Goal: Task Accomplishment & Management: Use online tool/utility

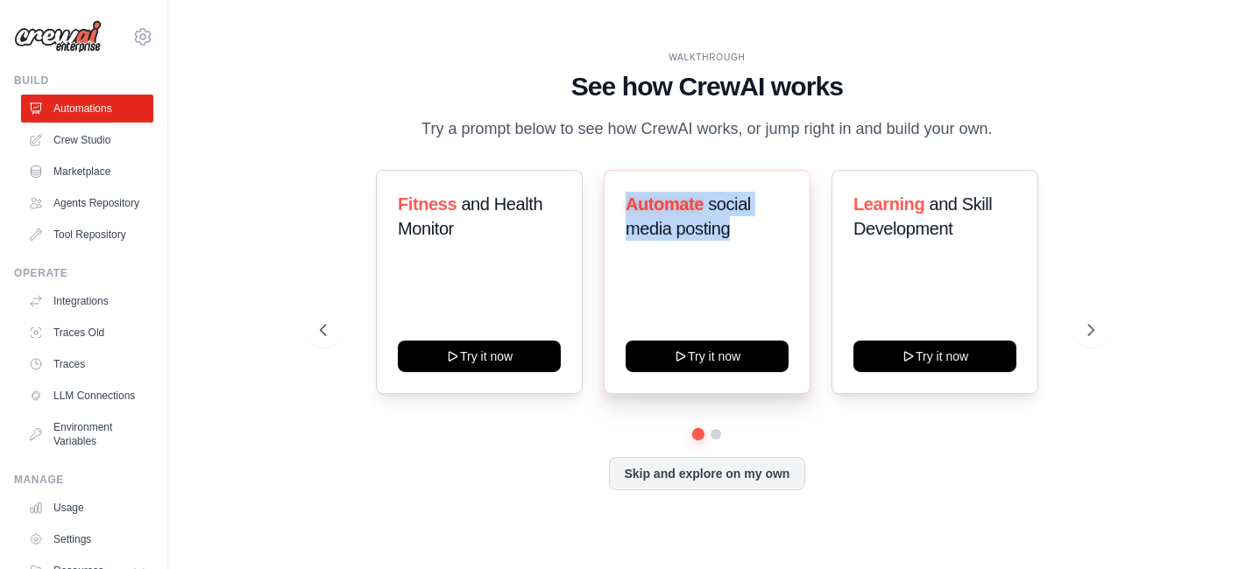
drag, startPoint x: 740, startPoint y: 240, endPoint x: 613, endPoint y: 216, distance: 129.2
click at [613, 216] on div "Automate social media posting Try it now" at bounding box center [707, 282] width 207 height 224
click at [710, 299] on div "Automate social media posting Try it now" at bounding box center [707, 282] width 207 height 224
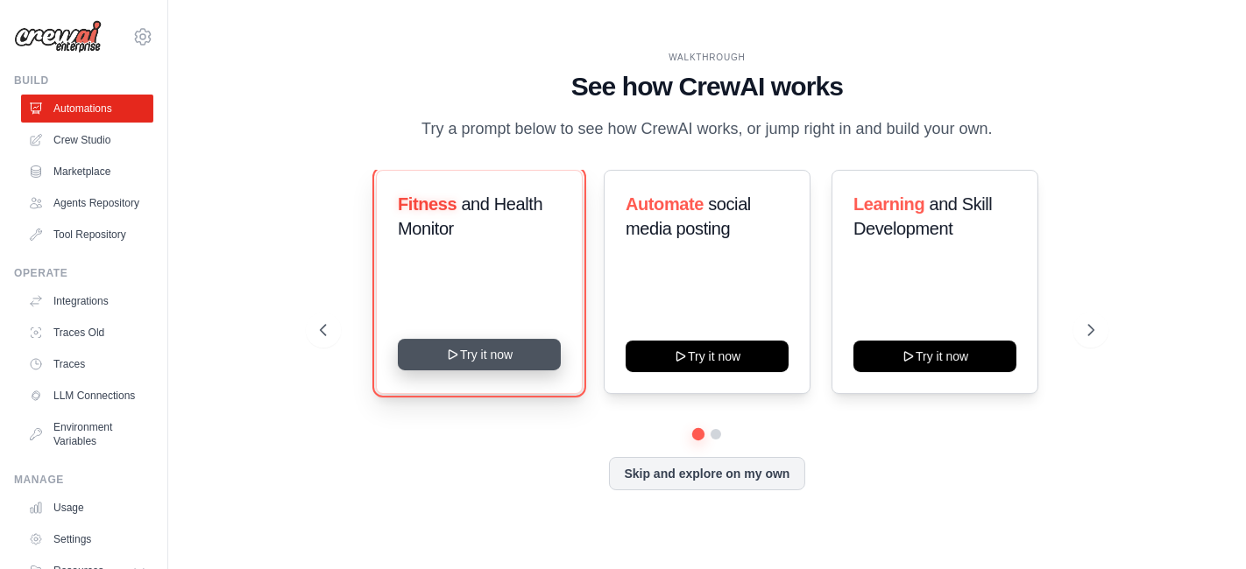
click at [517, 368] on button "Try it now" at bounding box center [479, 355] width 163 height 32
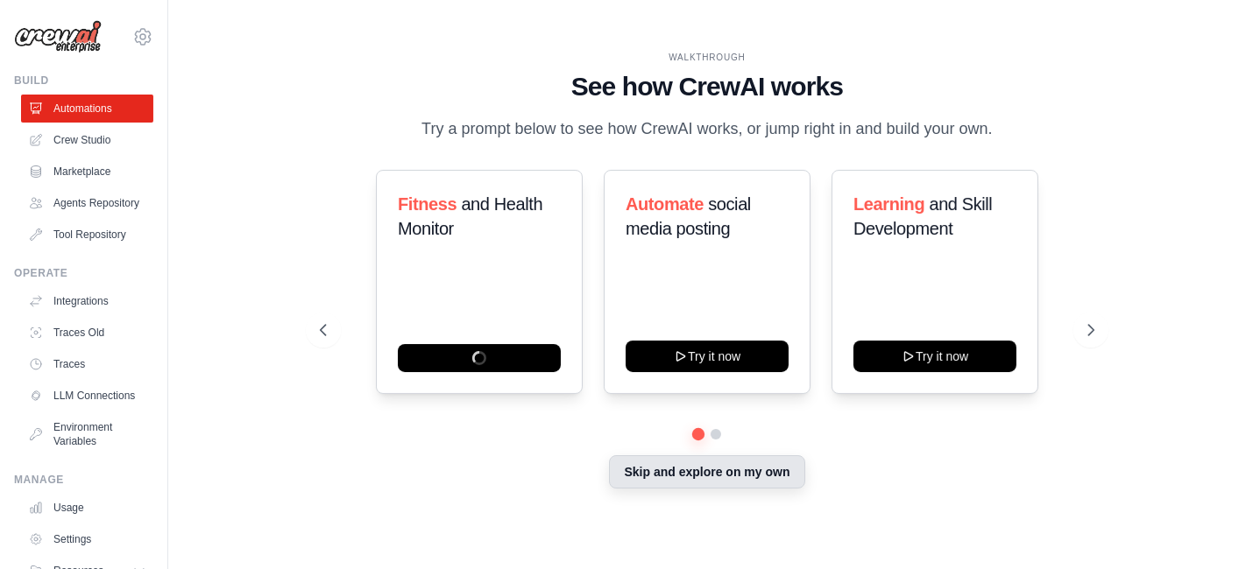
click at [703, 480] on button "Skip and explore on my own" at bounding box center [706, 472] width 195 height 33
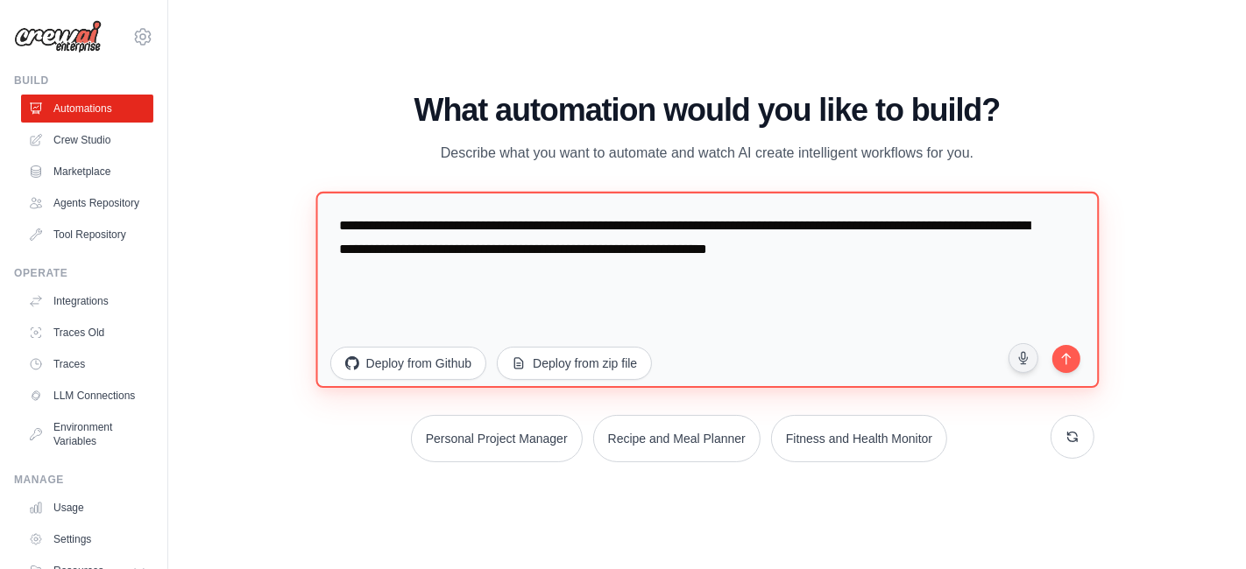
click at [704, 237] on textarea "**********" at bounding box center [706, 290] width 783 height 196
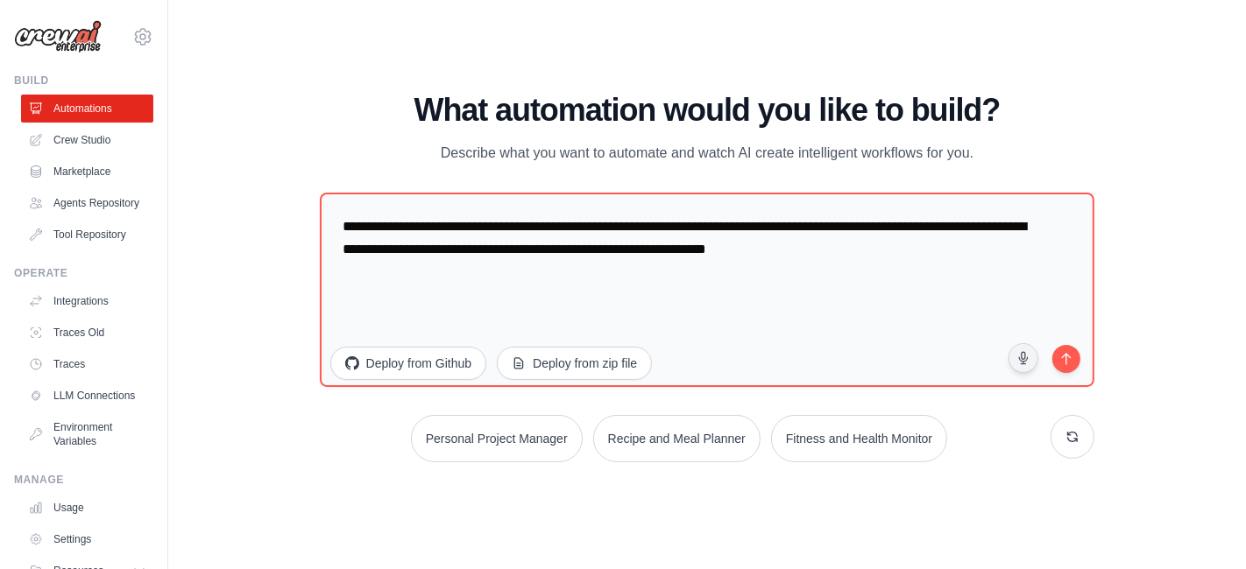
click at [674, 46] on div "WALKTHROUGH See how CrewAI works Try a prompt below to see how CrewAI works, or…" at bounding box center [706, 285] width 1021 height 534
drag, startPoint x: 365, startPoint y: 75, endPoint x: 1096, endPoint y: 462, distance: 826.5
click at [1096, 462] on div "WALKTHROUGH See how CrewAI works Try a prompt below to see how CrewAI works, or…" at bounding box center [706, 285] width 1021 height 534
click at [427, 5] on main "WALKTHROUGH See how CrewAI works Try a prompt below to see how CrewAI works, or…" at bounding box center [707, 284] width 1078 height 569
drag, startPoint x: 4, startPoint y: 81, endPoint x: 1204, endPoint y: 486, distance: 1266.0
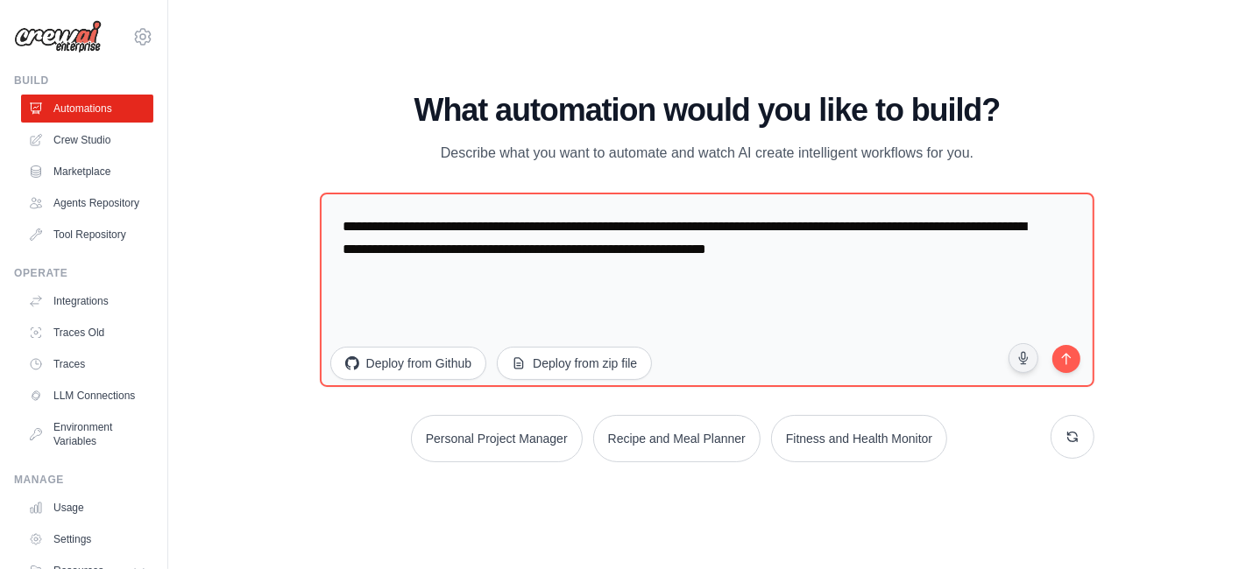
click at [87, 25] on div "puneriroasters@gmail.com Settings Build Automations" at bounding box center [84, 284] width 168 height 569
copy body "Build Automations Crew Studio Marketplace Agents Repository Tool Repository Ope…"
click at [363, 137] on div "What automation would you like to build? Describe what you want to automate and…" at bounding box center [707, 129] width 775 height 72
click at [101, 126] on link "Crew Studio" at bounding box center [89, 140] width 132 height 28
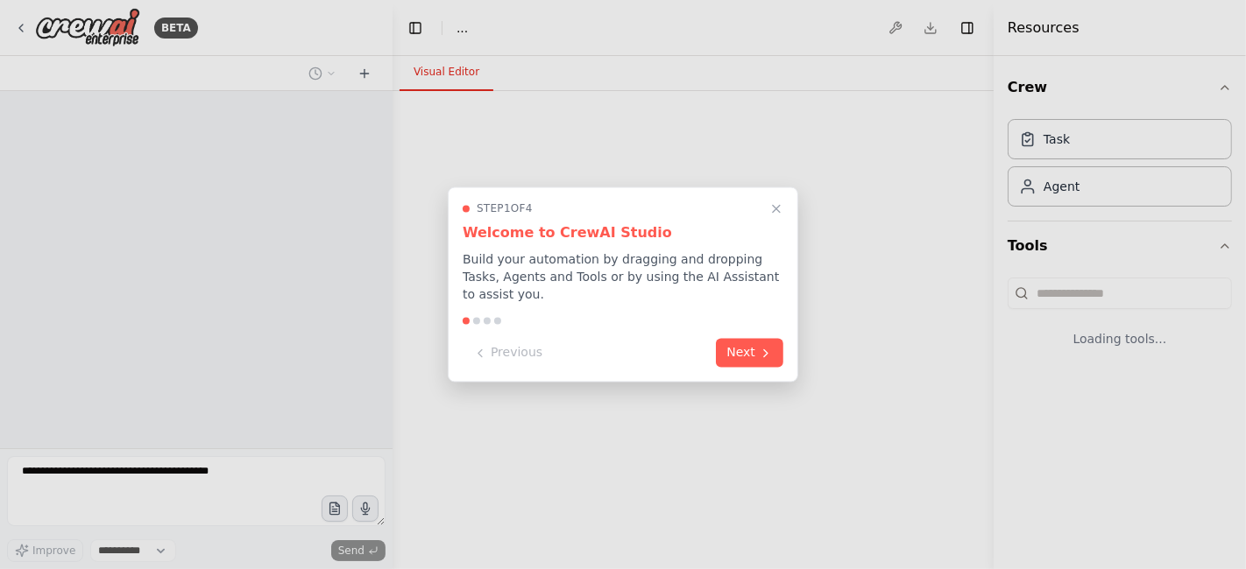
select select "****"
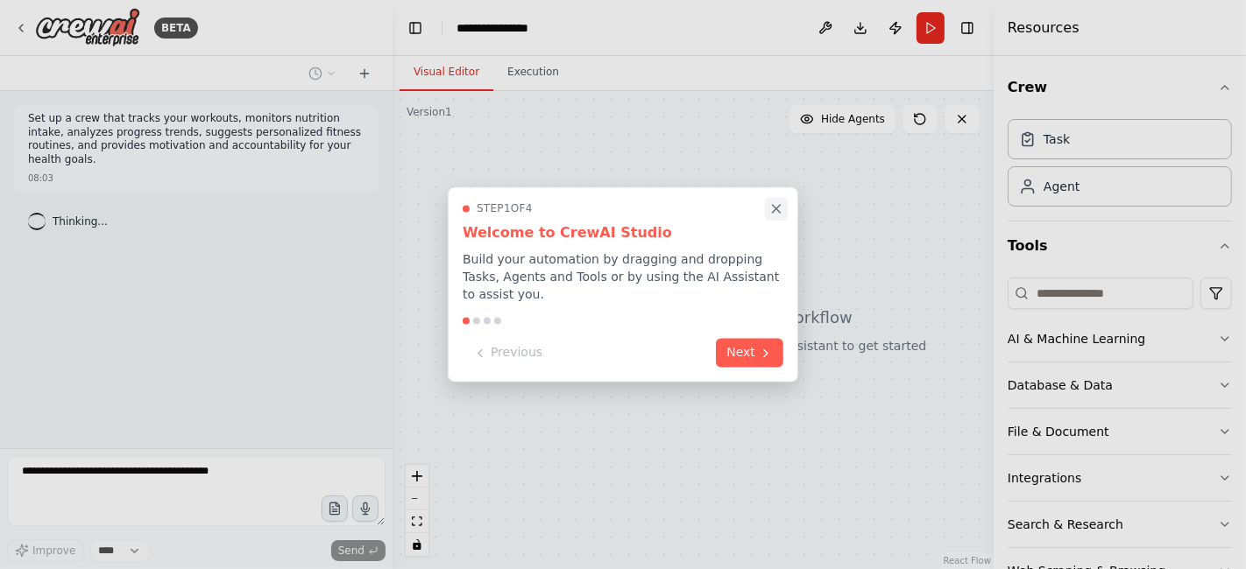
click at [773, 213] on icon "Close walkthrough" at bounding box center [777, 209] width 8 height 8
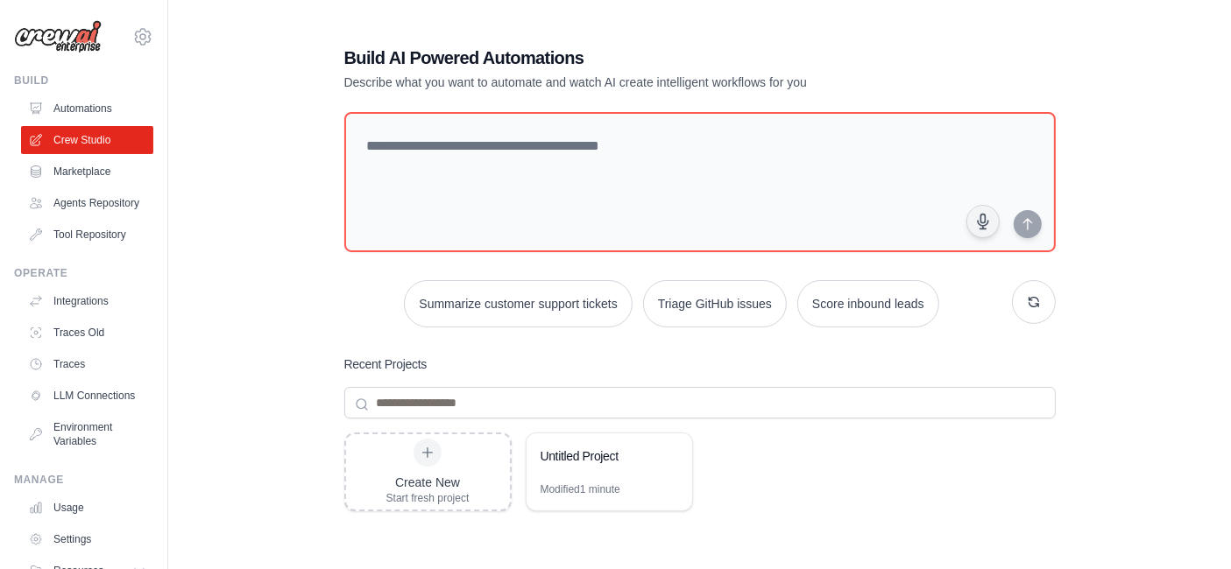
scroll to position [187, 0]
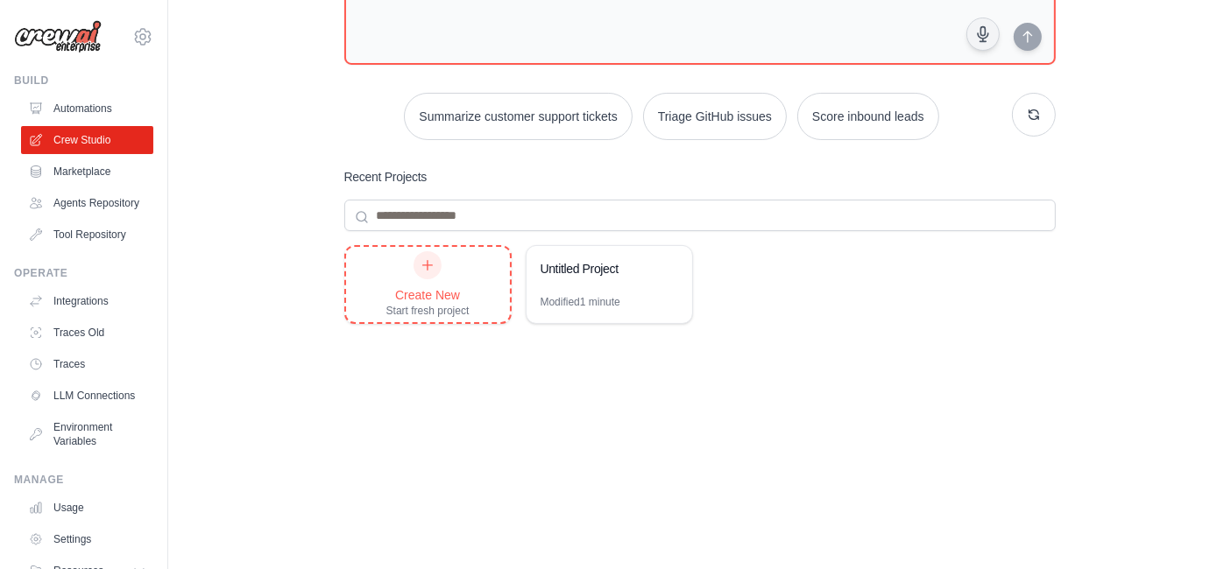
click at [439, 283] on div "Create New Start fresh project" at bounding box center [427, 284] width 83 height 67
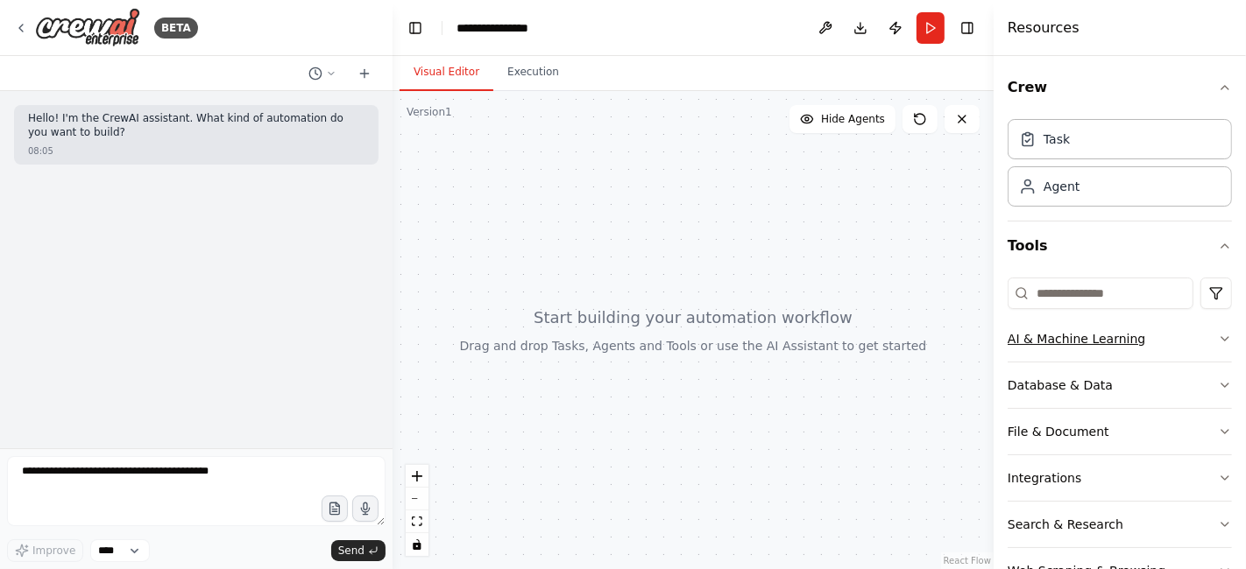
click at [1104, 341] on div "AI & Machine Learning" at bounding box center [1076, 339] width 138 height 18
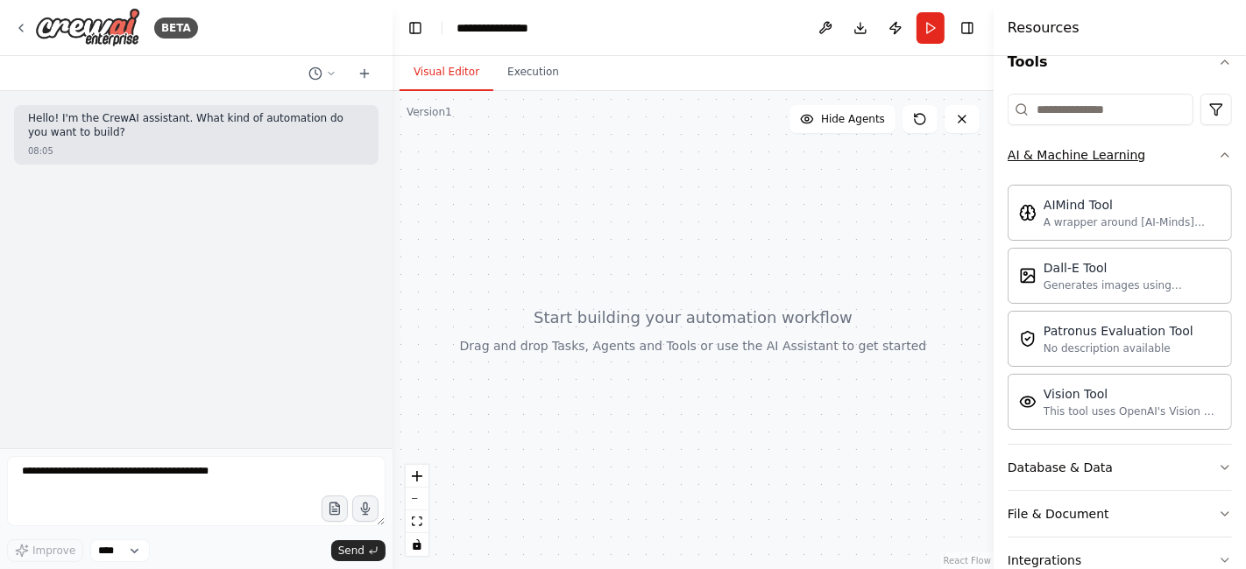
scroll to position [187, 0]
click at [1063, 151] on div "AI & Machine Learning" at bounding box center [1076, 153] width 138 height 18
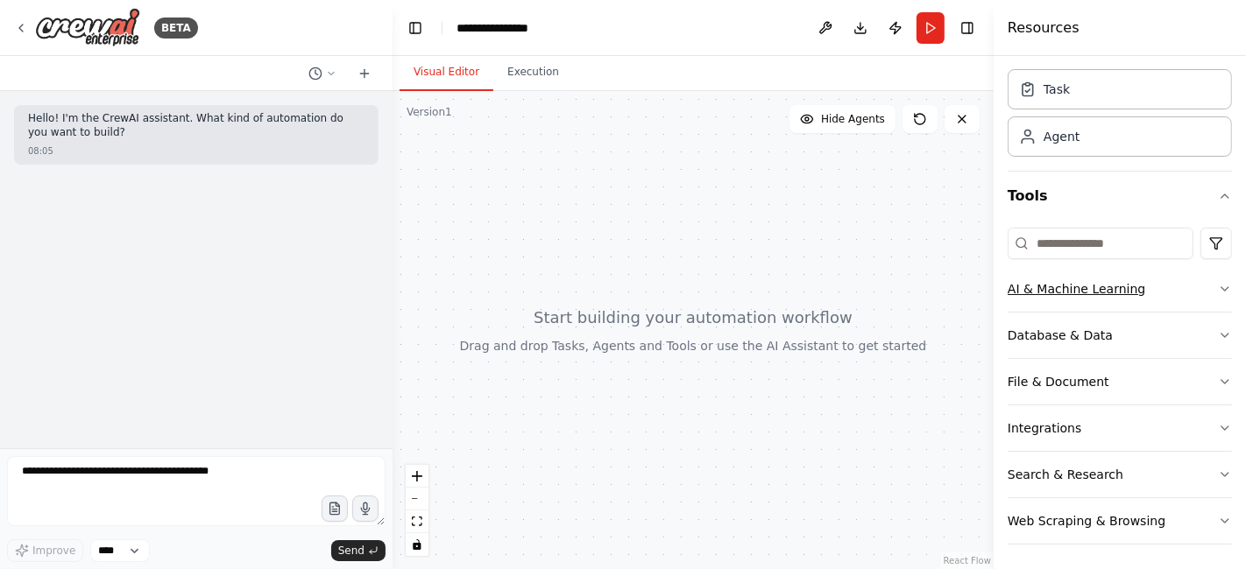
scroll to position [0, 0]
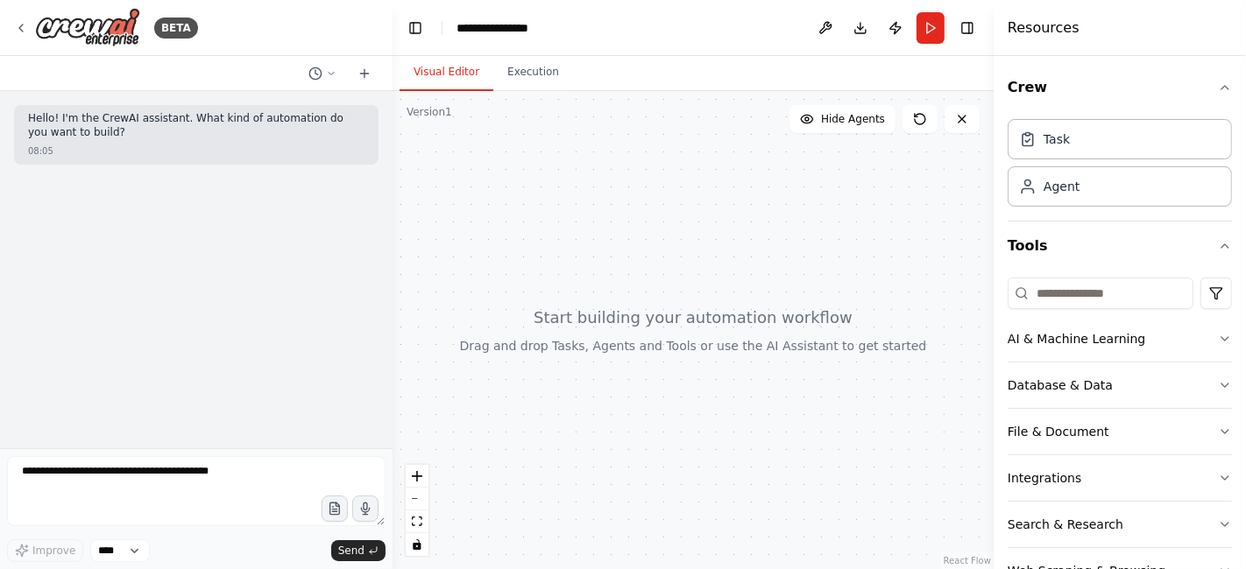
click at [726, 181] on div at bounding box center [692, 330] width 601 height 478
click at [527, 59] on button "Execution" at bounding box center [533, 72] width 80 height 37
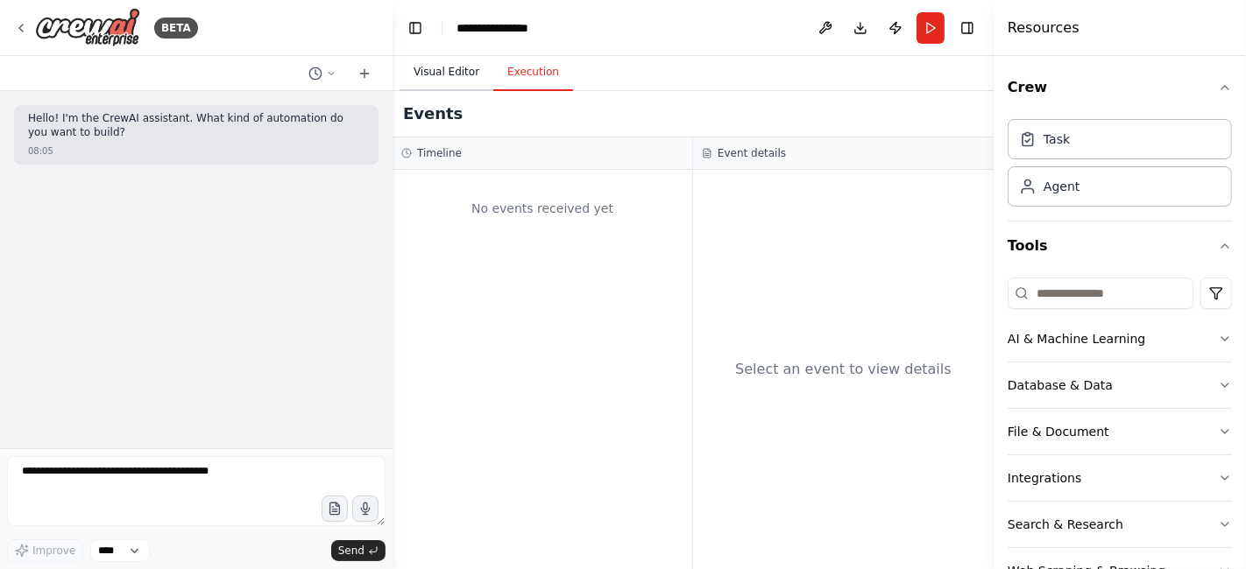
click at [442, 68] on button "Visual Editor" at bounding box center [446, 72] width 94 height 37
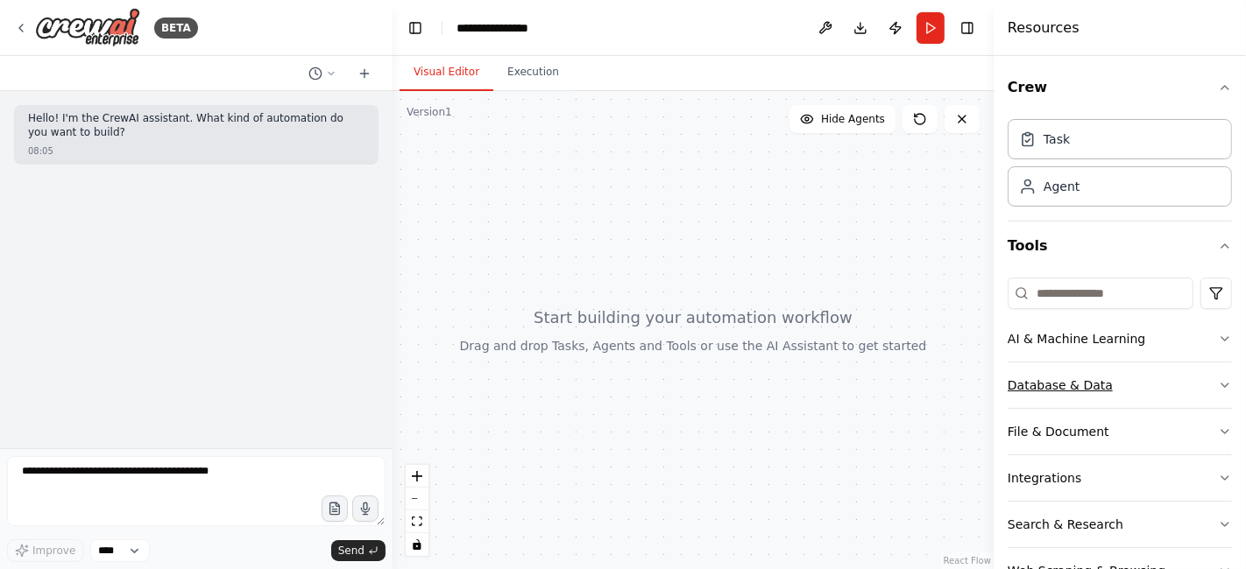
click at [1112, 385] on button "Database & Data" at bounding box center [1119, 386] width 224 height 46
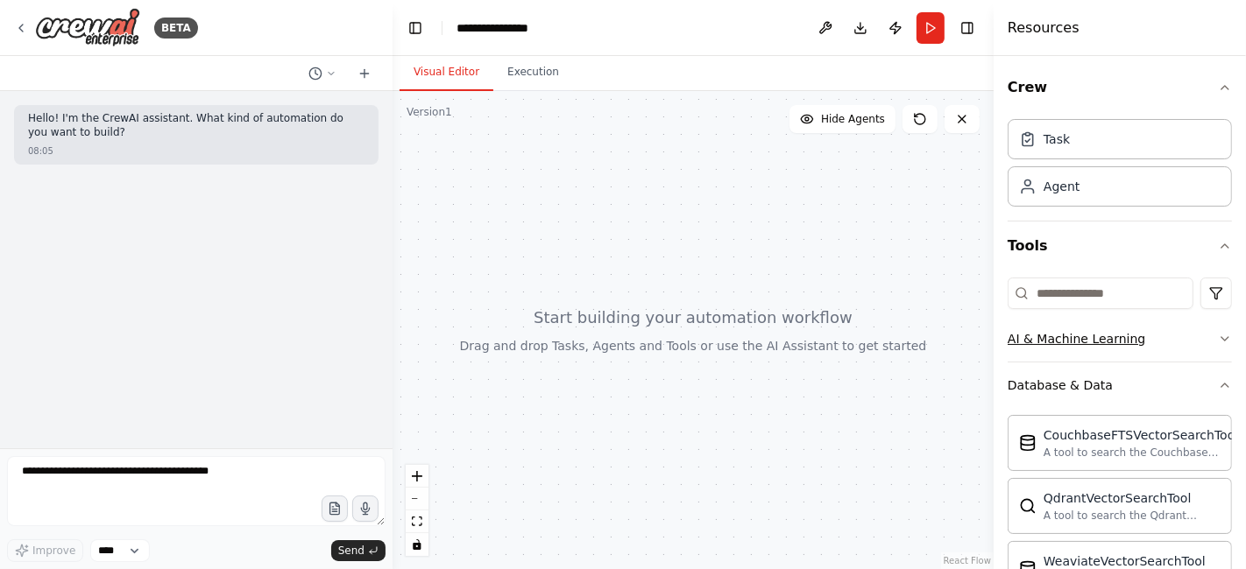
click at [1066, 346] on div "AI & Machine Learning" at bounding box center [1076, 339] width 138 height 18
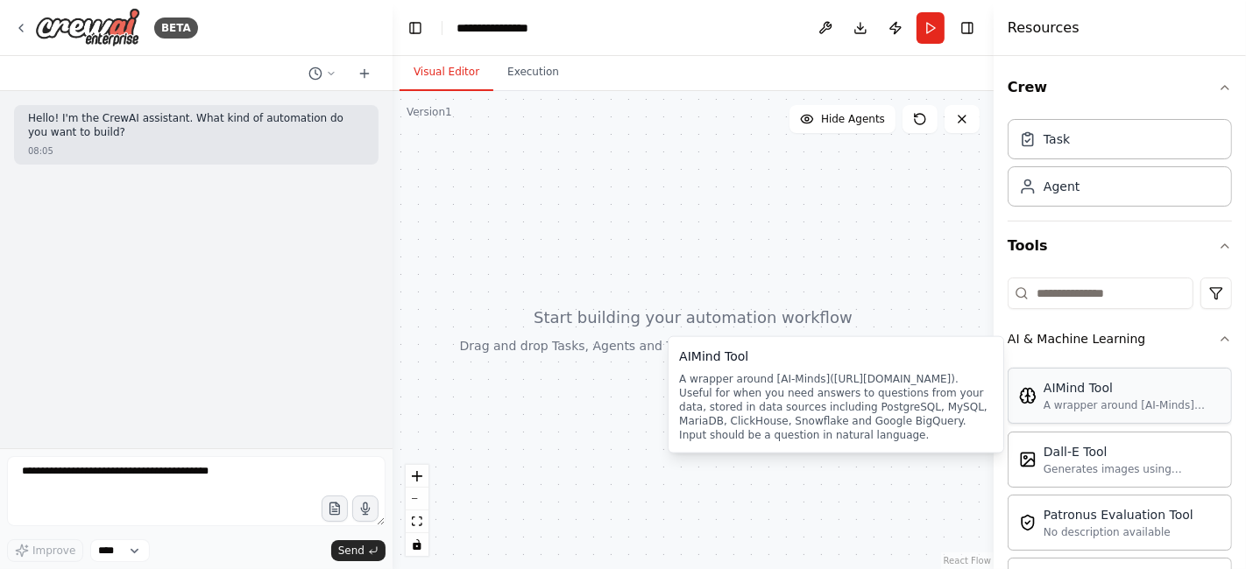
click at [1141, 412] on div "AIMind Tool A wrapper around [AI-Minds](https://mindsdb.com/minds). Useful for …" at bounding box center [1119, 396] width 224 height 56
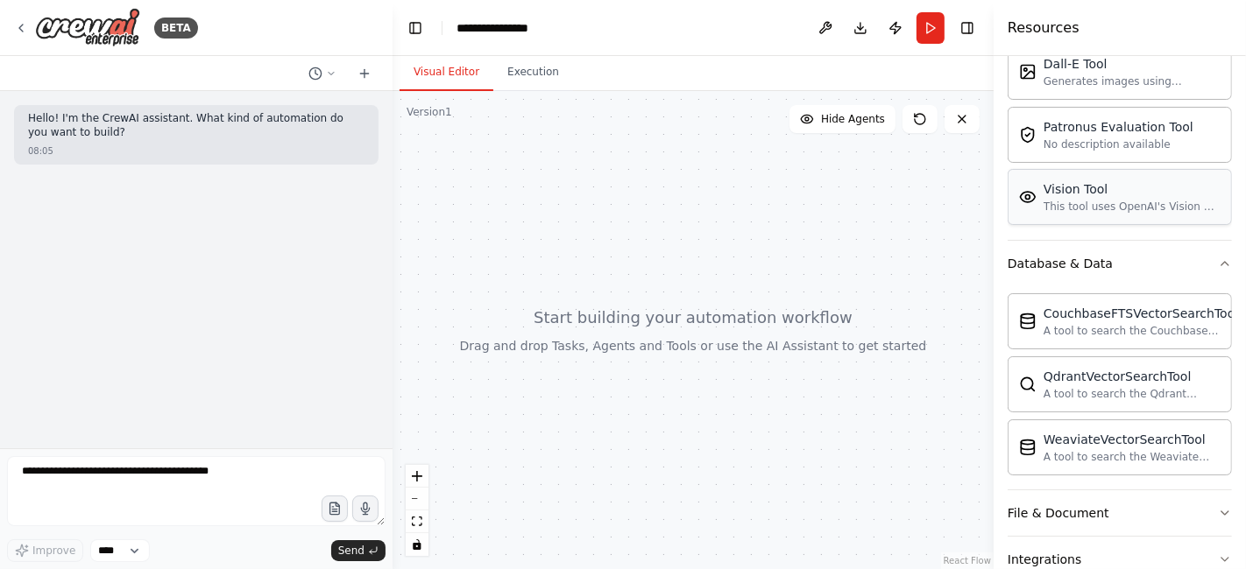
scroll to position [516, 0]
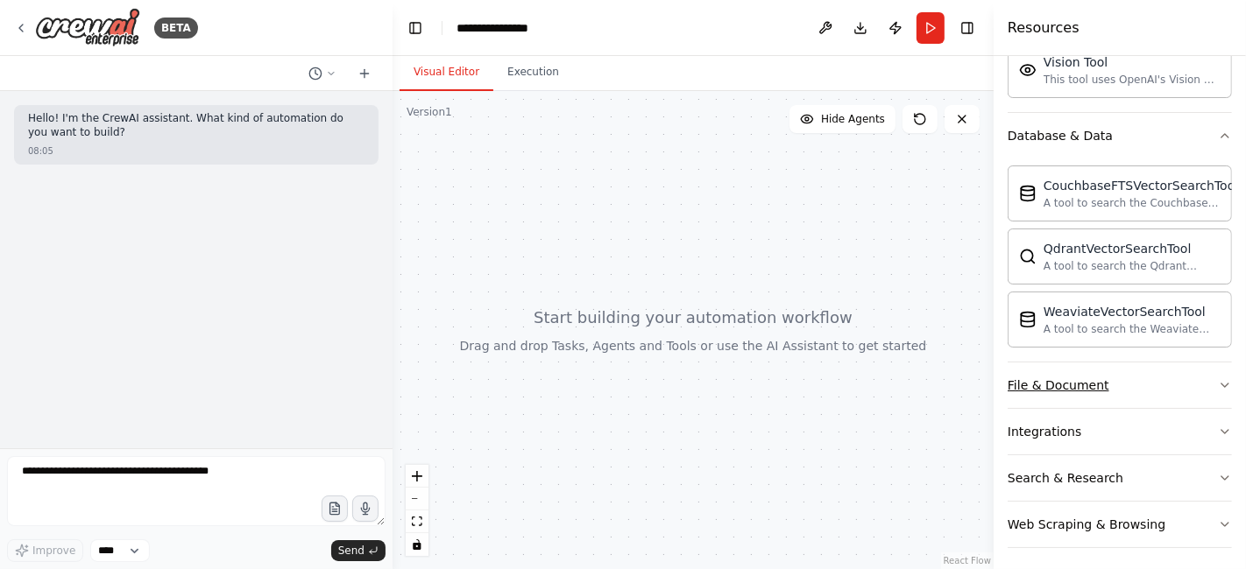
click at [1143, 375] on button "File & Document" at bounding box center [1119, 386] width 224 height 46
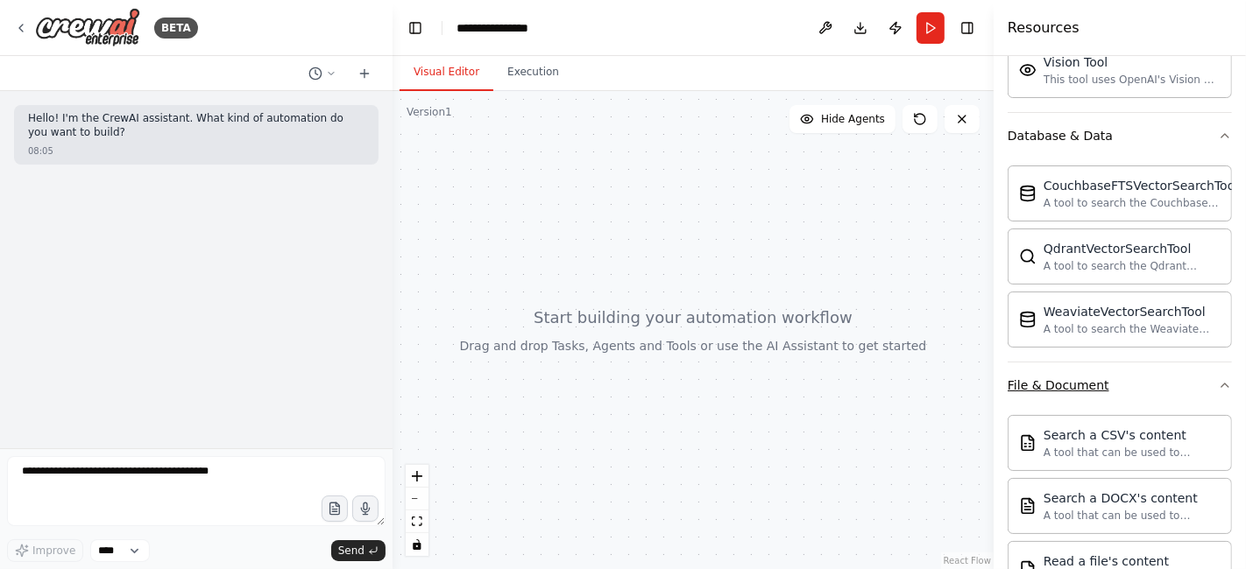
click at [1143, 375] on button "File & Document" at bounding box center [1119, 386] width 224 height 46
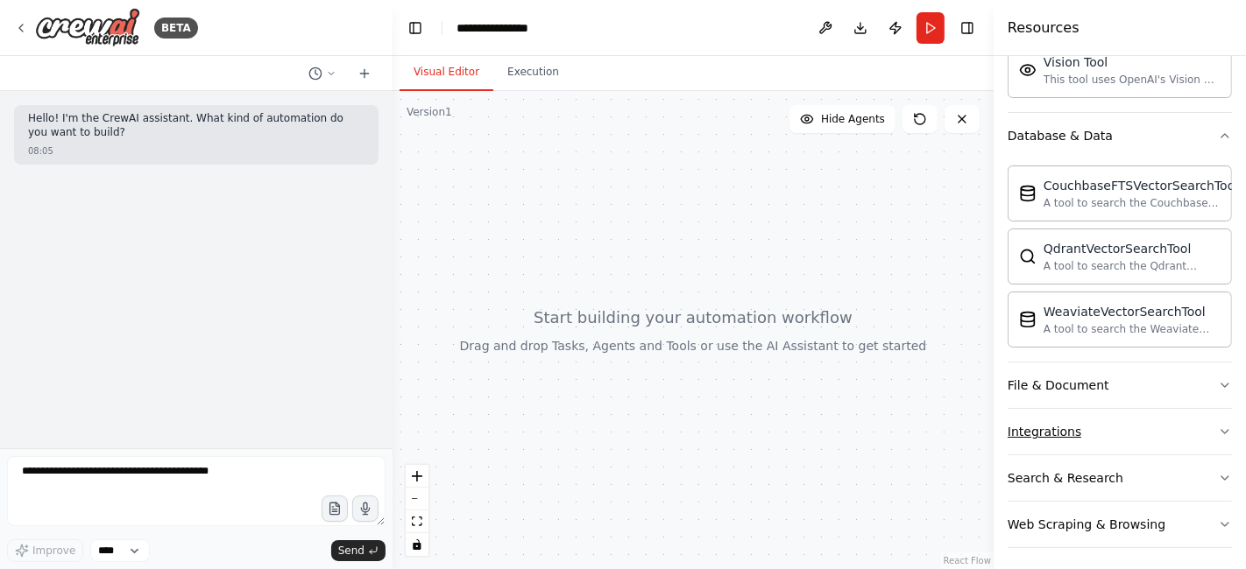
click at [1144, 418] on button "Integrations" at bounding box center [1119, 432] width 224 height 46
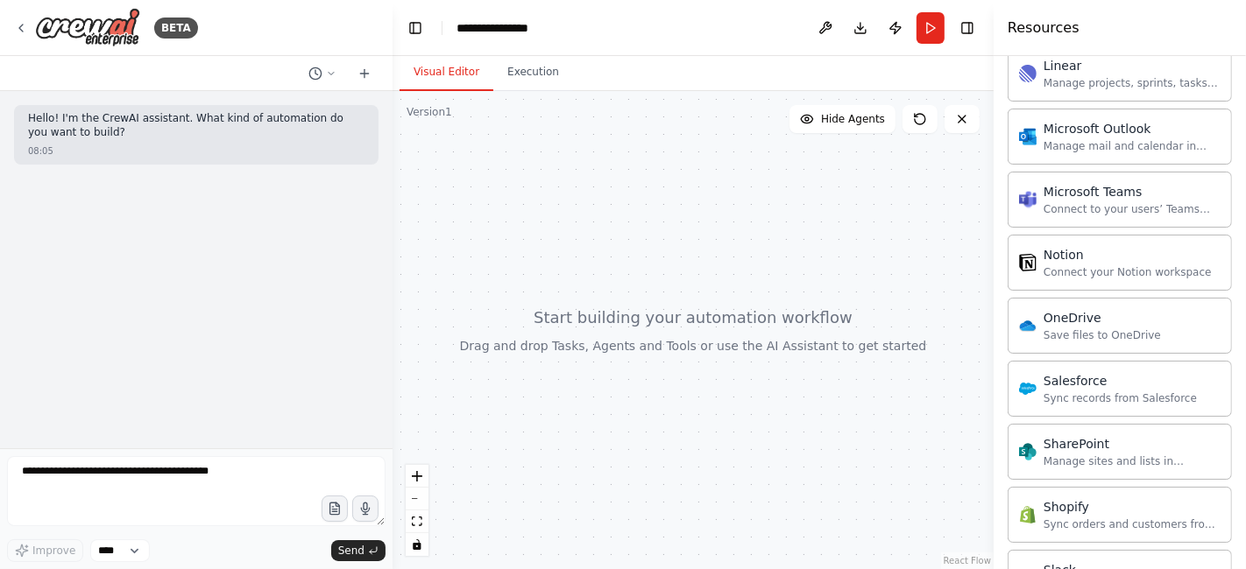
scroll to position [1907, 0]
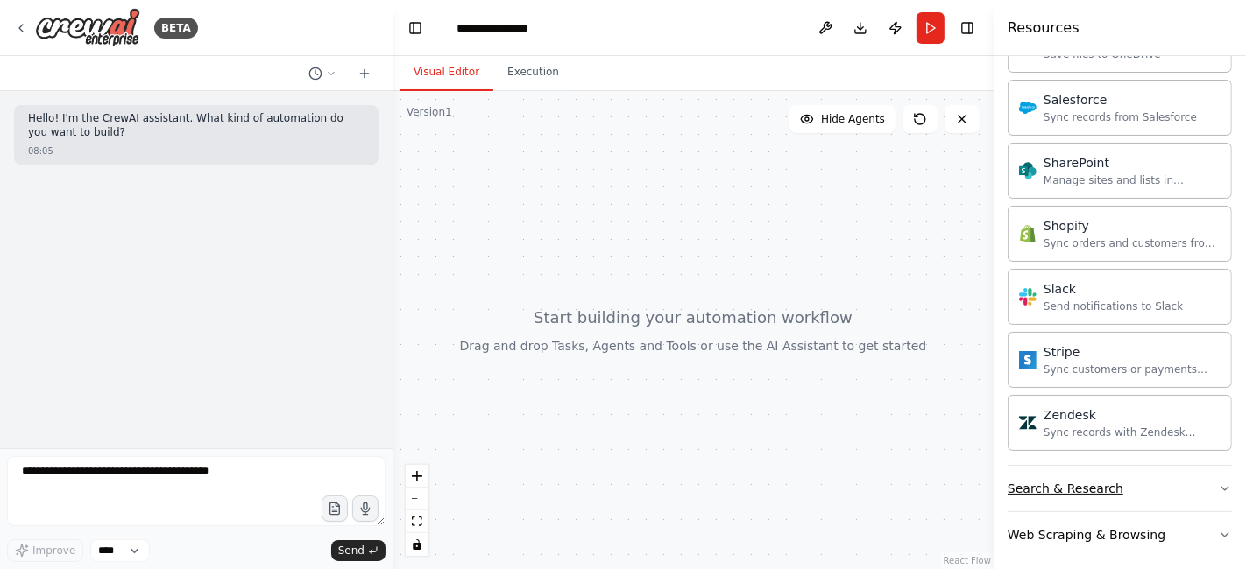
click at [1151, 471] on button "Search & Research" at bounding box center [1119, 489] width 224 height 46
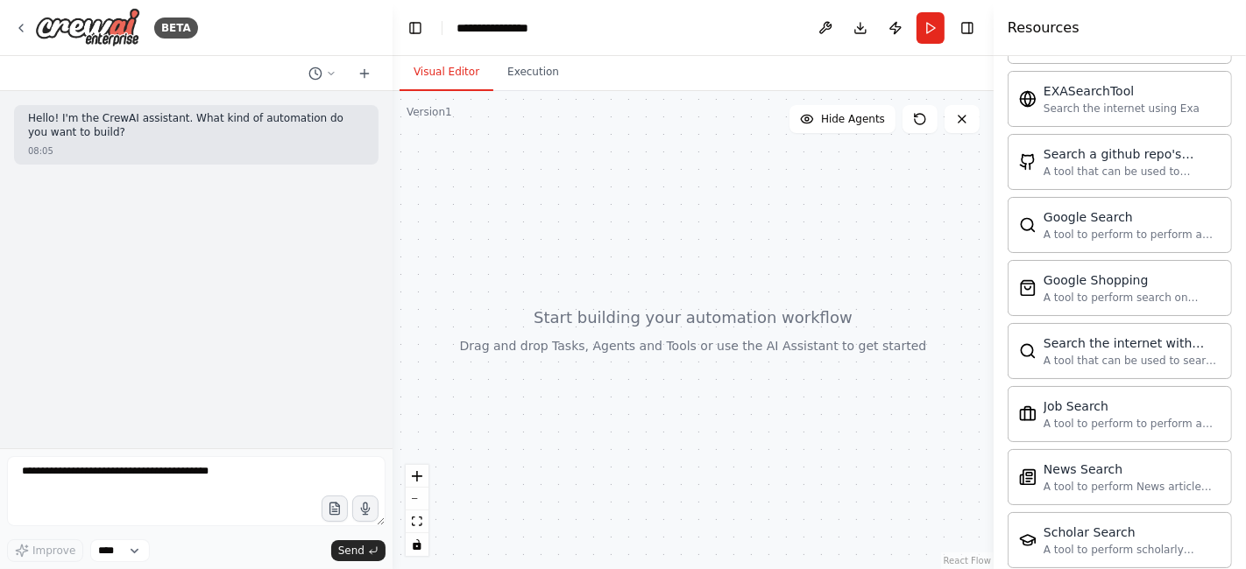
scroll to position [2797, 0]
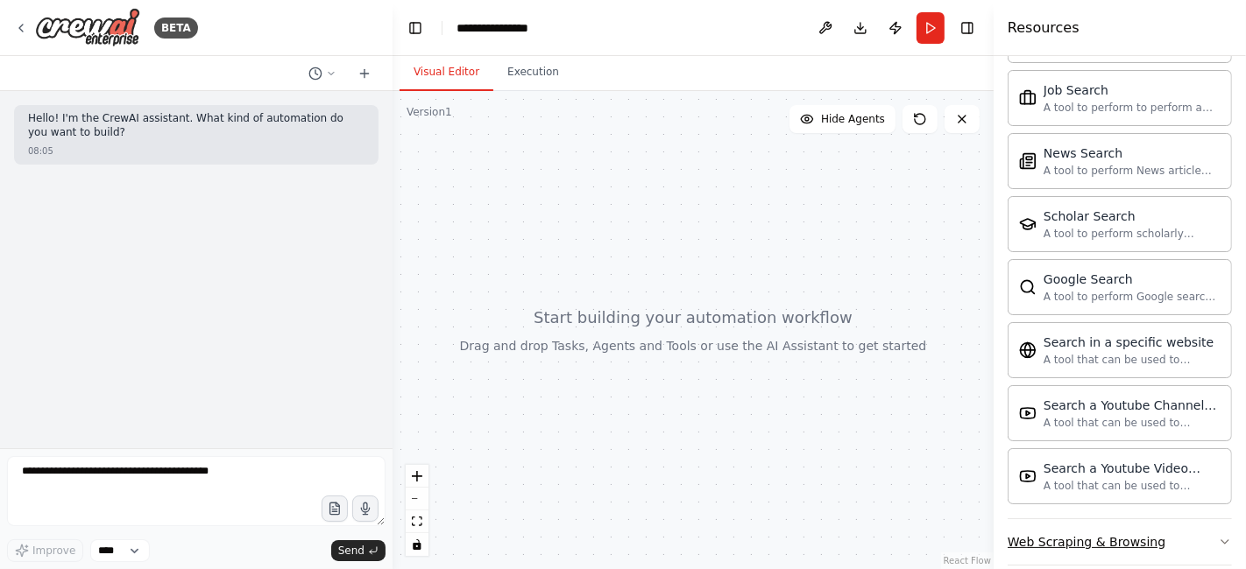
click at [1148, 533] on div "Web Scraping & Browsing" at bounding box center [1086, 542] width 158 height 18
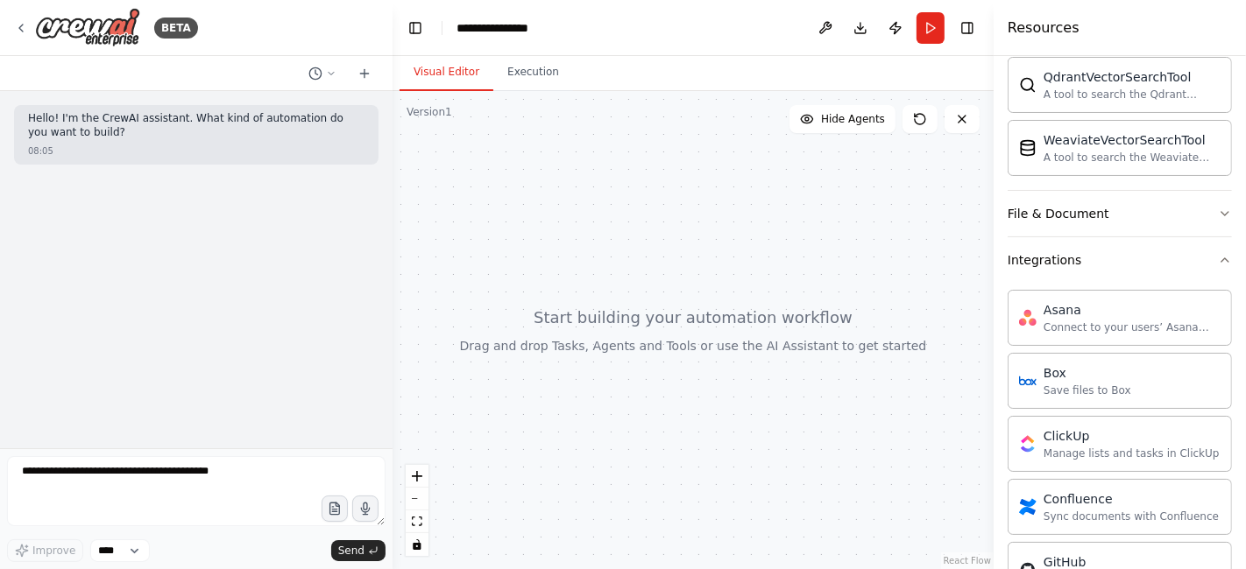
scroll to position [689, 0]
click at [1105, 195] on button "File & Document" at bounding box center [1119, 213] width 224 height 46
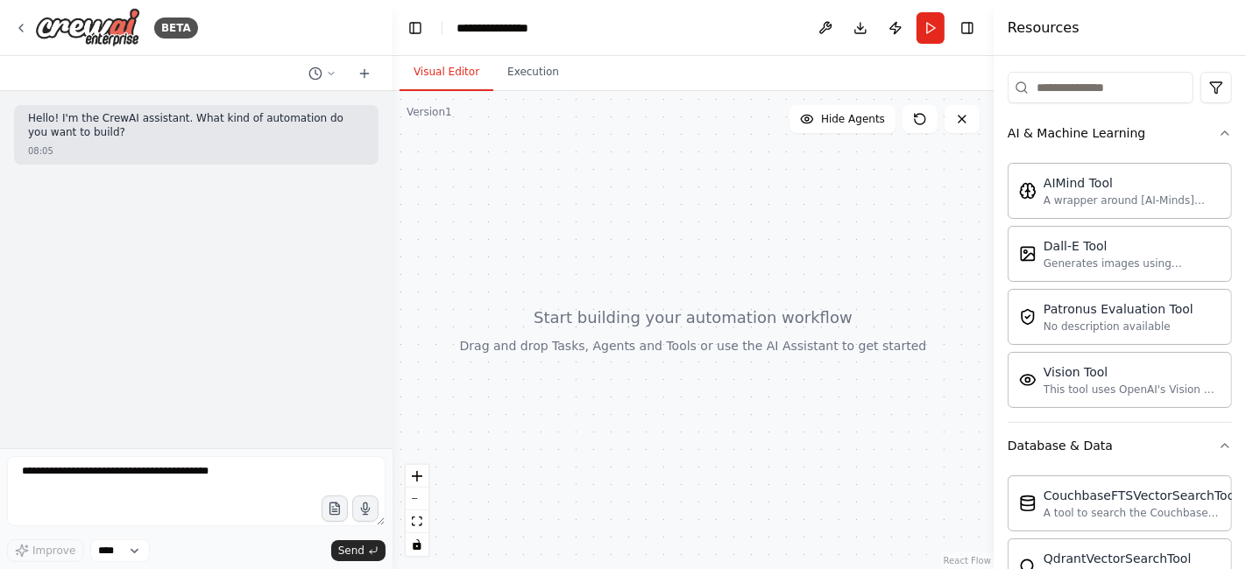
scroll to position [0, 0]
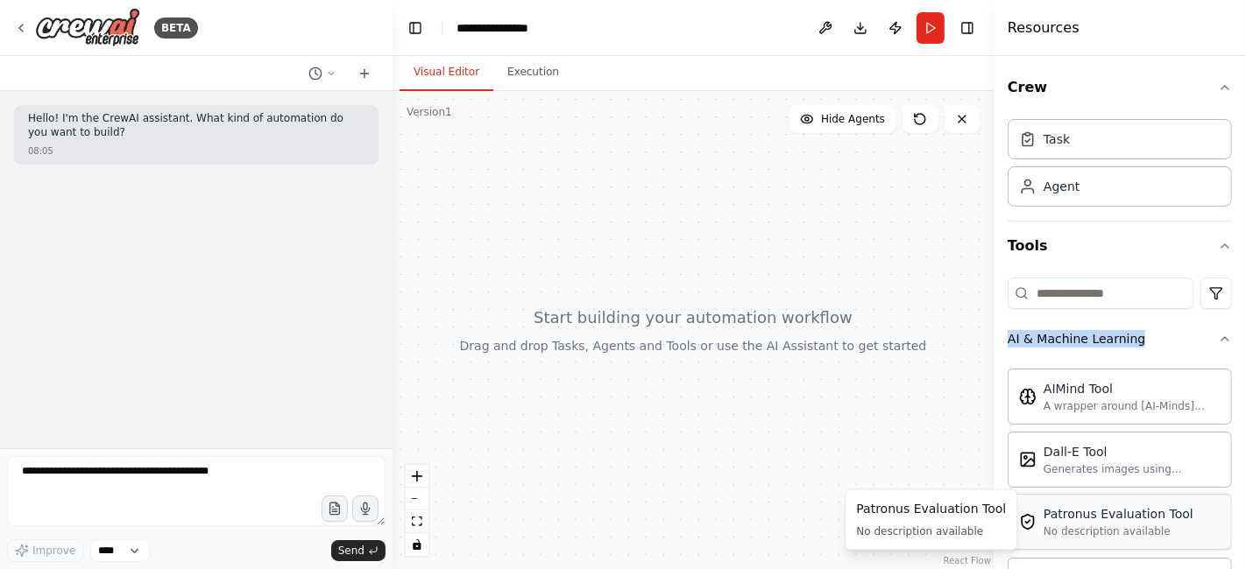
drag, startPoint x: 1004, startPoint y: 337, endPoint x: 1143, endPoint y: 541, distance: 247.1
click at [1143, 541] on div "Crew Task Agent Tools AI & Machine Learning AIMind Tool A wrapper around [AI-Mi…" at bounding box center [1119, 312] width 252 height 513
click at [1152, 339] on button "AI & Machine Learning" at bounding box center [1119, 339] width 224 height 46
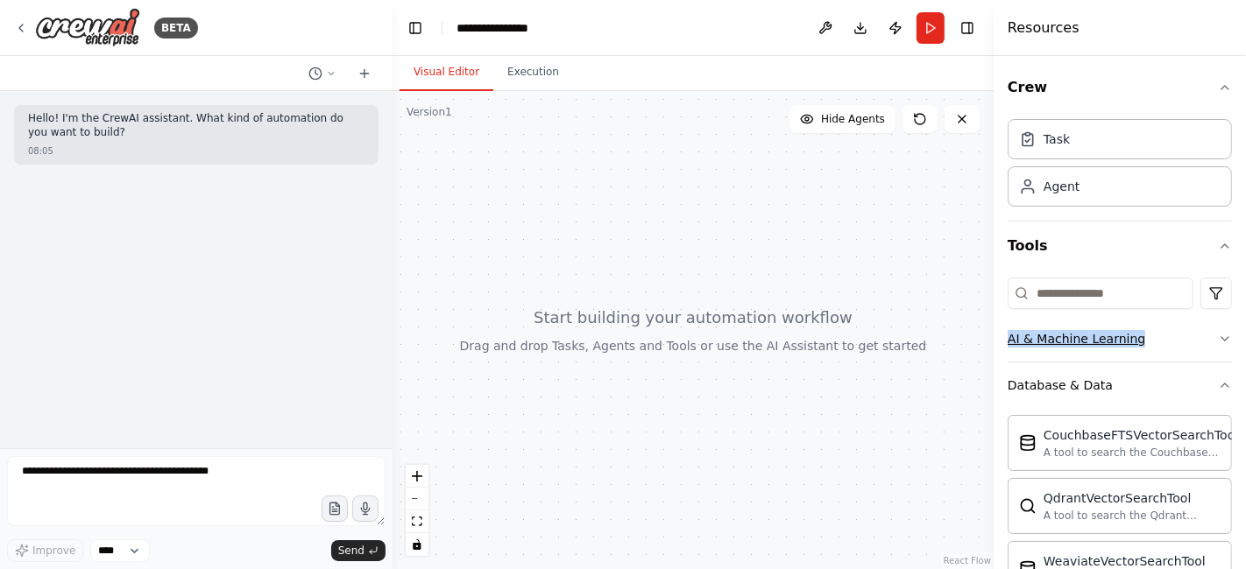
click at [1152, 339] on button "AI & Machine Learning" at bounding box center [1119, 339] width 224 height 46
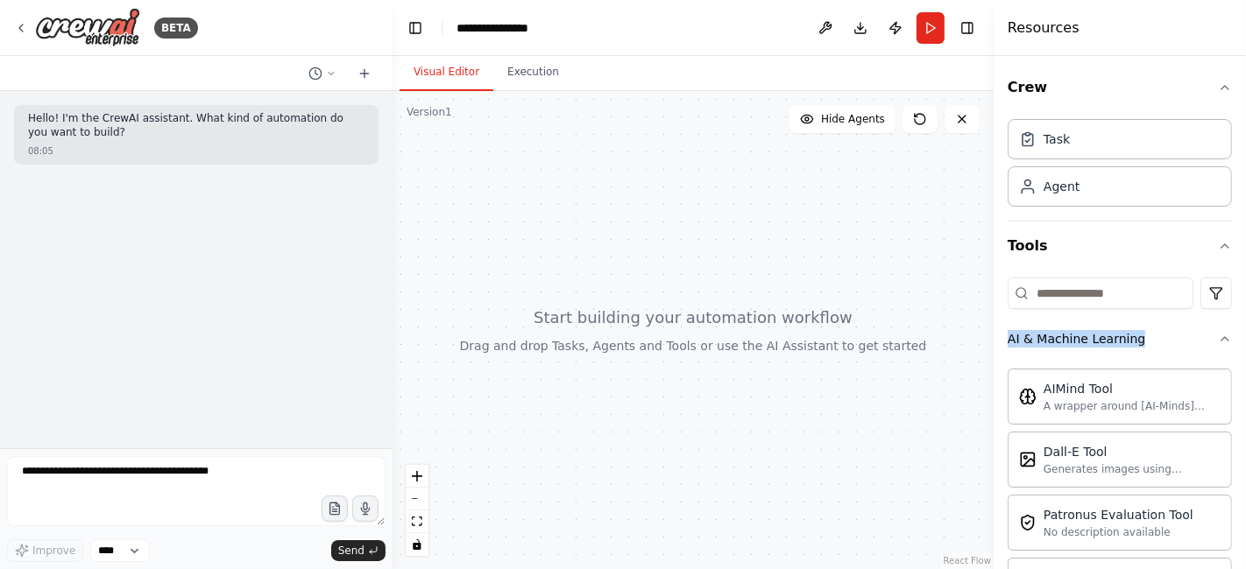
click at [929, 349] on div at bounding box center [692, 330] width 601 height 478
click at [1084, 244] on button "Tools" at bounding box center [1119, 246] width 224 height 49
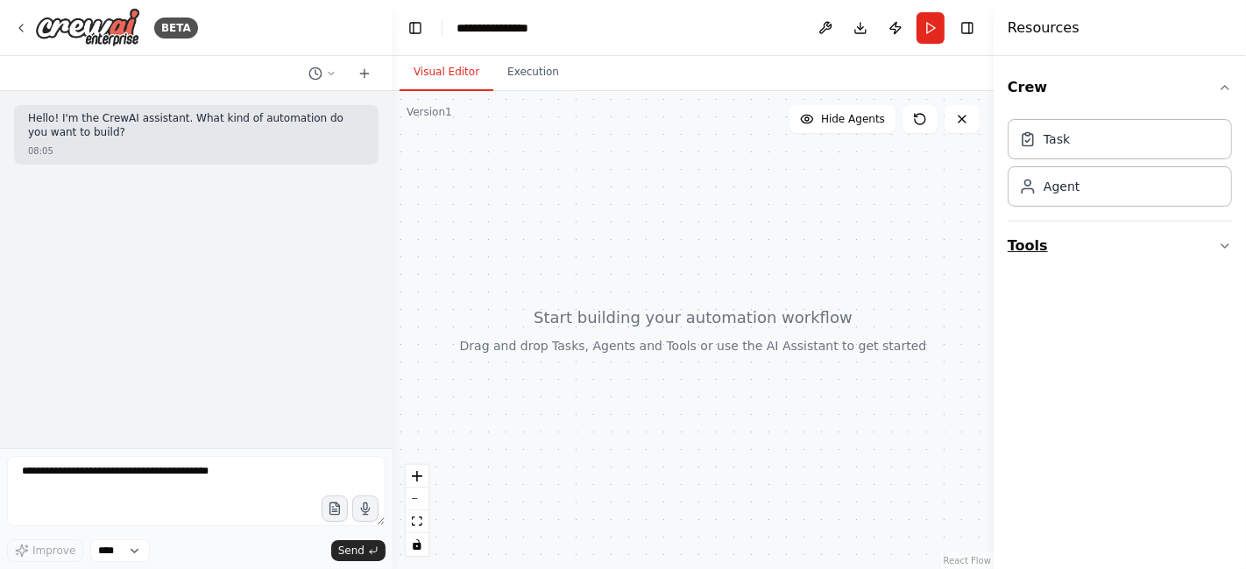
click at [1084, 244] on button "Tools" at bounding box center [1119, 246] width 224 height 49
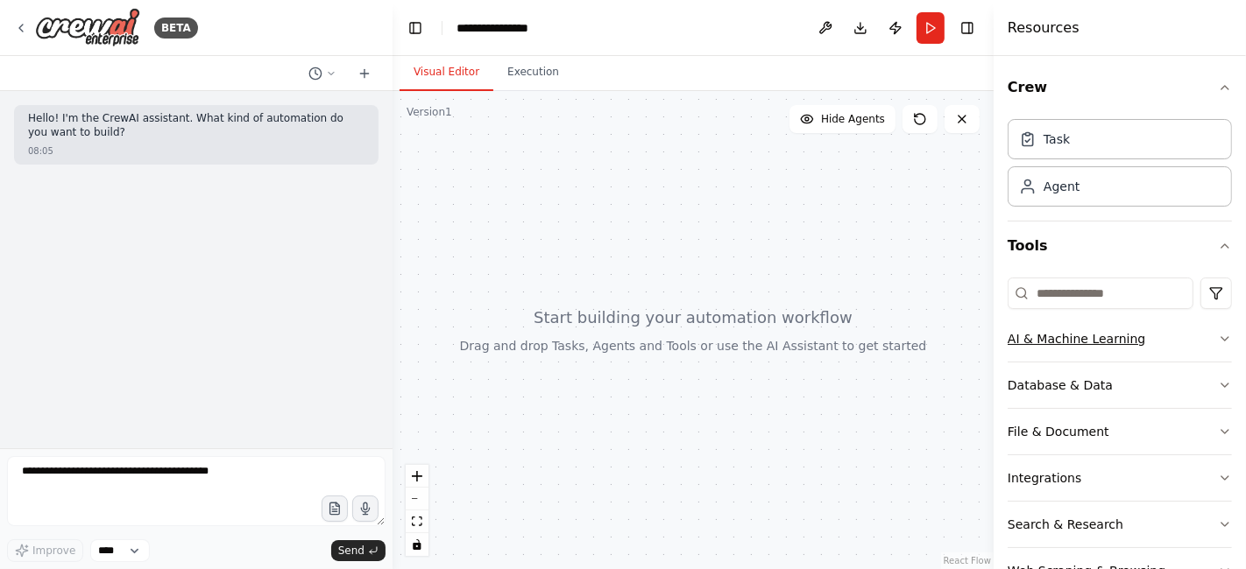
click at [1079, 351] on button "AI & Machine Learning" at bounding box center [1119, 339] width 224 height 46
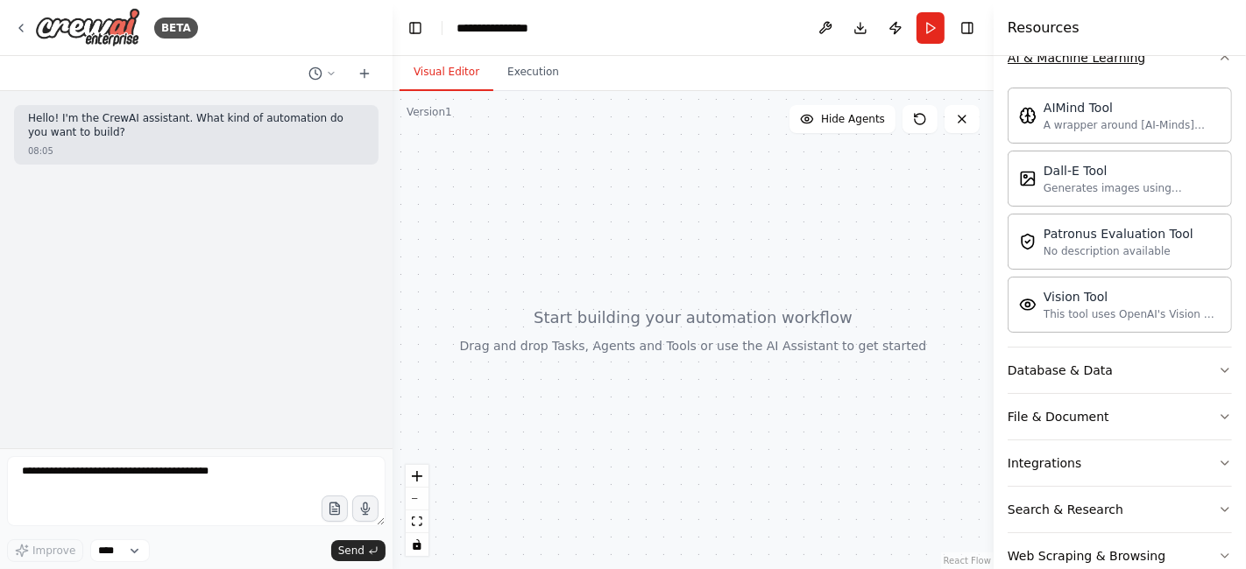
click at [1079, 351] on button "Database & Data" at bounding box center [1119, 371] width 224 height 46
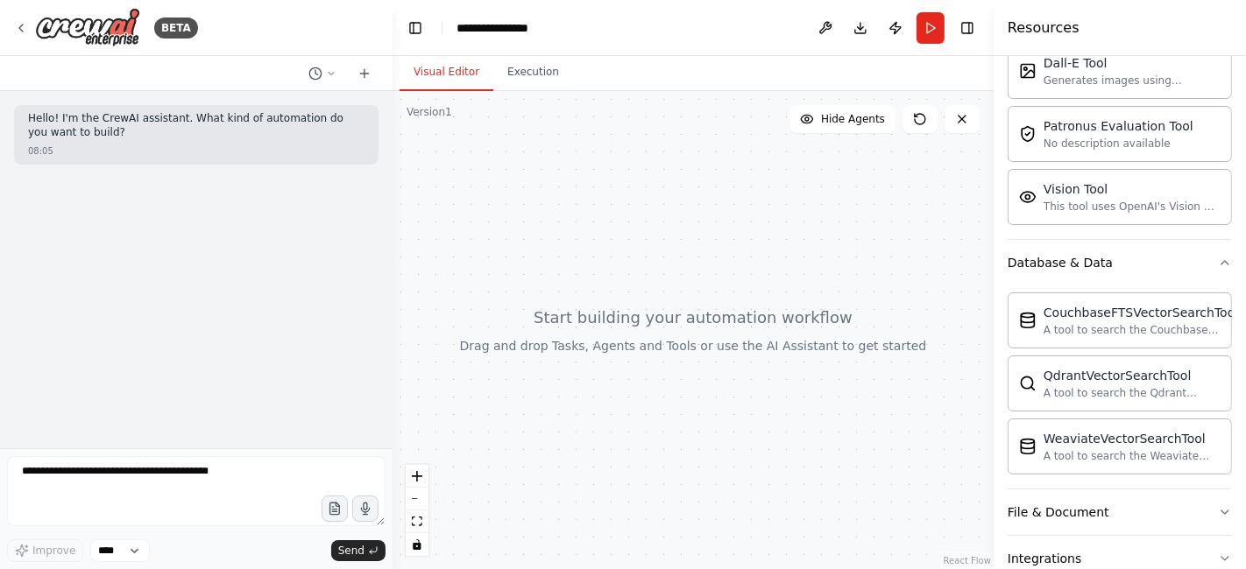
scroll to position [516, 0]
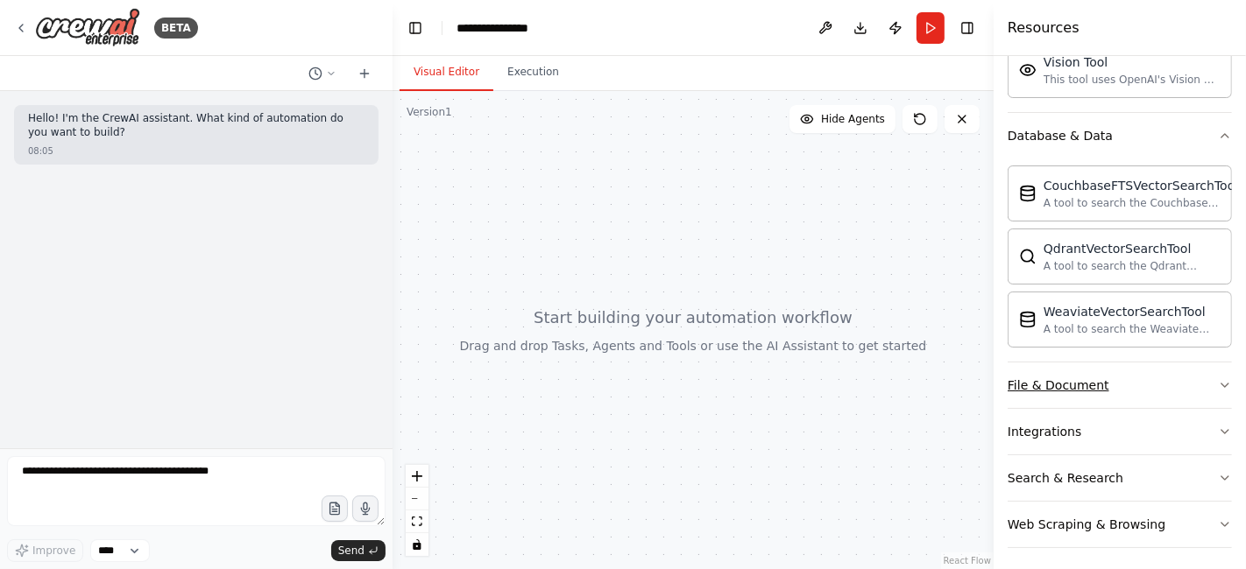
click at [1082, 377] on div "File & Document" at bounding box center [1058, 386] width 102 height 18
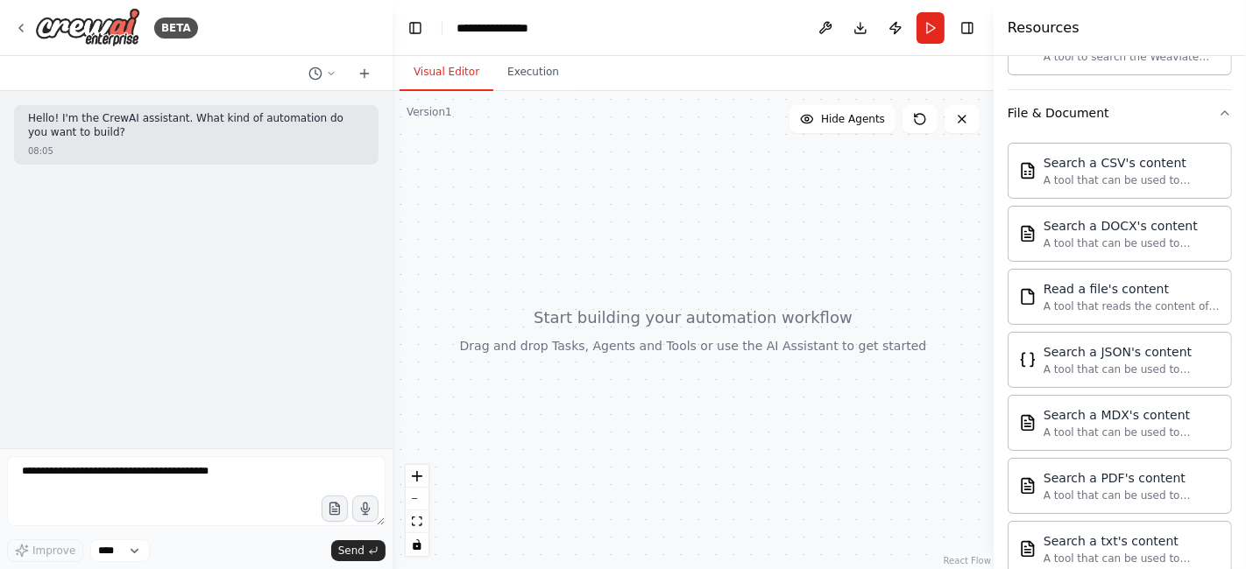
scroll to position [1031, 0]
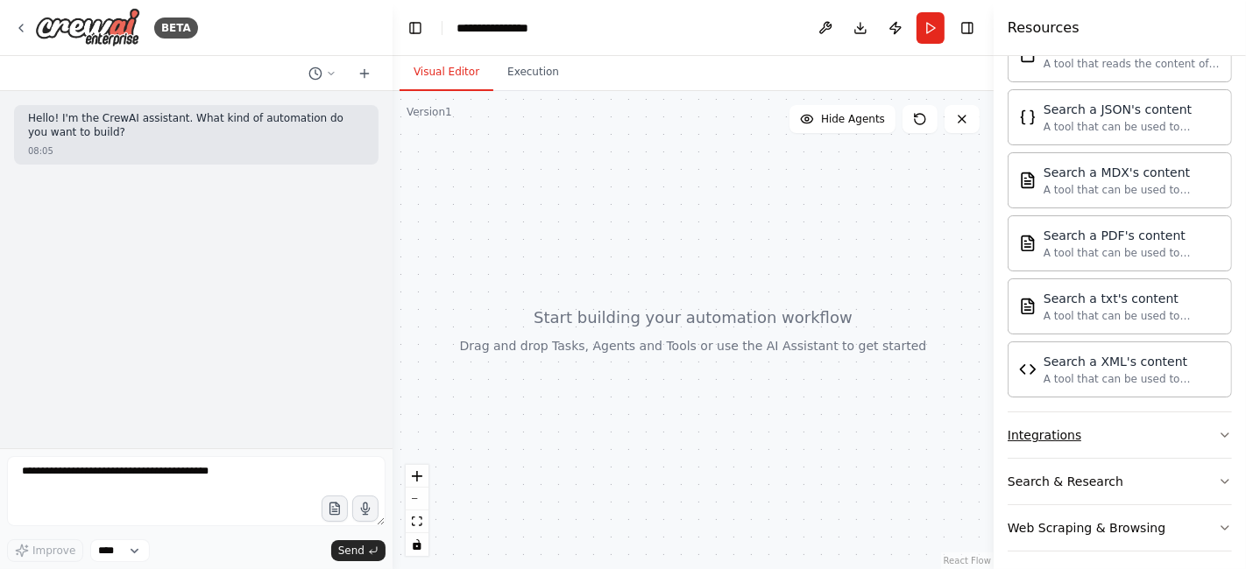
click at [1089, 440] on button "Integrations" at bounding box center [1119, 436] width 224 height 46
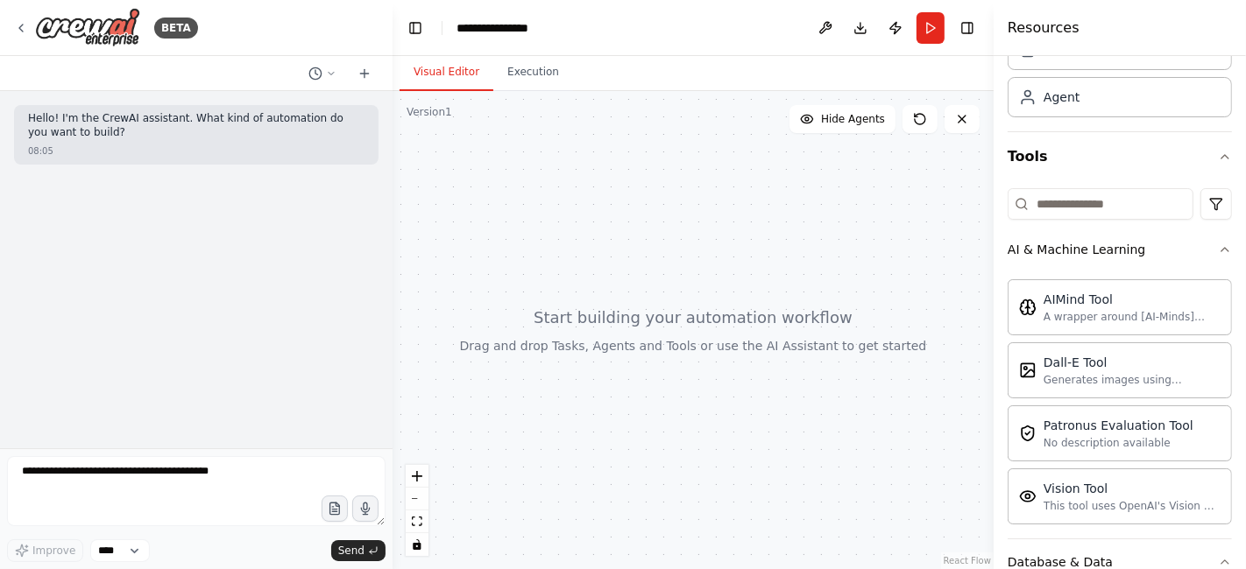
scroll to position [120, 0]
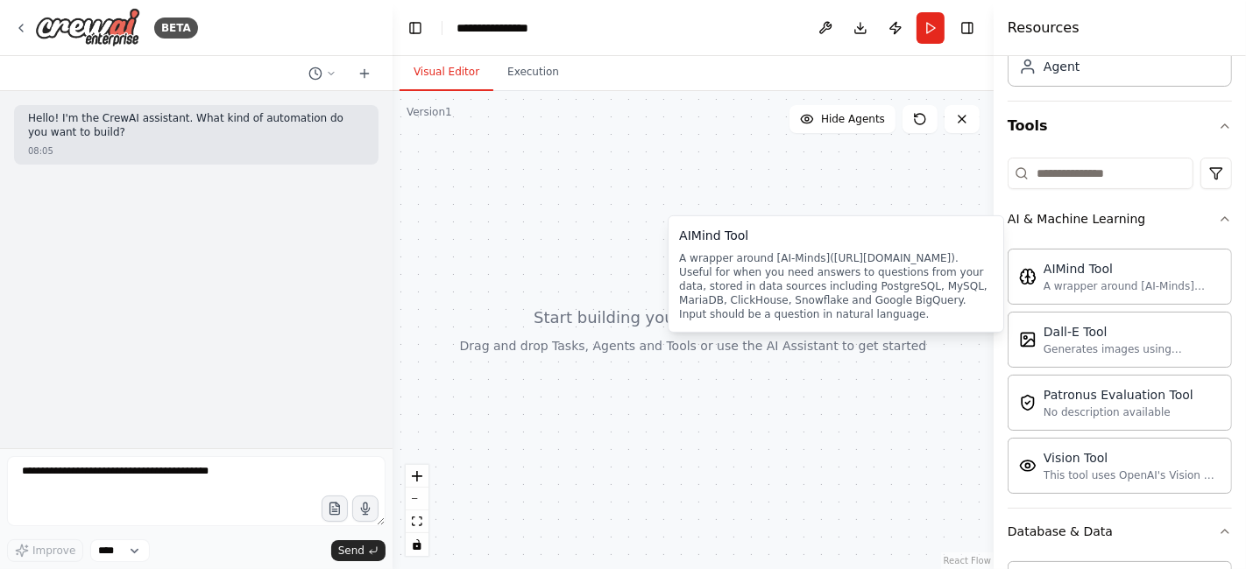
drag, startPoint x: 766, startPoint y: 311, endPoint x: 675, endPoint y: 244, distance: 112.7
click at [675, 244] on div "AIMind Tool A wrapper around [AI-Minds](https://mindsdb.com/minds). Useful for …" at bounding box center [836, 274] width 336 height 117
copy div "AIMind Tool A wrapper around [AI-Minds](https://mindsdb.com/minds). Useful for …"
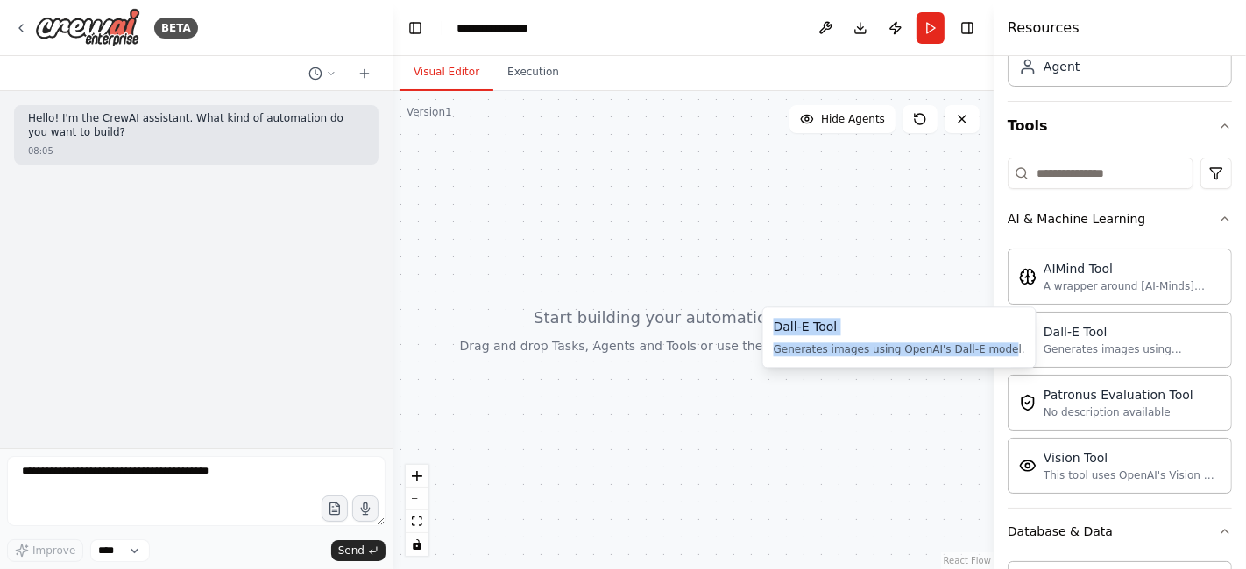
drag, startPoint x: 989, startPoint y: 352, endPoint x: 775, endPoint y: 336, distance: 214.3
click at [775, 336] on div "Dall-E Tool Generates images using OpenAI's Dall-E model." at bounding box center [899, 337] width 251 height 39
copy div "Dall-E Tool Generates images using OpenAI's Dall-E mode"
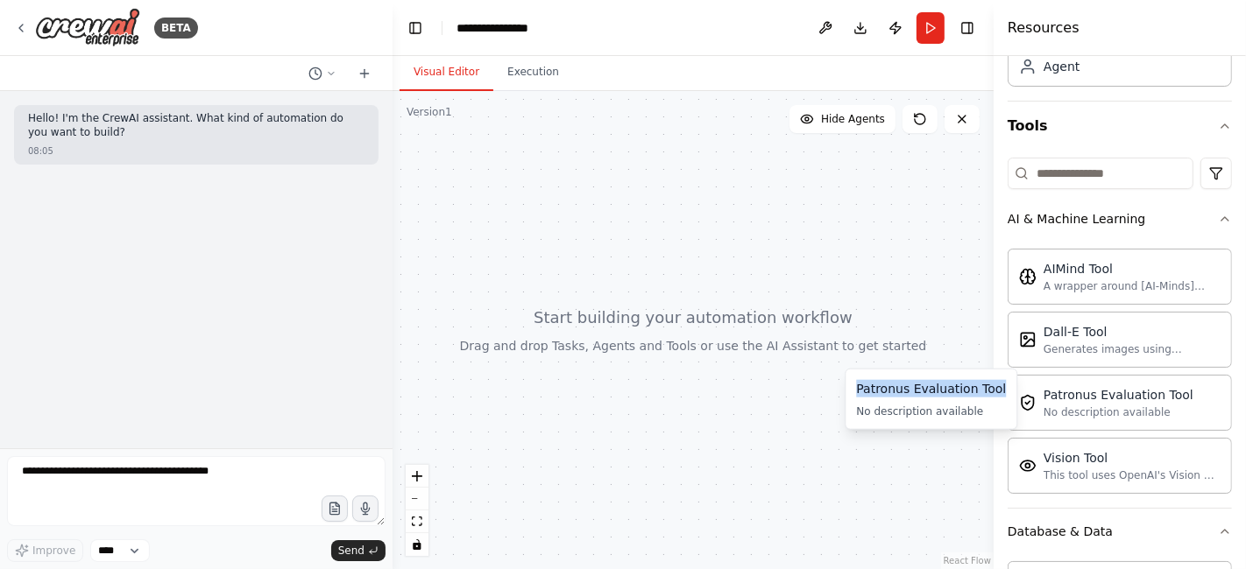
drag, startPoint x: 857, startPoint y: 391, endPoint x: 1000, endPoint y: 393, distance: 143.7
click at [1000, 393] on div "Patronus Evaluation Tool No description available Patronus Evaluation Tool No d…" at bounding box center [930, 399] width 173 height 61
copy div "Patronus Evaluation Tool"
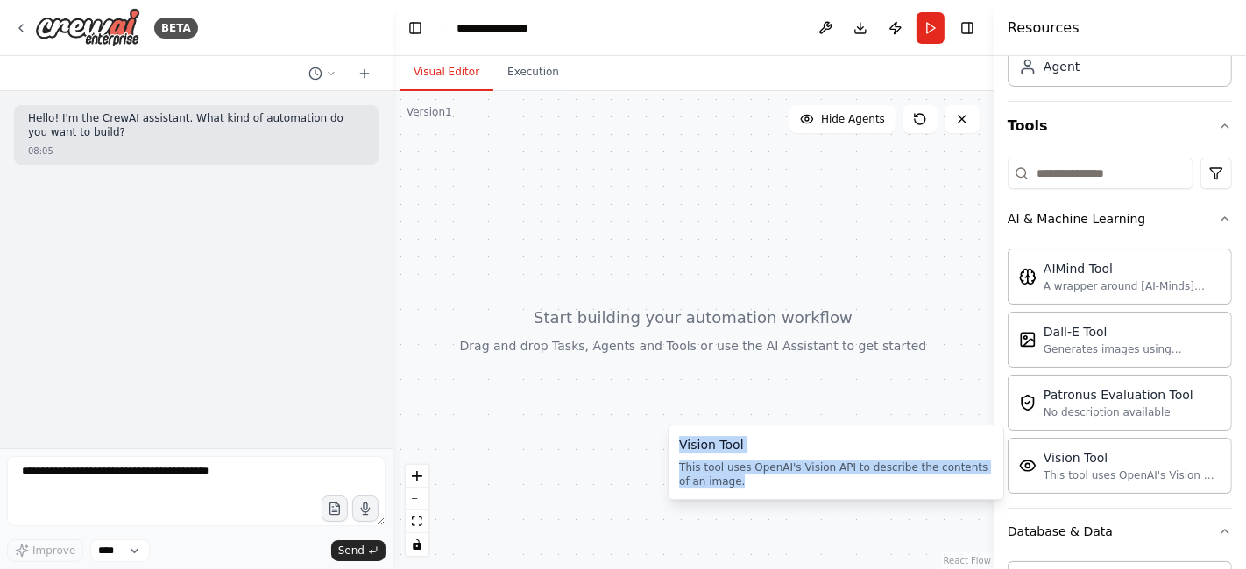
drag, startPoint x: 726, startPoint y: 482, endPoint x: 678, endPoint y: 450, distance: 57.6
click at [678, 450] on div "Vision Tool This tool uses OpenAI's Vision API to describe the contents of an i…" at bounding box center [836, 462] width 336 height 75
copy div "Vision Tool This tool uses OpenAI's Vision API to describe the contents of an i…"
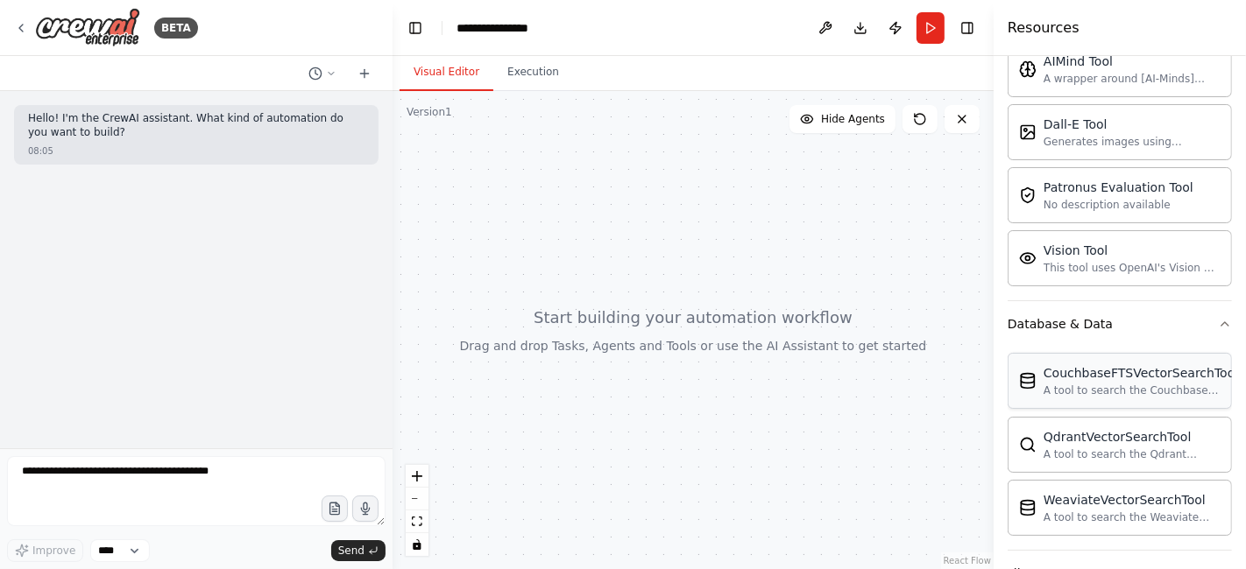
scroll to position [329, 0]
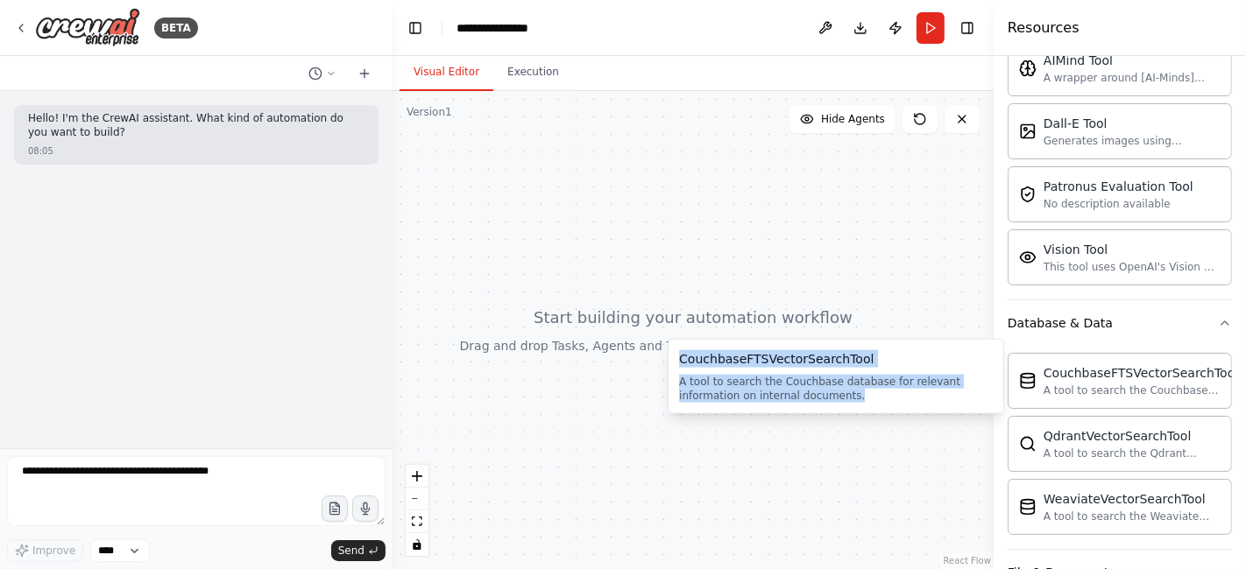
drag, startPoint x: 798, startPoint y: 398, endPoint x: 678, endPoint y: 356, distance: 127.2
click at [679, 356] on div "CouchbaseFTSVectorSearchTool A tool to search the Couchbase database for releva…" at bounding box center [836, 376] width 314 height 53
copy div "CouchbaseFTSVectorSearchTool A tool to search the Couchbase database for releva…"
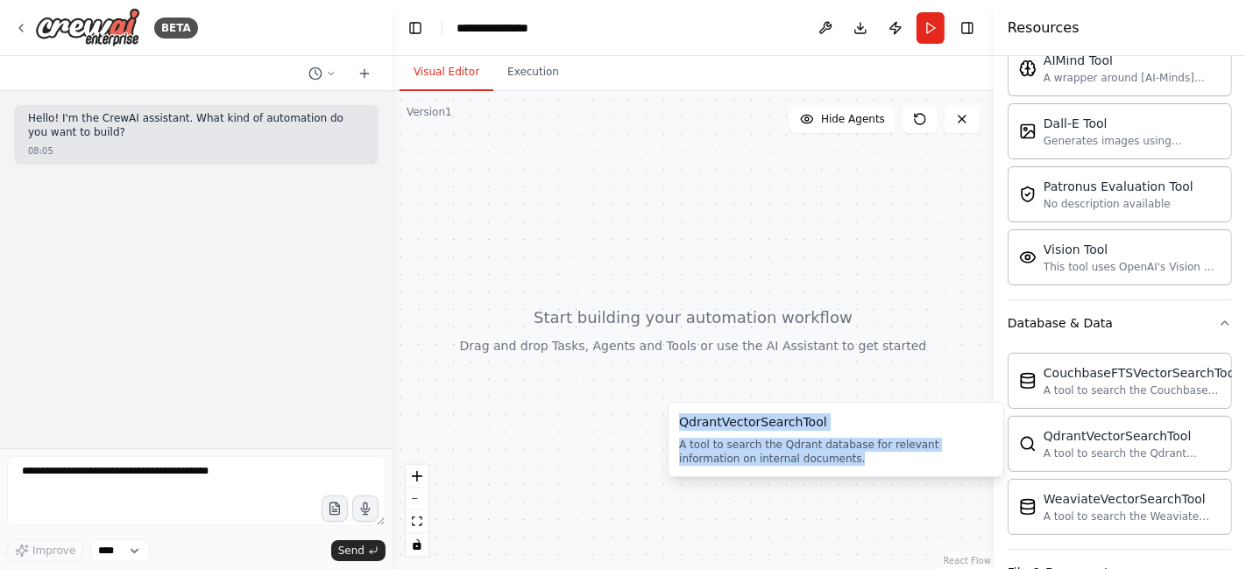
drag, startPoint x: 773, startPoint y: 458, endPoint x: 671, endPoint y: 427, distance: 106.4
click at [671, 427] on div "QdrantVectorSearchTool A tool to search the Qdrant database for relevant inform…" at bounding box center [836, 439] width 336 height 75
copy div "QdrantVectorSearchTool A tool to search the Qdrant database for relevant inform…"
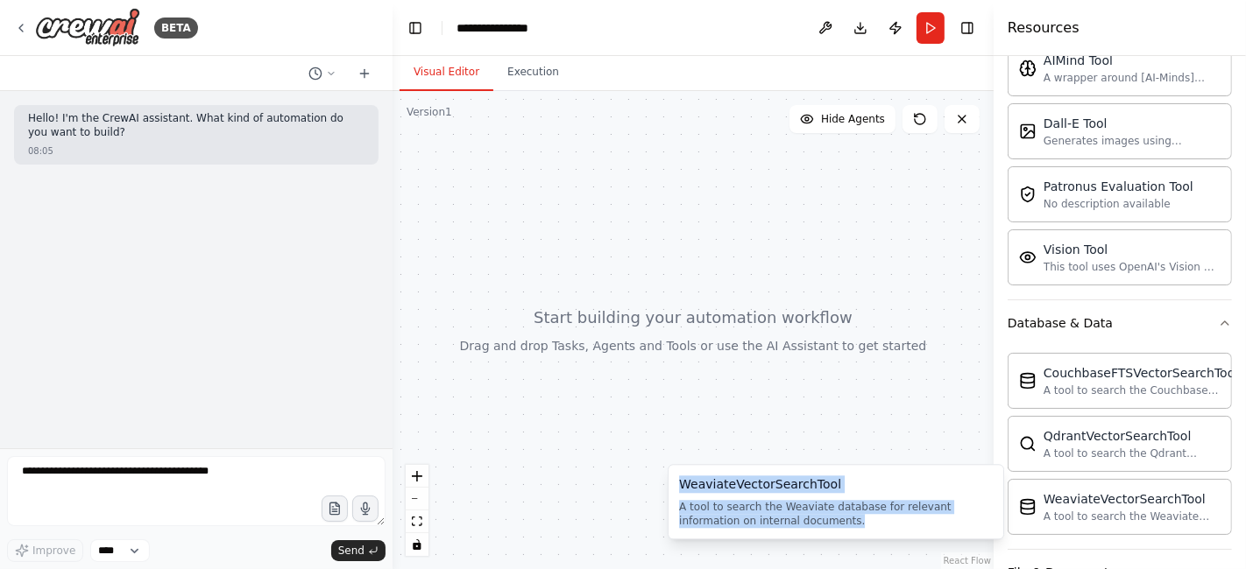
drag, startPoint x: 781, startPoint y: 526, endPoint x: 672, endPoint y: 489, distance: 114.7
click at [672, 489] on div "WeaviateVectorSearchTool A tool to search the Weaviate database for relevant in…" at bounding box center [836, 501] width 336 height 75
copy div "WeaviateVectorSearchTool A tool to search the Weaviate database for relevant in…"
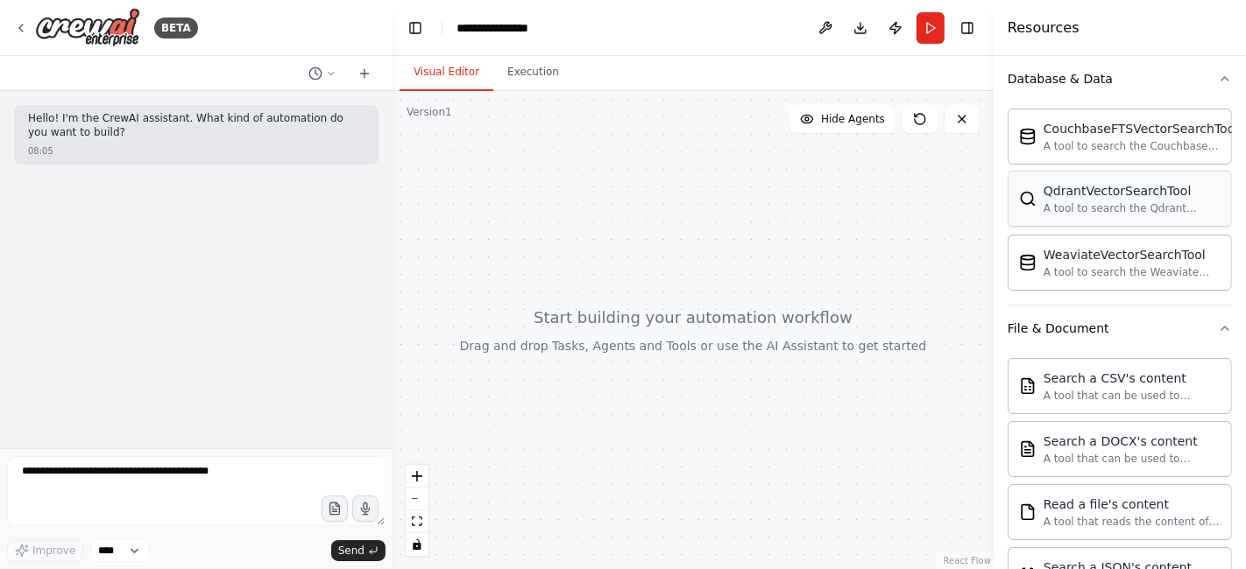
scroll to position [612, 0]
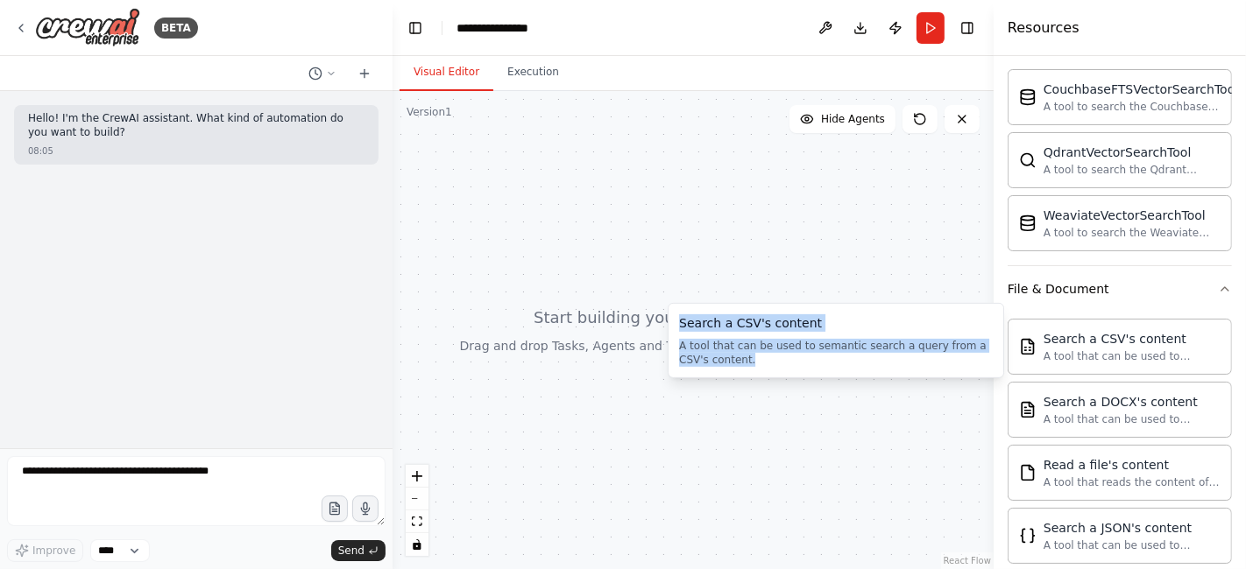
drag, startPoint x: 755, startPoint y: 357, endPoint x: 681, endPoint y: 322, distance: 82.7
click at [681, 322] on div "Search a CSV's content A tool that can be used to semantic search a query from …" at bounding box center [836, 340] width 314 height 53
copy div "Search a CSV's content A tool that can be used to semantic search a query from …"
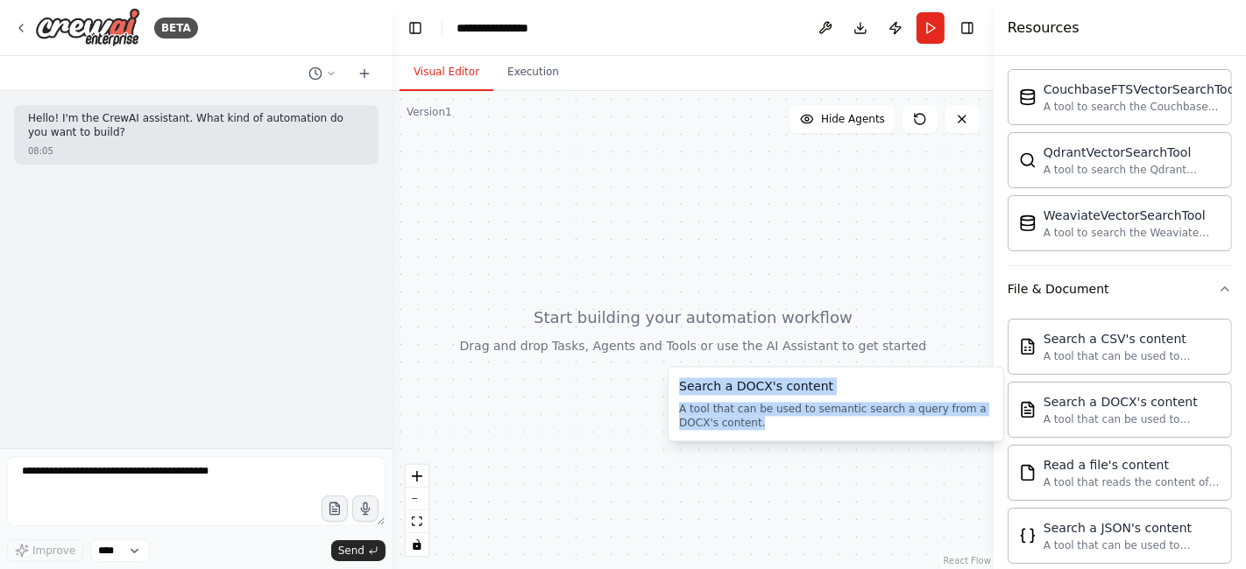
drag, startPoint x: 723, startPoint y: 419, endPoint x: 678, endPoint y: 387, distance: 54.7
click at [678, 387] on div "Search a DOCX's content A tool that can be used to semantic search a query from…" at bounding box center [836, 404] width 336 height 75
copy div "Search a DOCX's content A tool that can be used to semantic search a query from…"
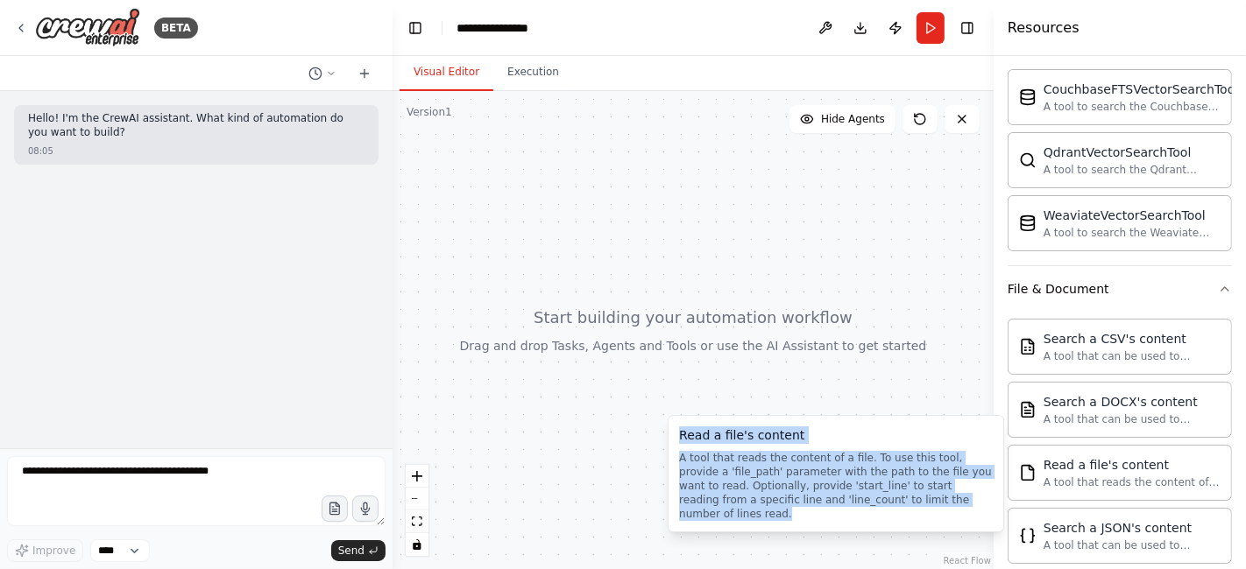
drag, startPoint x: 925, startPoint y: 503, endPoint x: 673, endPoint y: 432, distance: 262.1
click at [673, 432] on div "Read a file's content A tool that reads the content of a file. To use this tool…" at bounding box center [836, 473] width 336 height 117
copy div "Read a file's content A tool that reads the content of a file. To use this tool…"
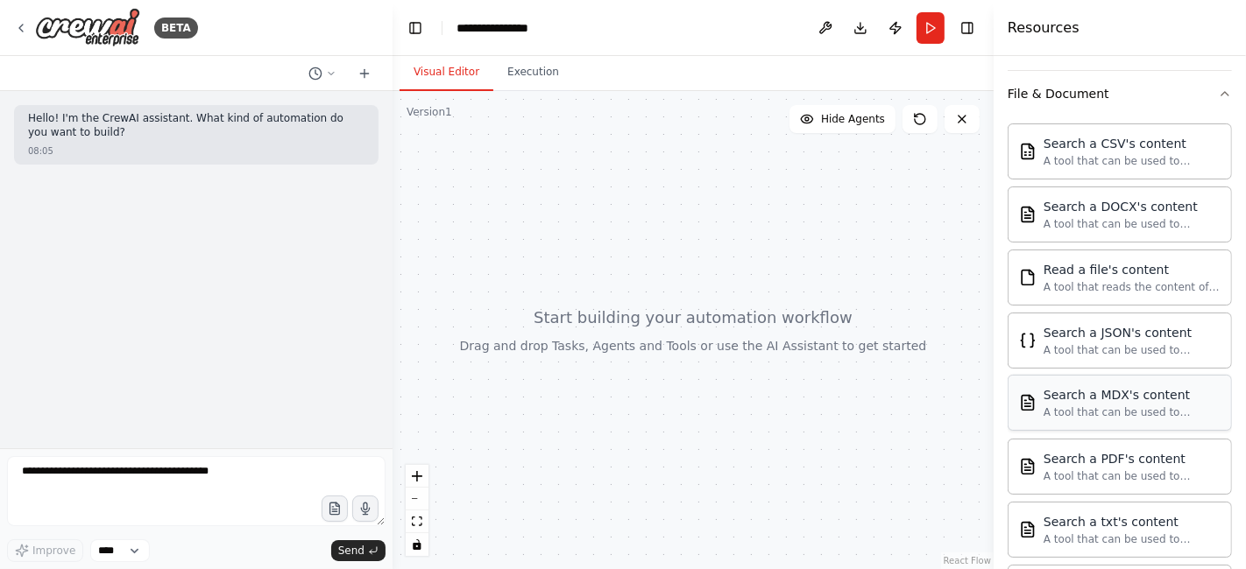
scroll to position [809, 0]
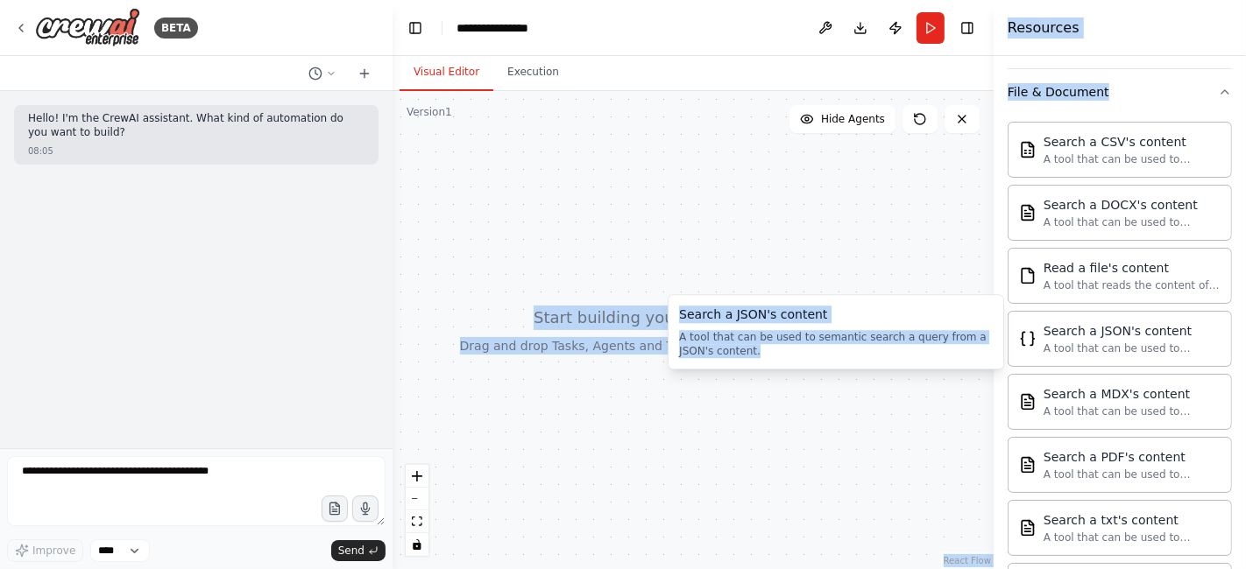
drag, startPoint x: 775, startPoint y: 346, endPoint x: 667, endPoint y: 312, distance: 113.9
click at [667, 312] on body "**********" at bounding box center [623, 284] width 1246 height 569
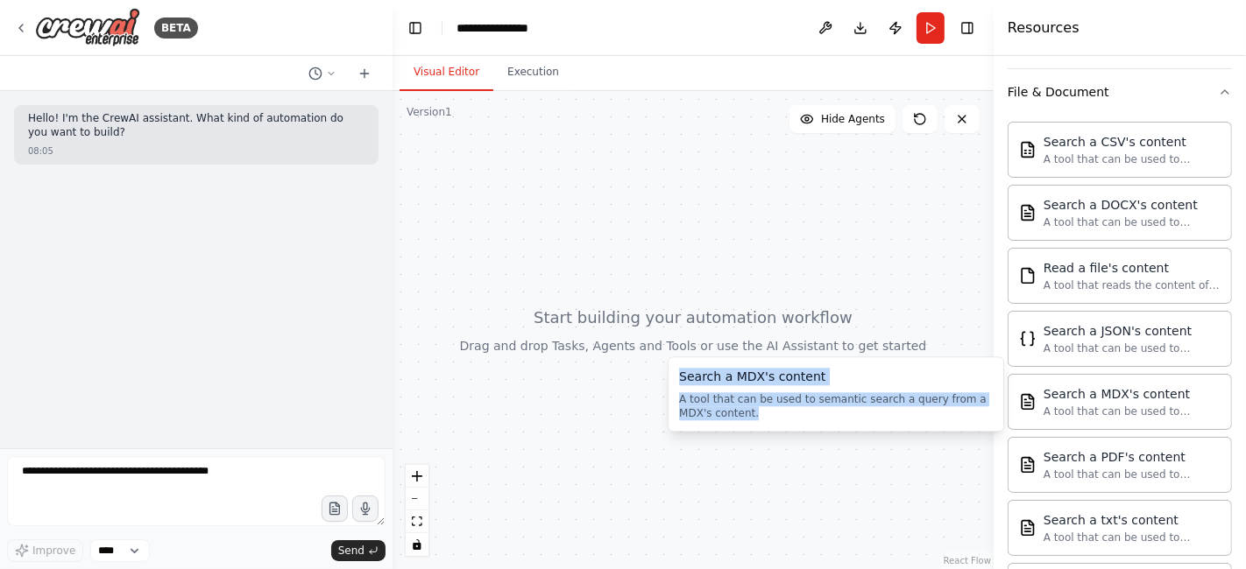
drag, startPoint x: 770, startPoint y: 419, endPoint x: 679, endPoint y: 382, distance: 98.3
click at [679, 382] on div "Search a MDX's content A tool that can be used to semantic search a query from …" at bounding box center [836, 394] width 314 height 53
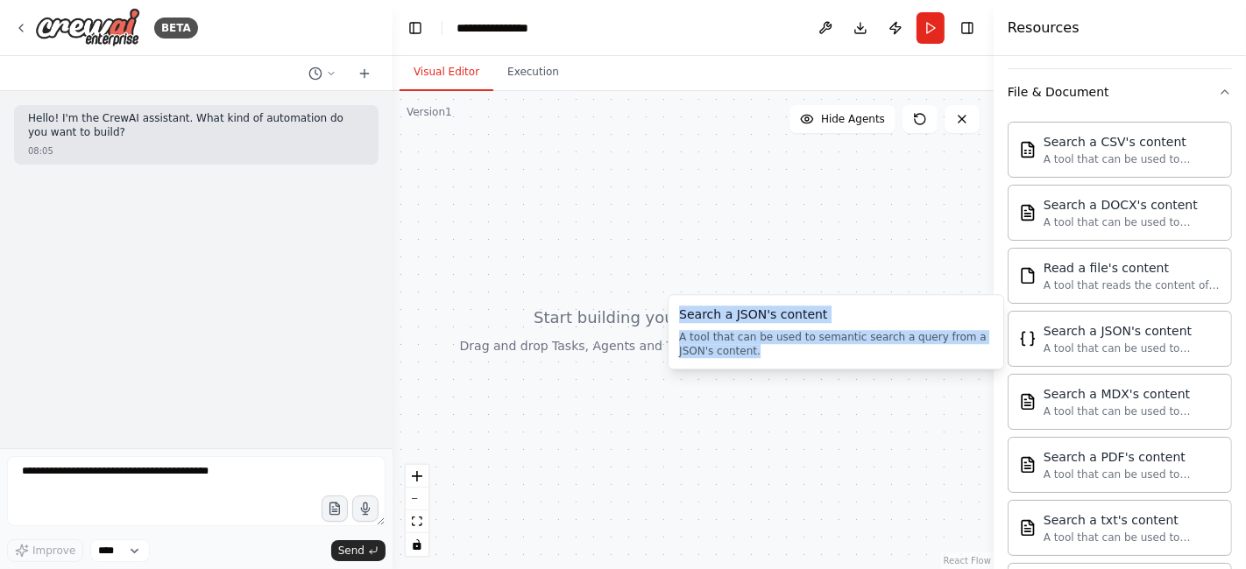
drag, startPoint x: 736, startPoint y: 350, endPoint x: 679, endPoint y: 315, distance: 66.9
click at [679, 315] on div "Search a JSON's content A tool that can be used to semantic search a query from…" at bounding box center [836, 332] width 314 height 53
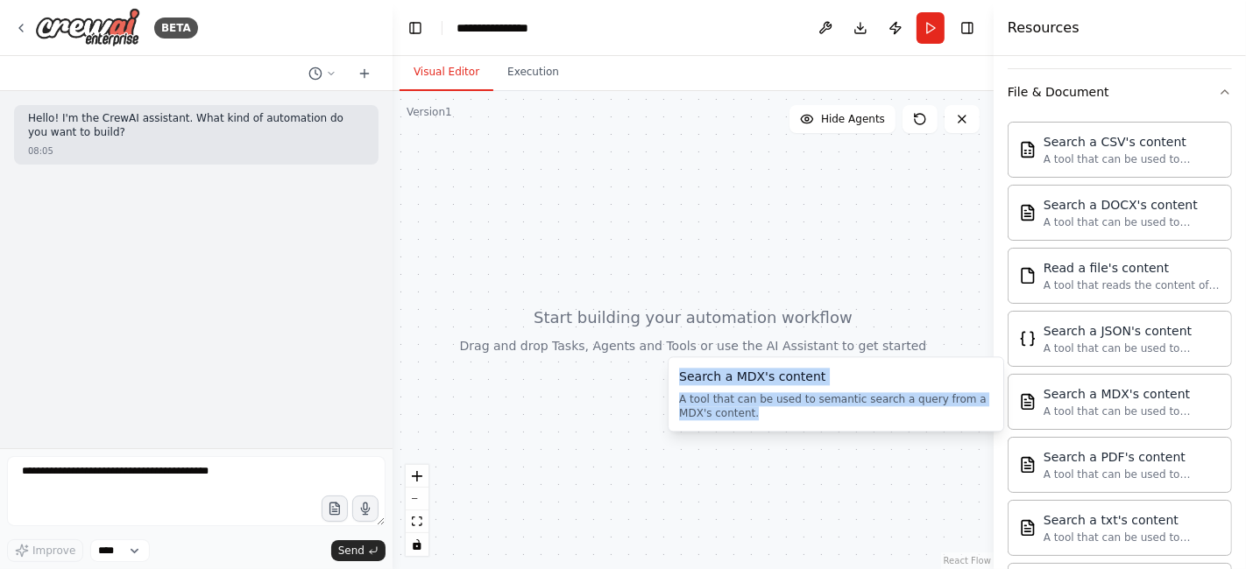
drag, startPoint x: 736, startPoint y: 407, endPoint x: 678, endPoint y: 377, distance: 65.4
click at [679, 377] on div "Search a MDX's content A tool that can be used to semantic search a query from …" at bounding box center [836, 394] width 314 height 53
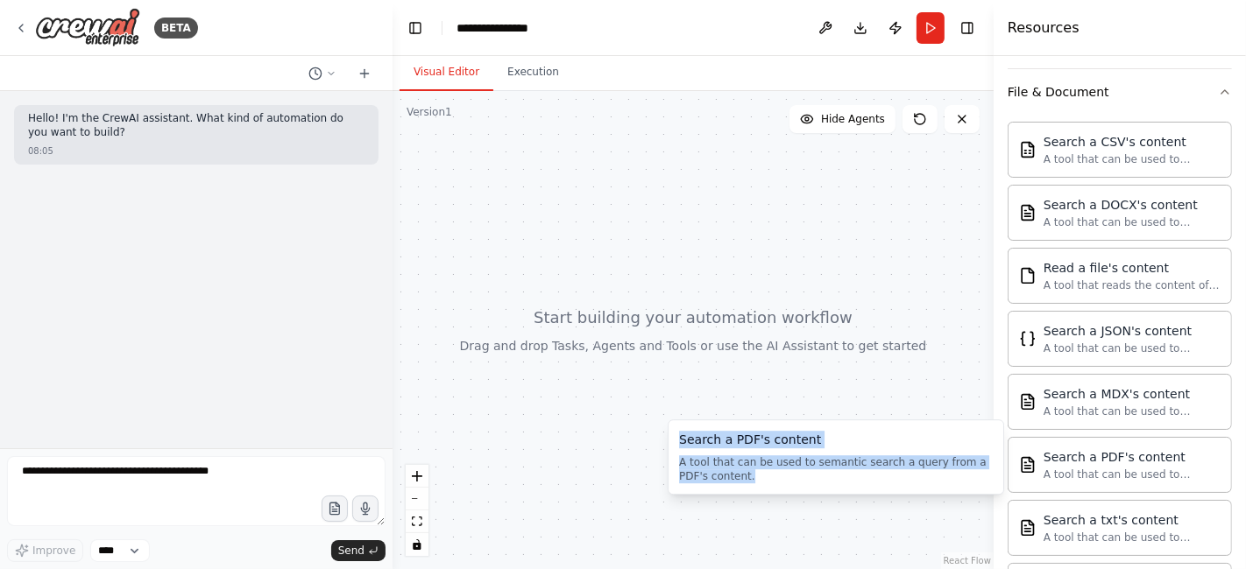
drag, startPoint x: 766, startPoint y: 476, endPoint x: 679, endPoint y: 447, distance: 91.4
click at [679, 447] on div "Search a PDF's content A tool that can be used to semantic search a query from …" at bounding box center [836, 457] width 314 height 53
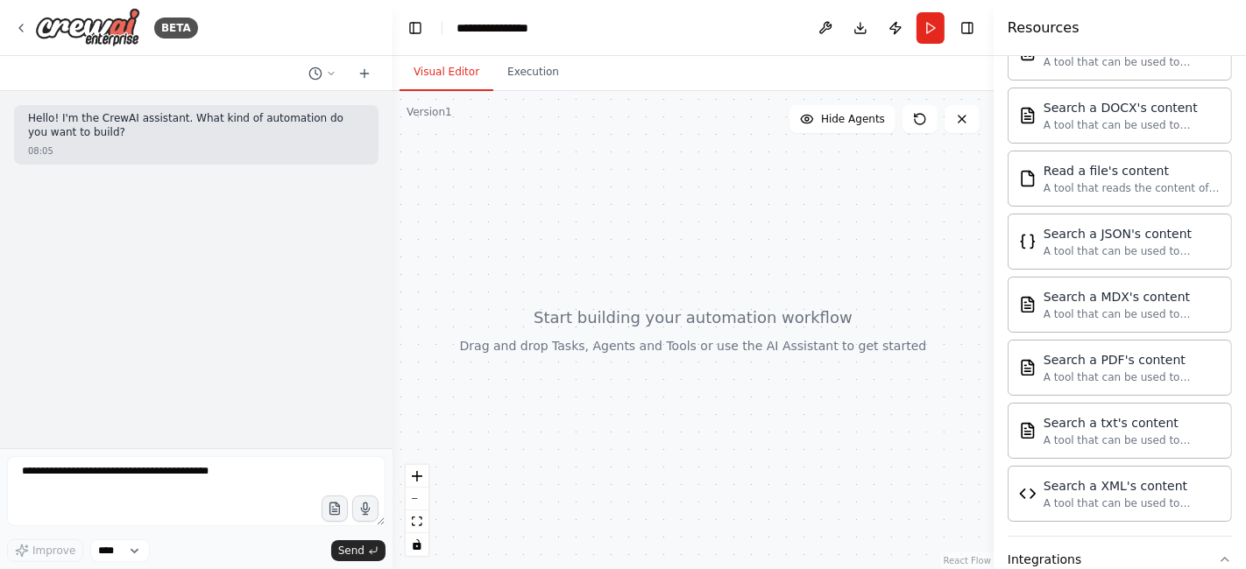
scroll to position [932, 0]
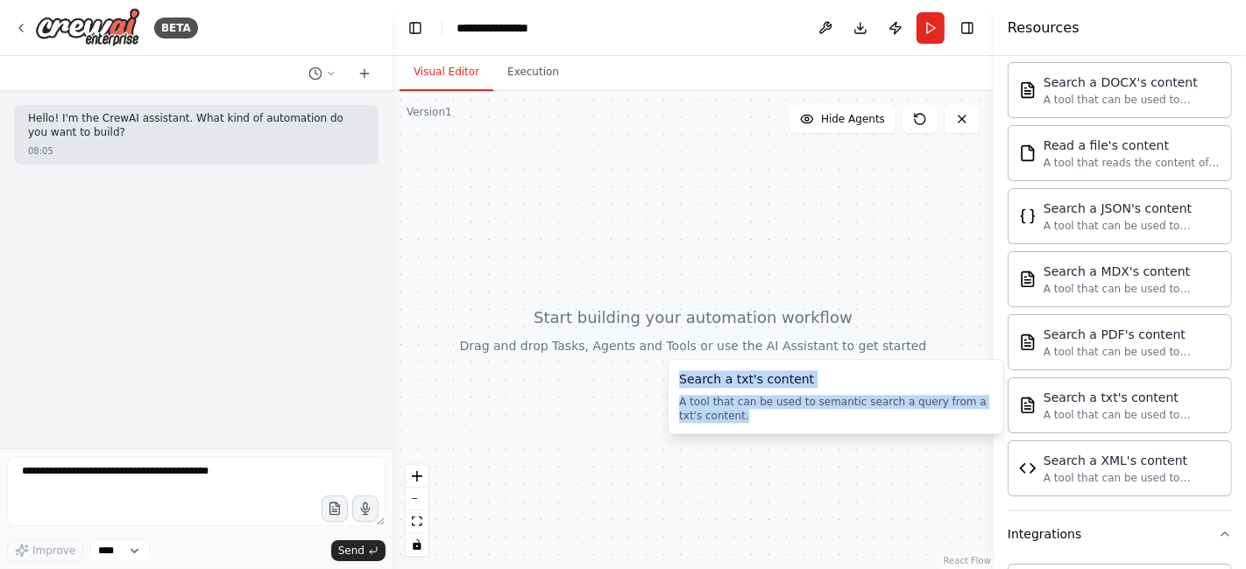
drag, startPoint x: 728, startPoint y: 420, endPoint x: 674, endPoint y: 384, distance: 65.1
click at [674, 384] on div "Search a txt's content A tool that can be used to semantic search a query from …" at bounding box center [836, 396] width 336 height 75
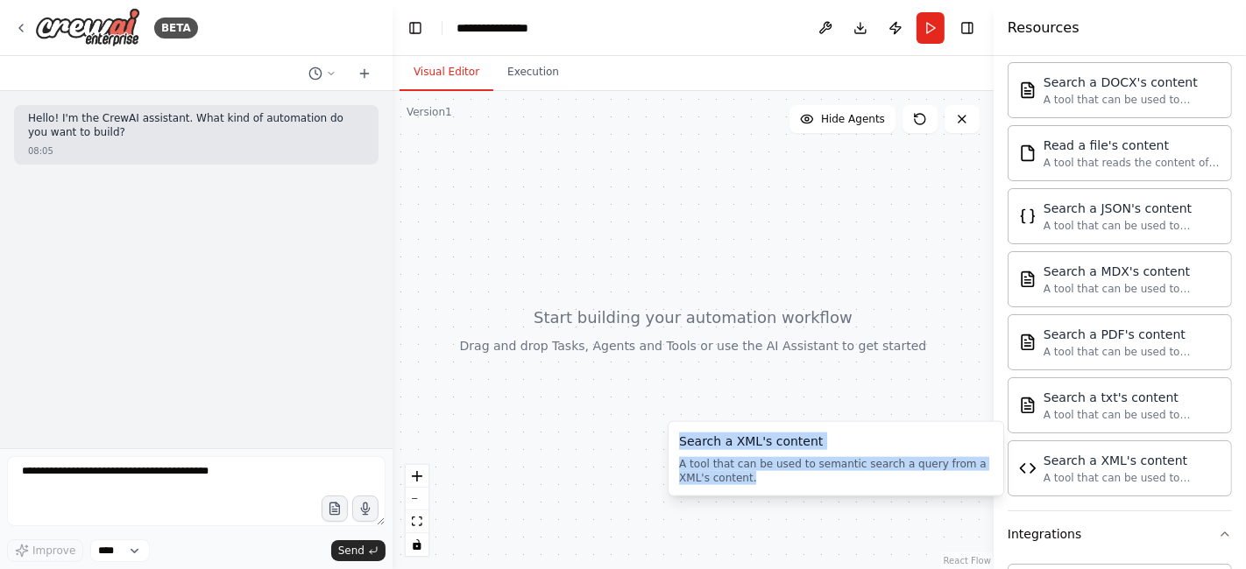
drag, startPoint x: 736, startPoint y: 484, endPoint x: 681, endPoint y: 444, distance: 67.8
click at [681, 444] on div "Search a XML's content A tool that can be used to semantic search a query from …" at bounding box center [836, 459] width 314 height 53
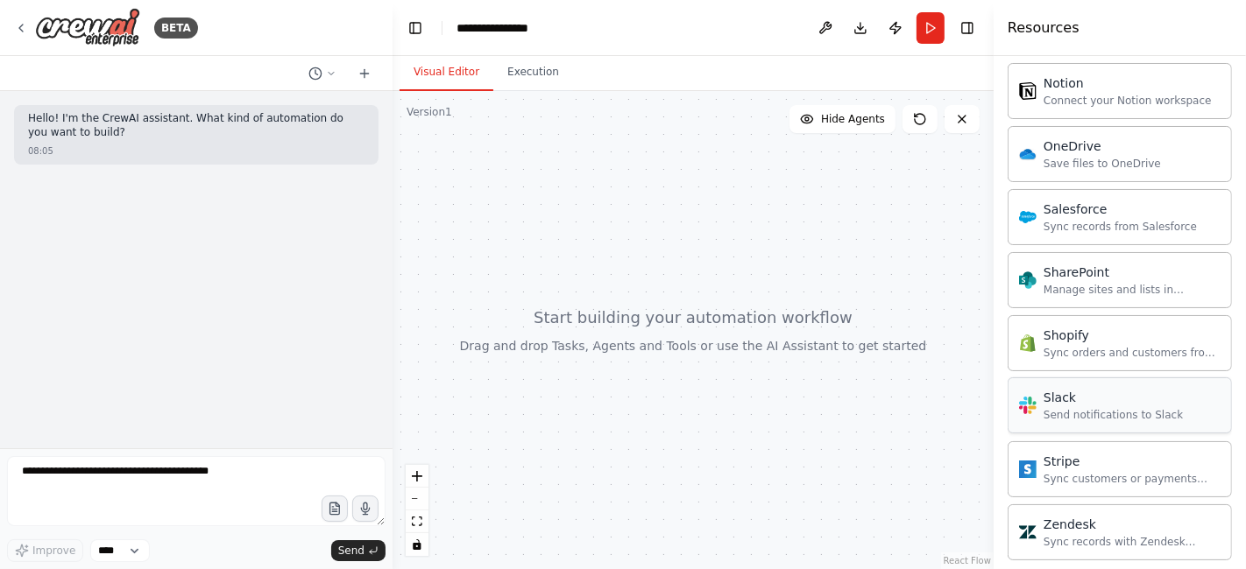
scroll to position [2422, 0]
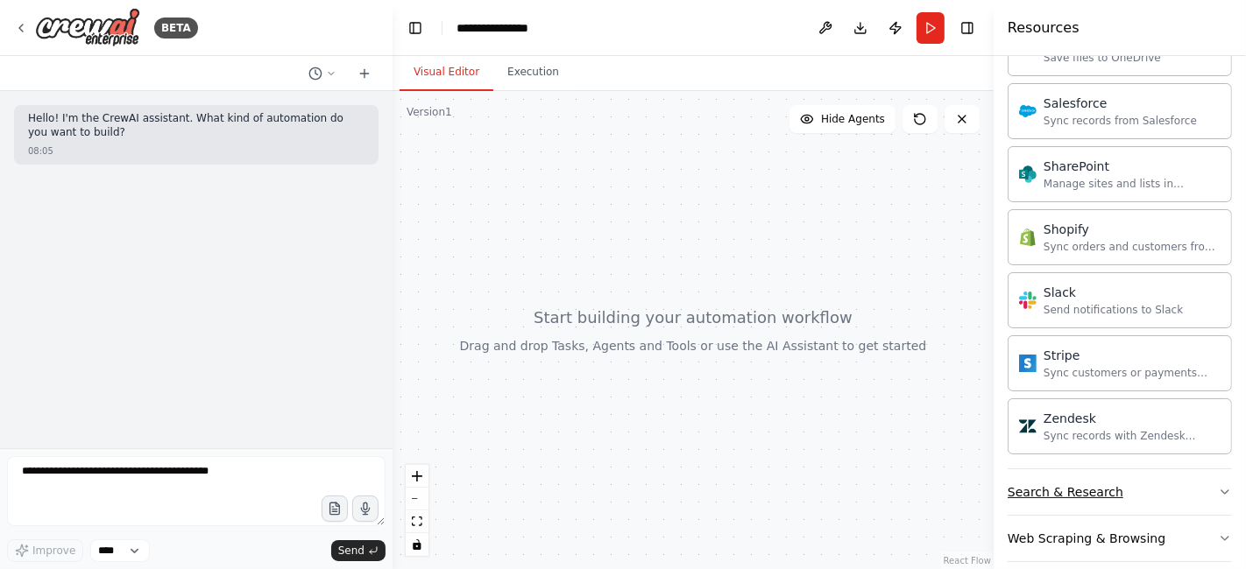
click at [1122, 482] on button "Search & Research" at bounding box center [1119, 493] width 224 height 46
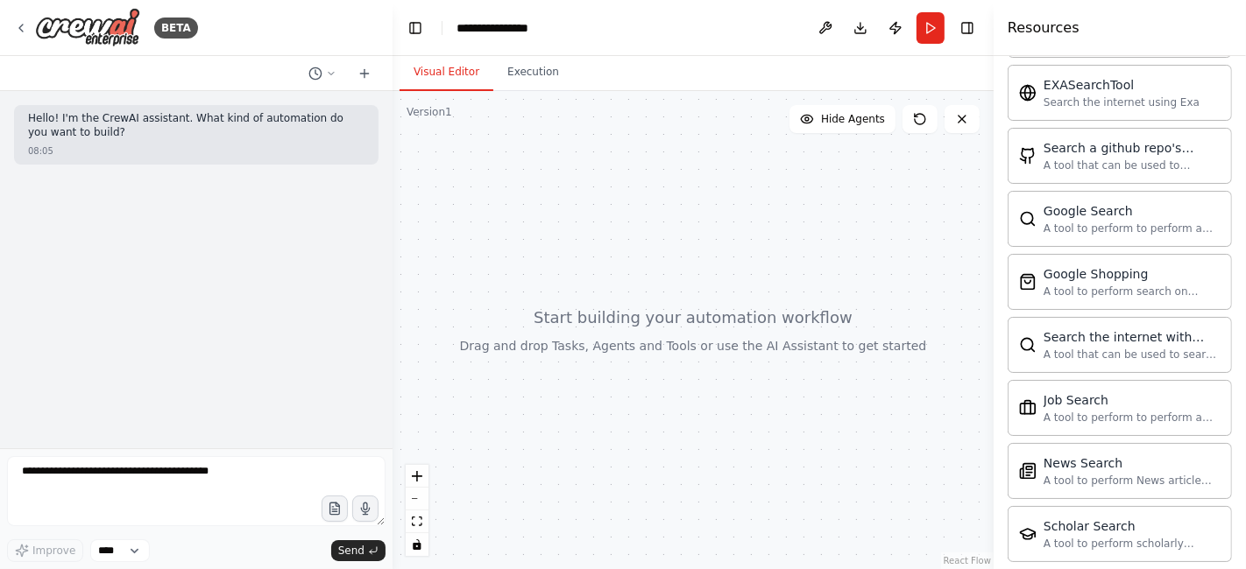
scroll to position [2809, 0]
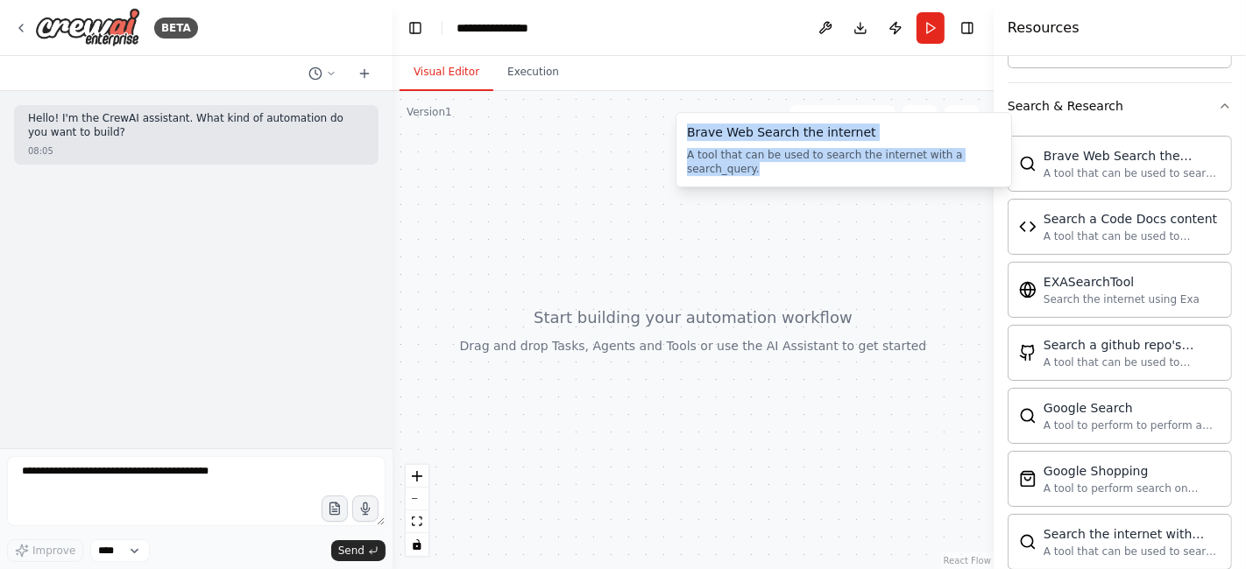
drag, startPoint x: 993, startPoint y: 159, endPoint x: 687, endPoint y: 131, distance: 307.0
click at [687, 131] on div "Brave Web Search the internet A tool that can be used to search the internet wi…" at bounding box center [844, 150] width 314 height 53
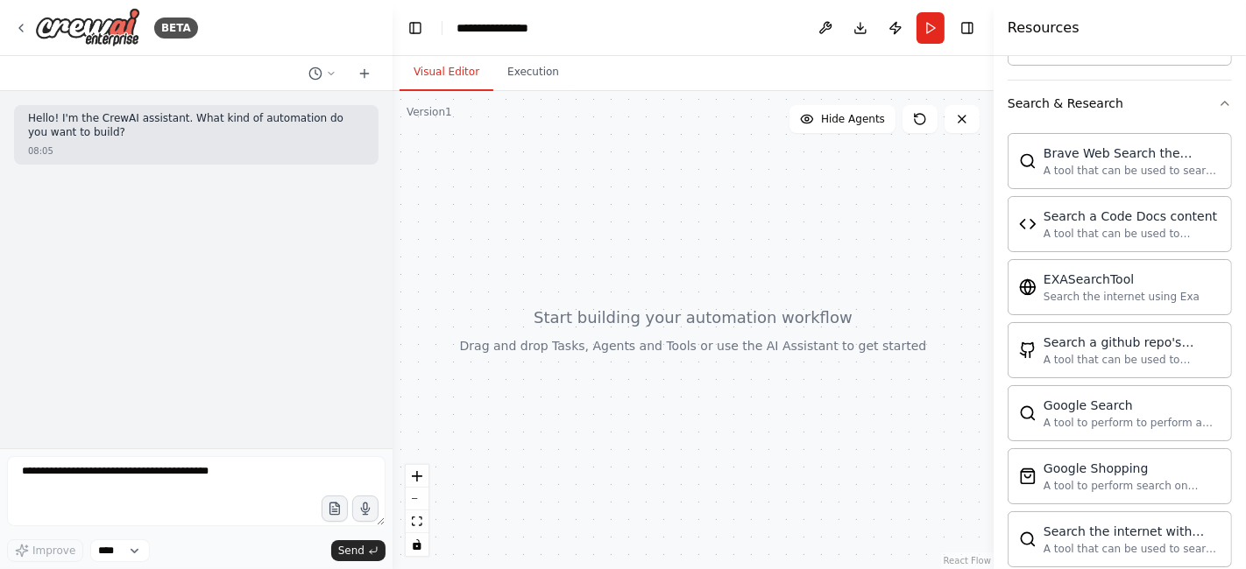
scroll to position [2813, 0]
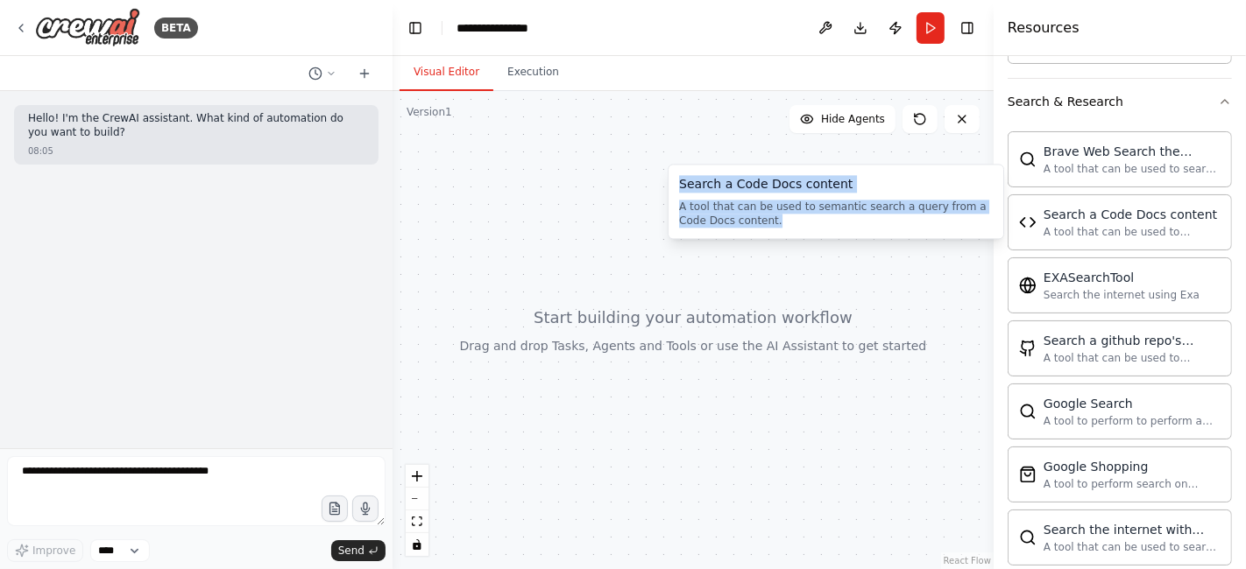
drag, startPoint x: 750, startPoint y: 223, endPoint x: 676, endPoint y: 189, distance: 81.1
click at [676, 189] on div "Search a Code Docs content A tool that can be used to semantic search a query f…" at bounding box center [836, 201] width 336 height 75
drag, startPoint x: 768, startPoint y: 219, endPoint x: 668, endPoint y: 187, distance: 105.6
click at [668, 187] on div "Search a Code Docs content A tool that can be used to semantic search a query f…" at bounding box center [836, 201] width 336 height 75
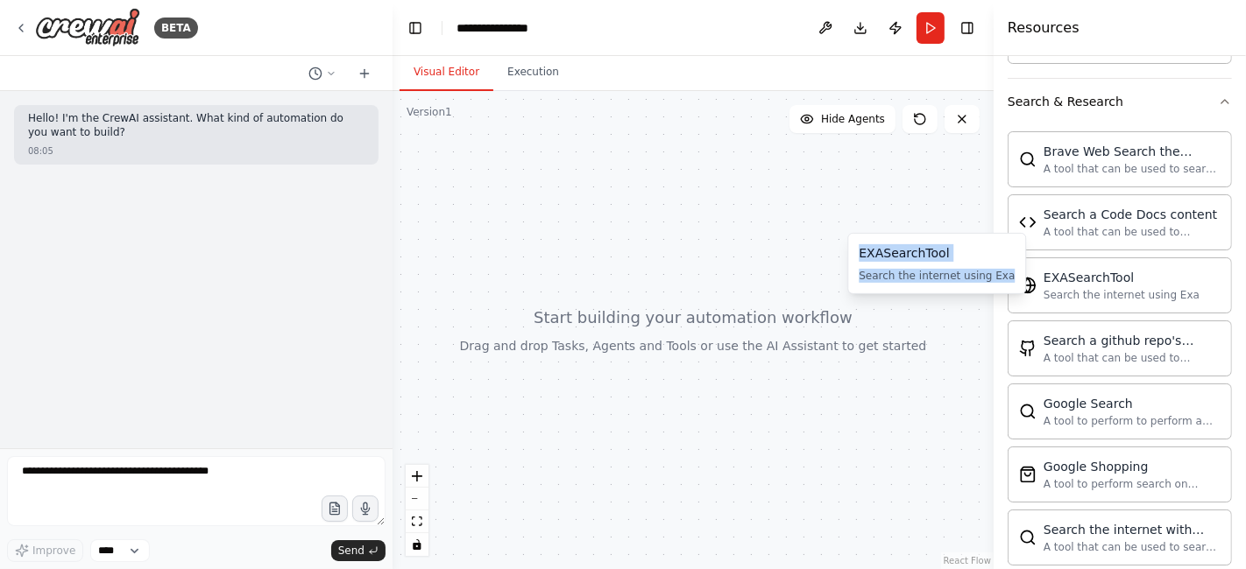
drag, startPoint x: 991, startPoint y: 273, endPoint x: 858, endPoint y: 251, distance: 135.1
click at [858, 251] on div "EXASearchTool Search the internet using Exa EXASearchTool Search the internet u…" at bounding box center [936, 263] width 179 height 61
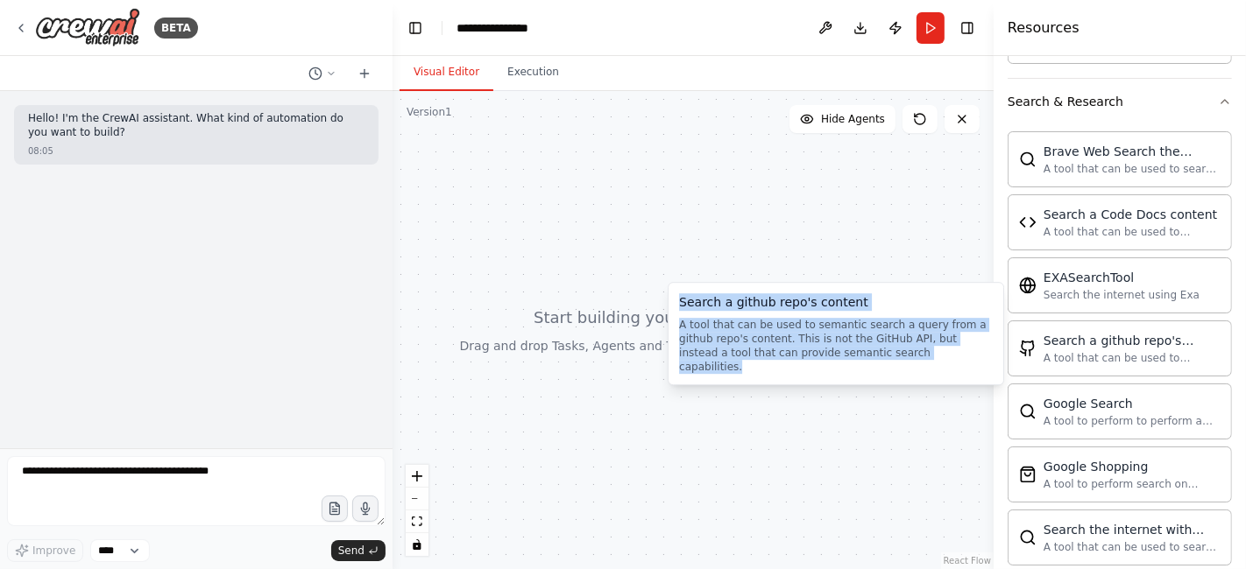
drag, startPoint x: 908, startPoint y: 354, endPoint x: 671, endPoint y: 307, distance: 241.0
click at [671, 307] on div "Search a github repo's content A tool that can be used to semantic search a que…" at bounding box center [836, 333] width 336 height 103
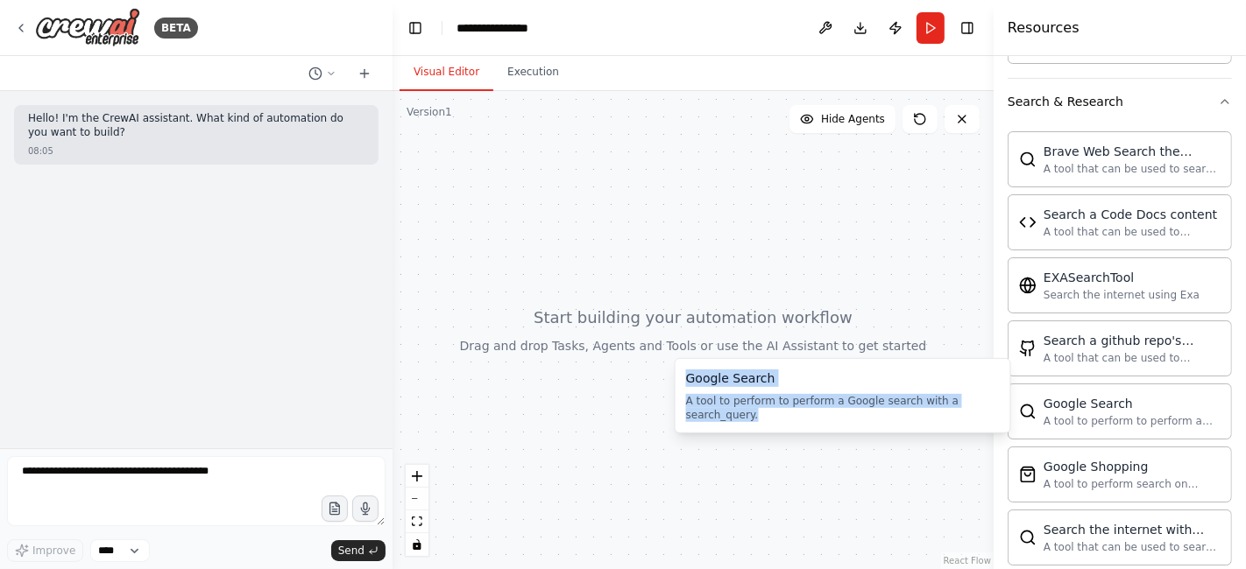
drag, startPoint x: 996, startPoint y: 404, endPoint x: 680, endPoint y: 369, distance: 318.2
click at [680, 369] on div "Google Search A tool to perform to perform a Google search with a search_query.…" at bounding box center [843, 395] width 336 height 75
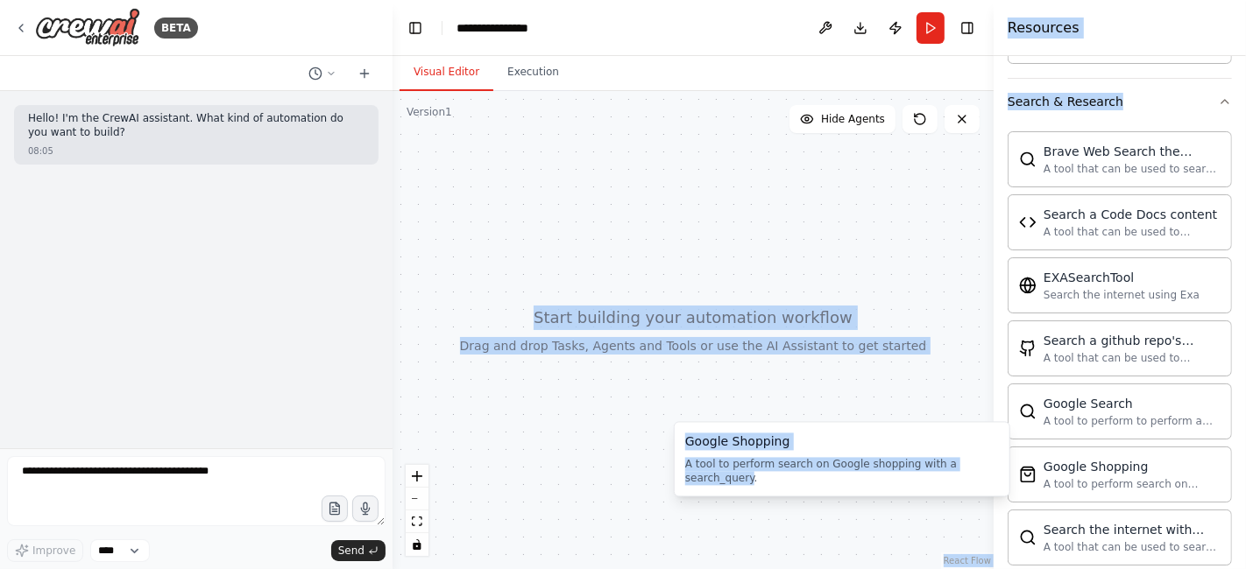
drag, startPoint x: 988, startPoint y: 466, endPoint x: 672, endPoint y: 425, distance: 318.9
click at [672, 425] on body "**********" at bounding box center [623, 284] width 1246 height 569
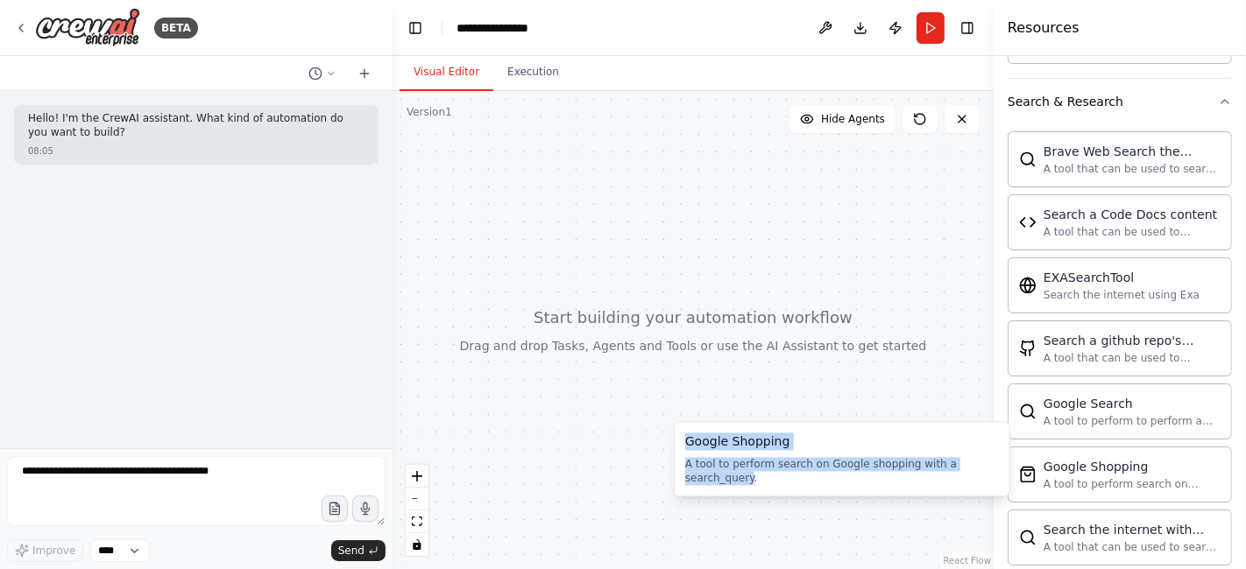
drag, startPoint x: 991, startPoint y: 464, endPoint x: 678, endPoint y: 446, distance: 313.3
click at [678, 446] on div "Google Shopping A tool to perform search on Google shopping with a search_query…" at bounding box center [842, 458] width 336 height 75
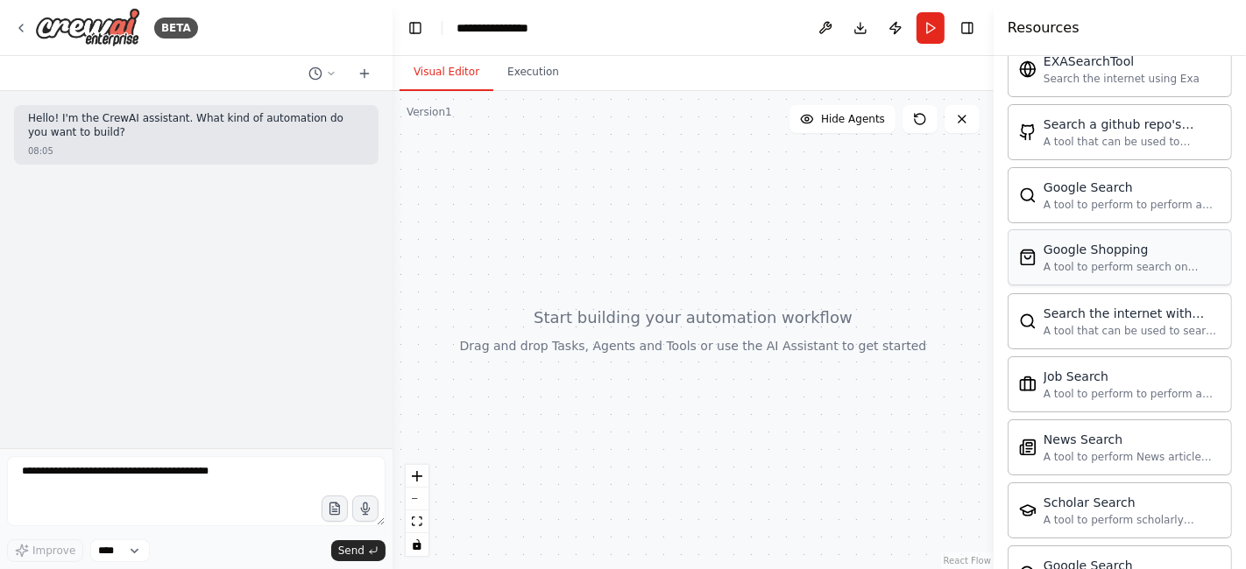
scroll to position [3041, 0]
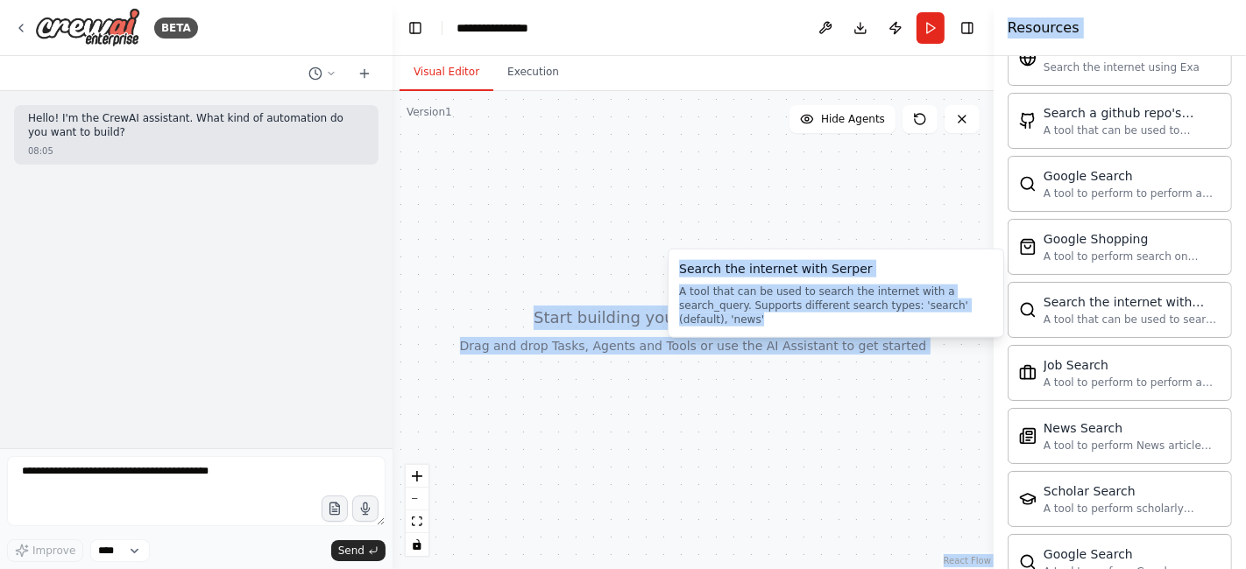
drag, startPoint x: 939, startPoint y: 307, endPoint x: 667, endPoint y: 269, distance: 275.0
click at [667, 269] on body "**********" at bounding box center [623, 284] width 1246 height 569
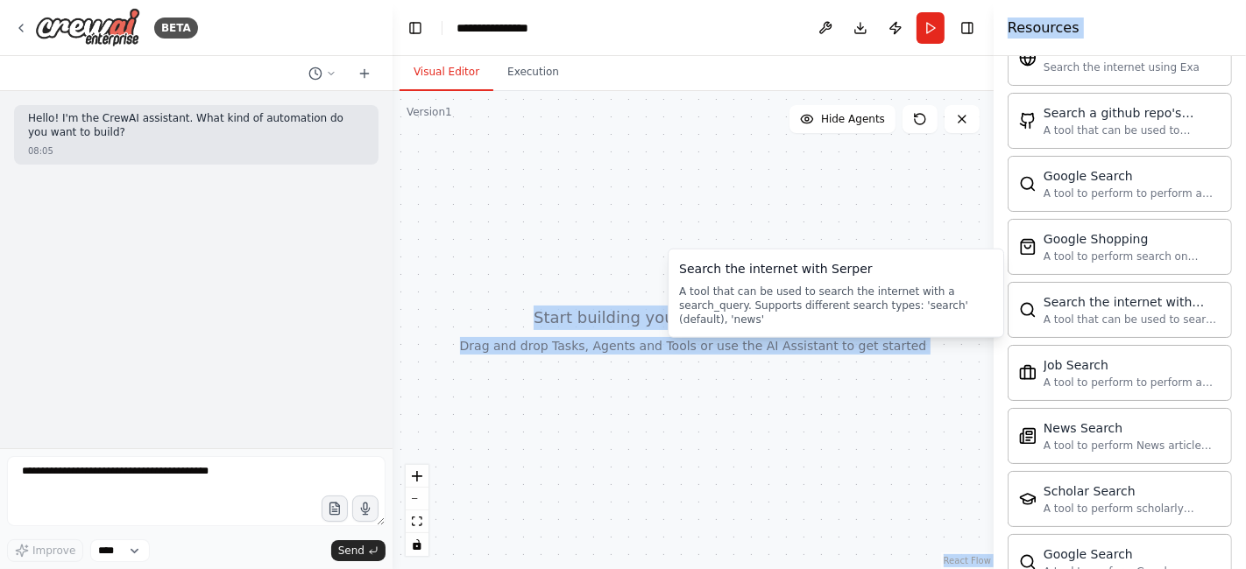
click at [853, 206] on div at bounding box center [692, 330] width 601 height 478
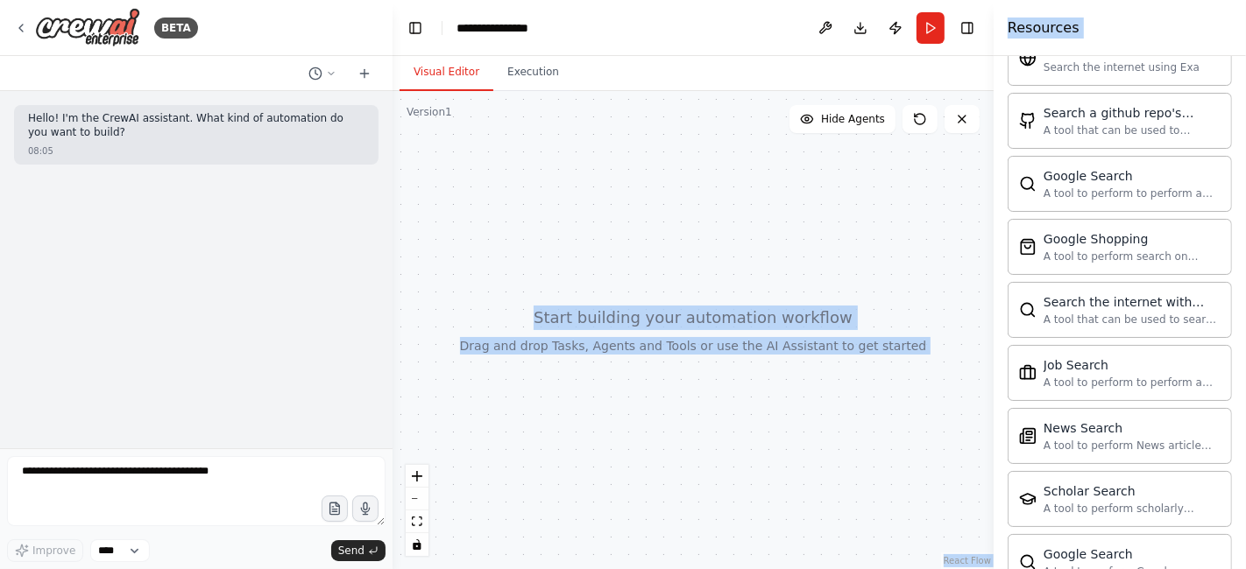
click at [894, 265] on div at bounding box center [692, 330] width 601 height 478
click at [806, 343] on div at bounding box center [692, 330] width 601 height 478
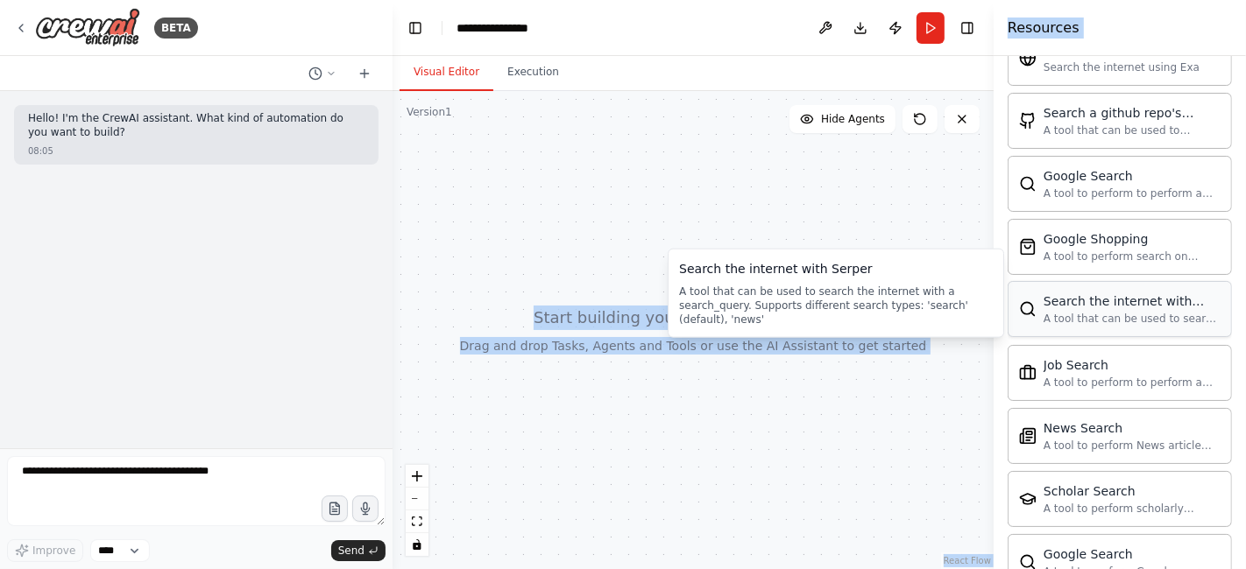
click at [1106, 312] on div "A tool that can be used to search the internet with a search_query. Supports di…" at bounding box center [1131, 319] width 177 height 14
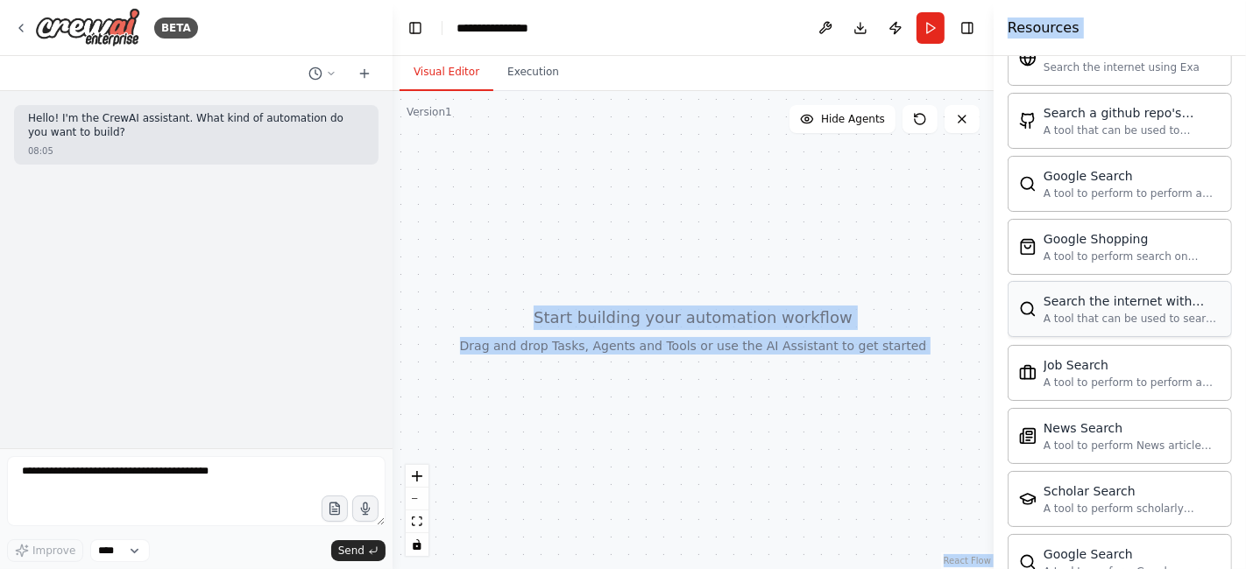
click at [1106, 312] on div "A tool that can be used to search the internet with a search_query. Supports di…" at bounding box center [1131, 319] width 177 height 14
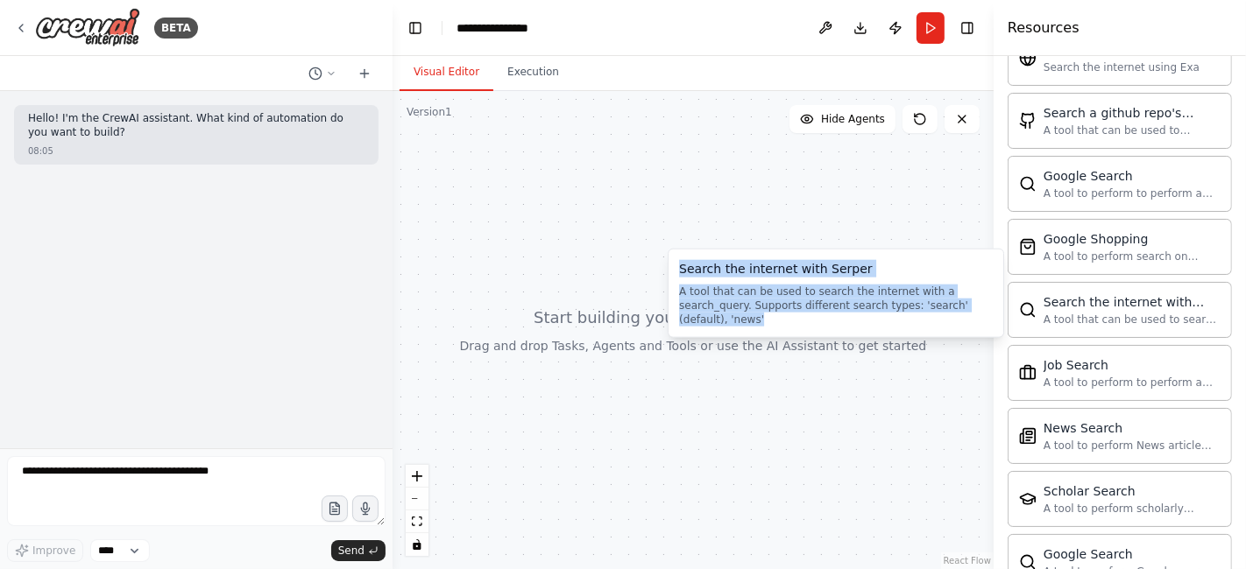
drag, startPoint x: 939, startPoint y: 304, endPoint x: 681, endPoint y: 272, distance: 260.5
click at [681, 272] on div "Search the internet with Serper A tool that can be used to search the internet …" at bounding box center [836, 293] width 314 height 67
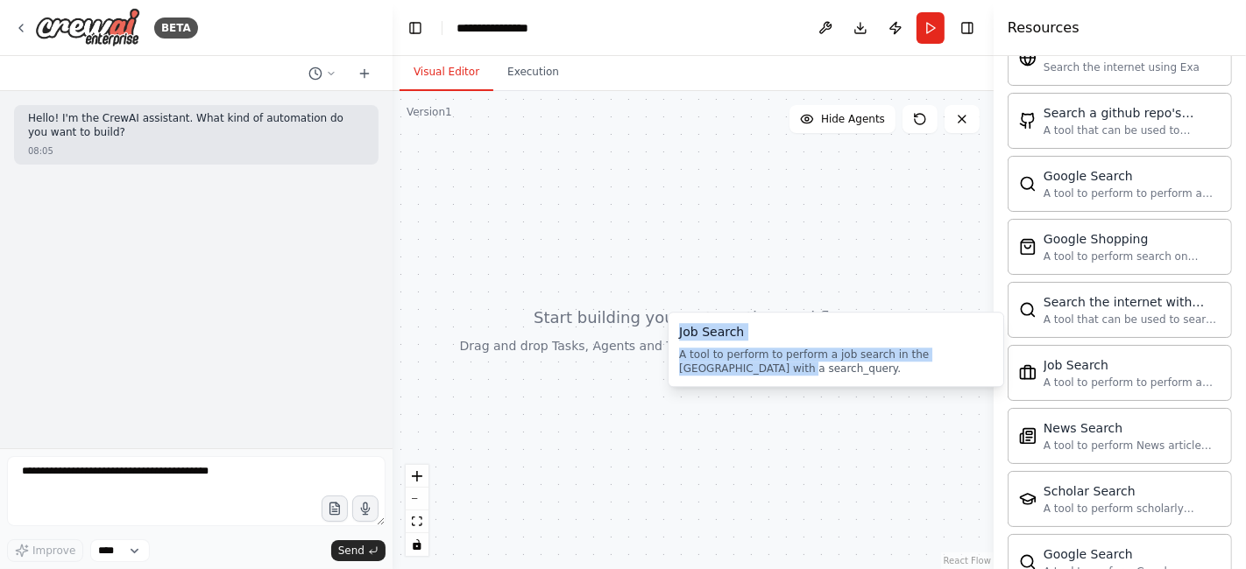
drag, startPoint x: 753, startPoint y: 366, endPoint x: 673, endPoint y: 331, distance: 87.9
click at [673, 331] on div "Job Search A tool to perform to perform a job search in the US with a search_qu…" at bounding box center [836, 349] width 336 height 75
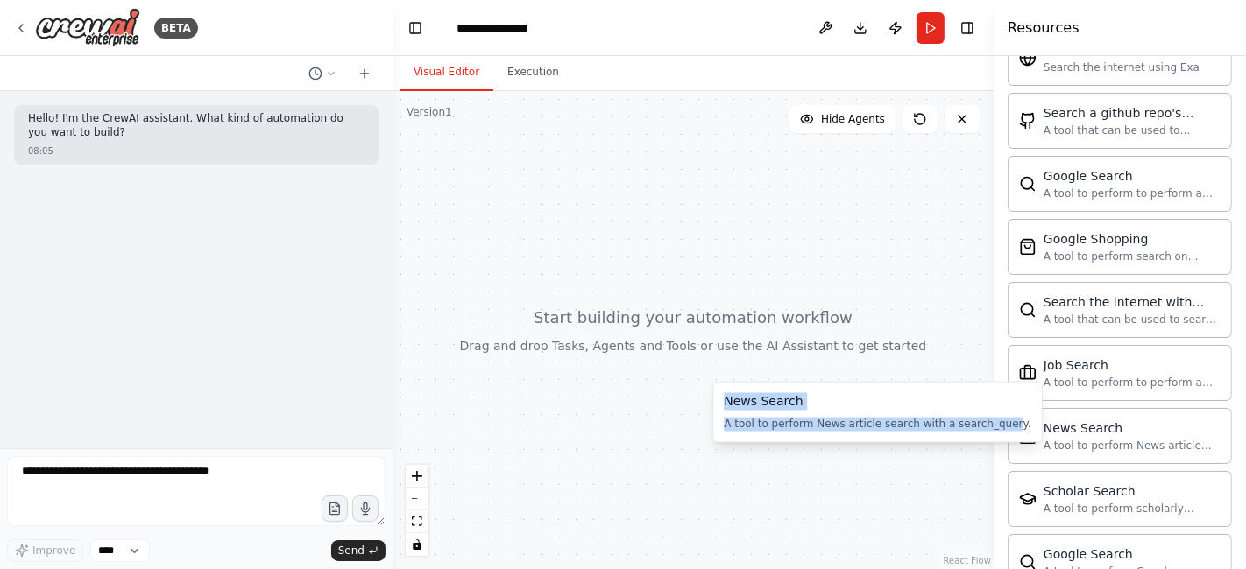
drag, startPoint x: 986, startPoint y: 427, endPoint x: 717, endPoint y: 390, distance: 272.3
click at [717, 390] on div "News Search A tool to perform News article search with a search_query. News Sea…" at bounding box center [877, 412] width 330 height 61
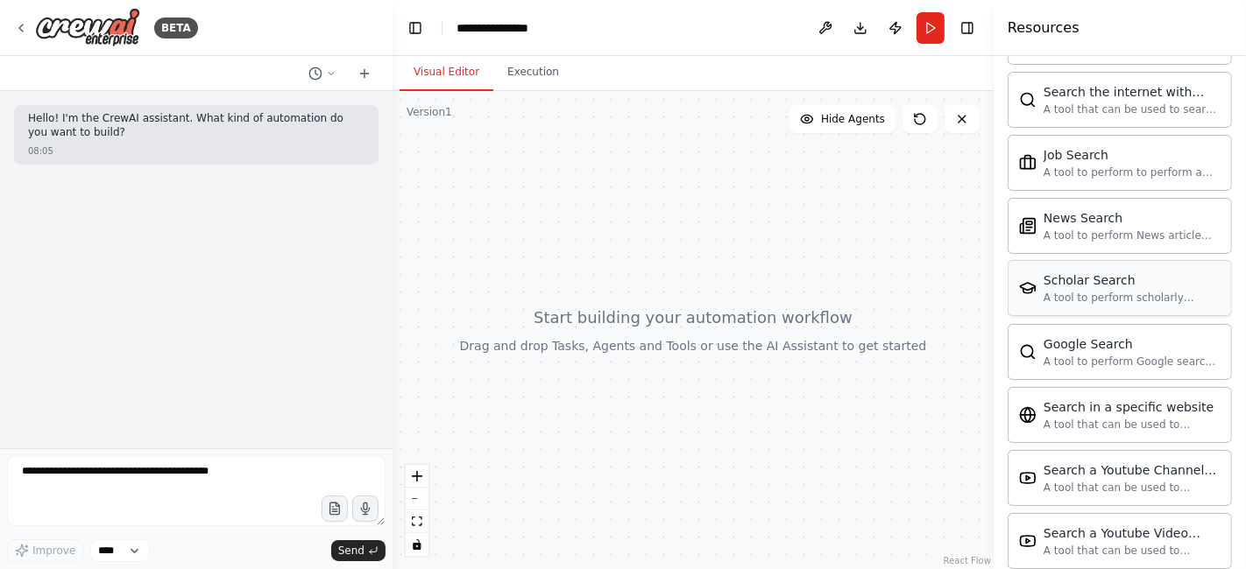
scroll to position [3284, 0]
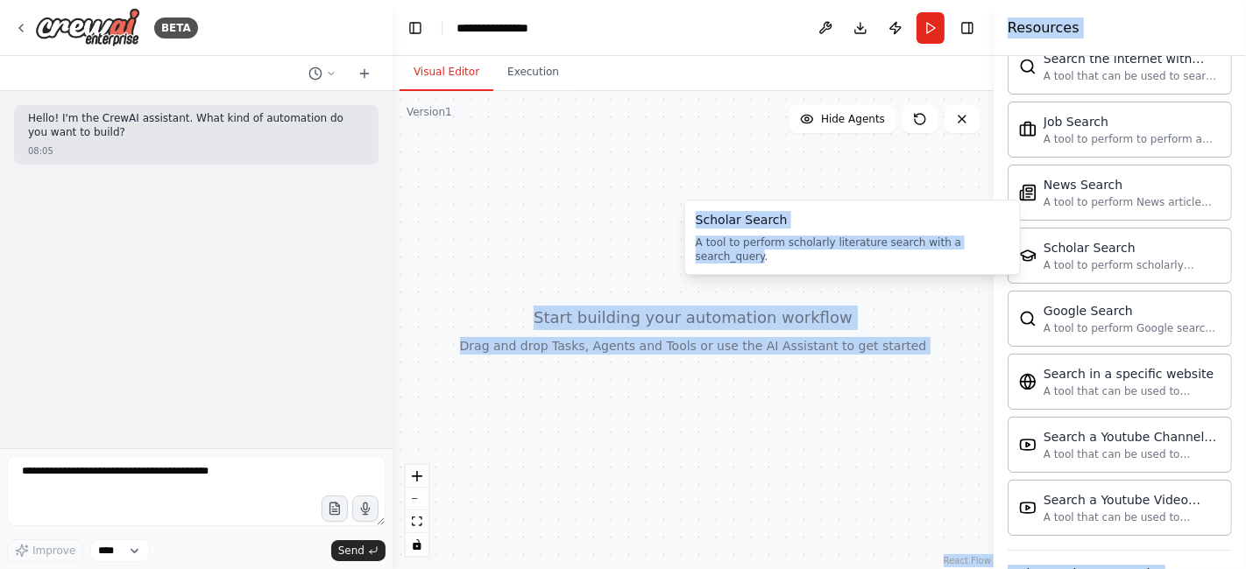
drag, startPoint x: 991, startPoint y: 246, endPoint x: 682, endPoint y: 217, distance: 309.7
click at [682, 217] on body "**********" at bounding box center [623, 284] width 1246 height 569
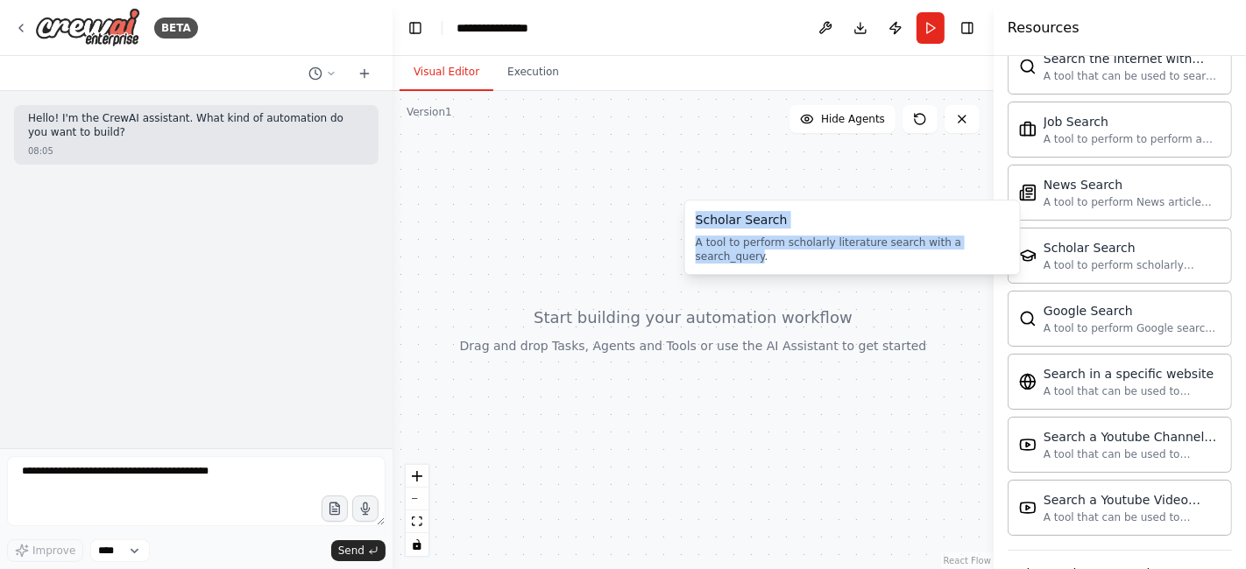
drag, startPoint x: 991, startPoint y: 244, endPoint x: 697, endPoint y: 223, distance: 294.2
click at [697, 223] on div "Scholar Search A tool to perform scholarly literature search with a search_quer…" at bounding box center [853, 237] width 314 height 53
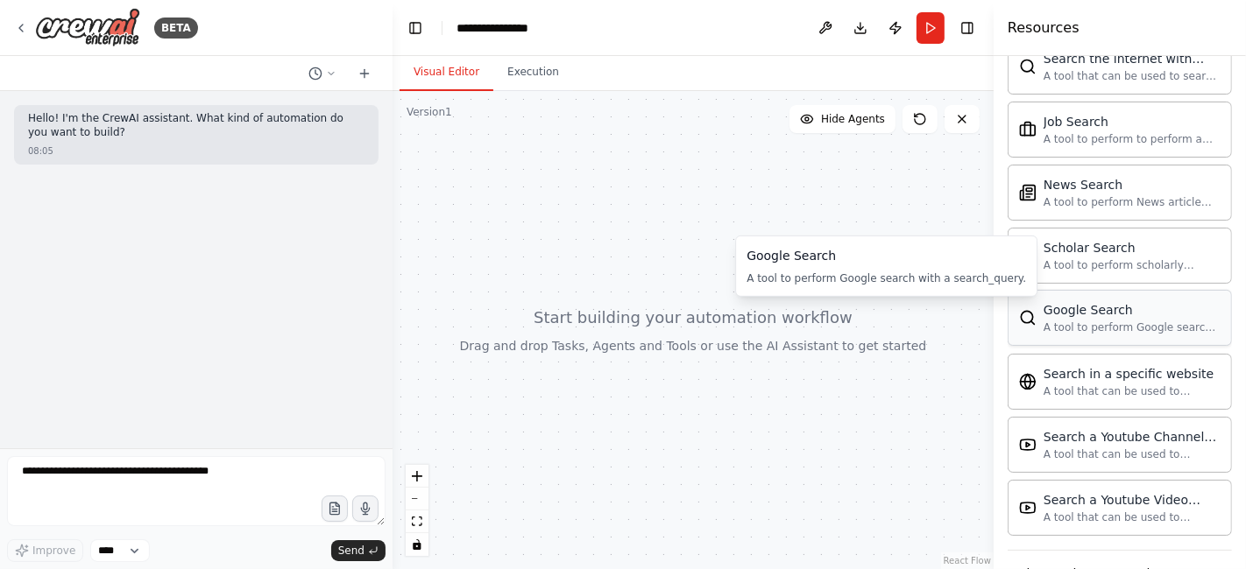
scroll to position [3311, 0]
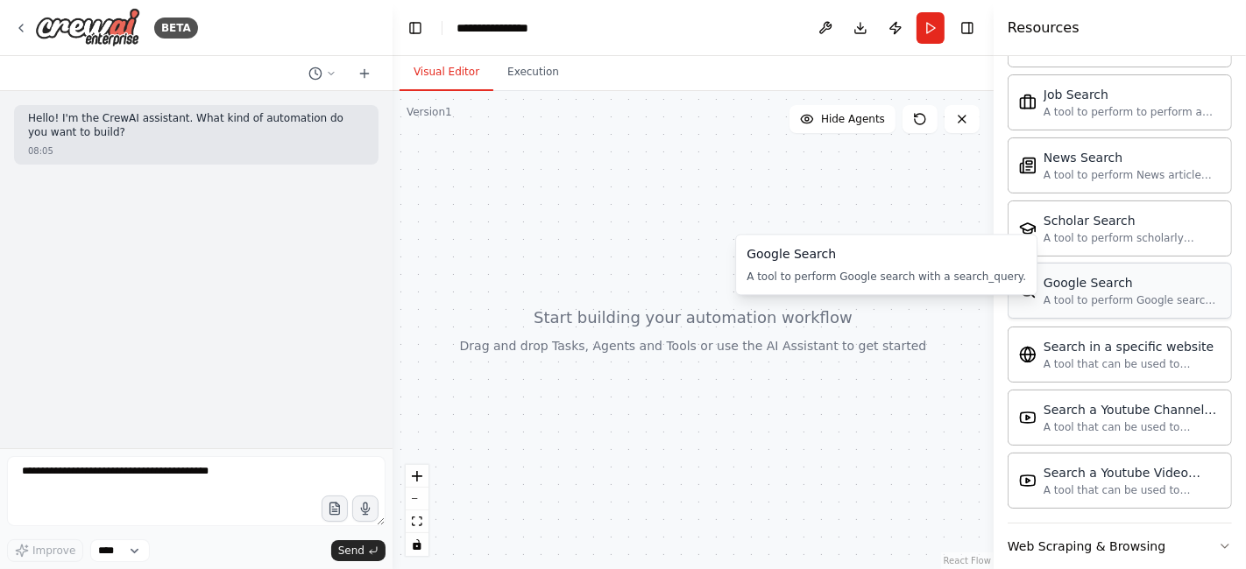
click at [1089, 274] on div "Google Search" at bounding box center [1131, 283] width 177 height 18
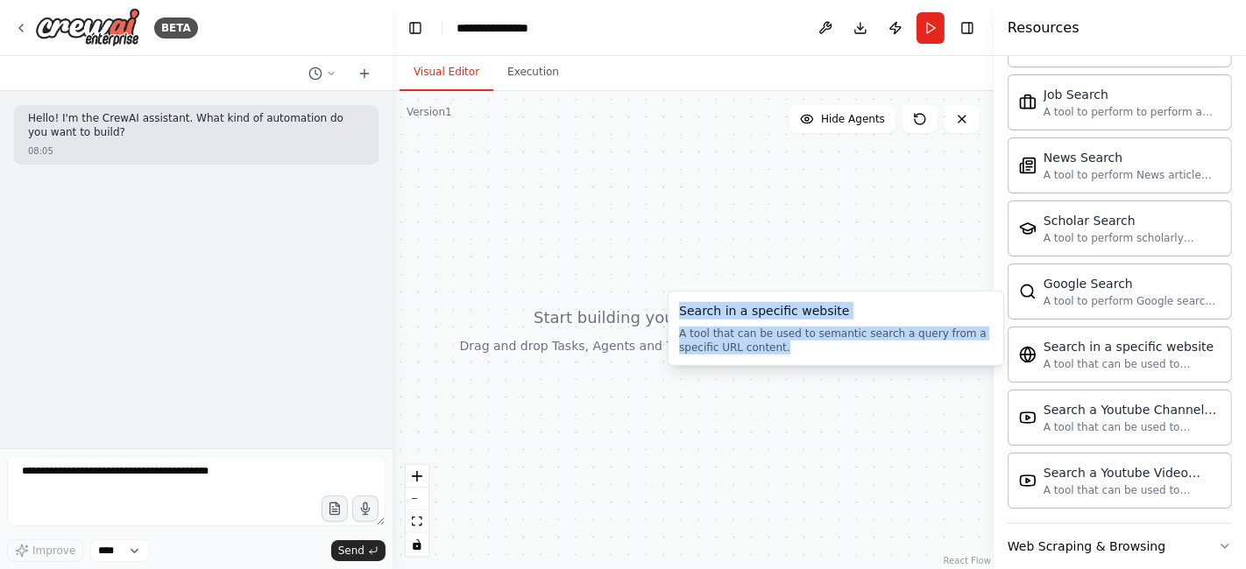
drag, startPoint x: 758, startPoint y: 347, endPoint x: 679, endPoint y: 317, distance: 84.3
click at [679, 317] on div "Search in a specific website A tool that can be used to semantic search a query…" at bounding box center [836, 328] width 314 height 53
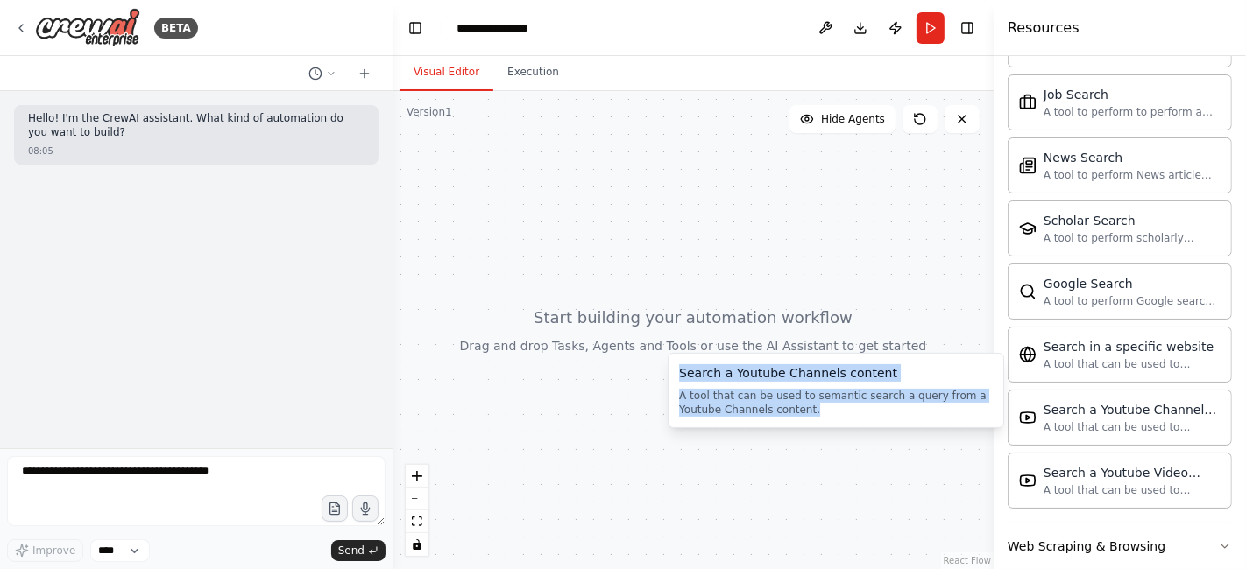
drag, startPoint x: 769, startPoint y: 407, endPoint x: 678, endPoint y: 380, distance: 95.1
click at [679, 380] on div "Search a Youtube Channels content A tool that can be used to semantic search a …" at bounding box center [836, 390] width 314 height 53
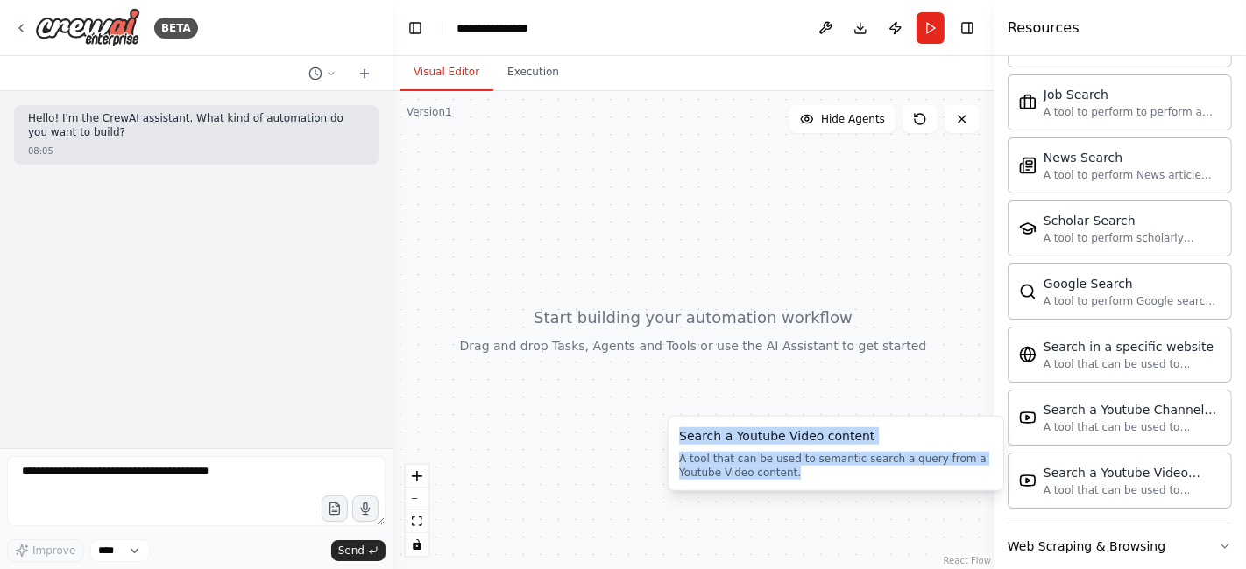
drag, startPoint x: 745, startPoint y: 476, endPoint x: 678, endPoint y: 441, distance: 76.0
click at [679, 441] on div "Search a Youtube Video content A tool that can be used to semantic search a que…" at bounding box center [836, 454] width 314 height 53
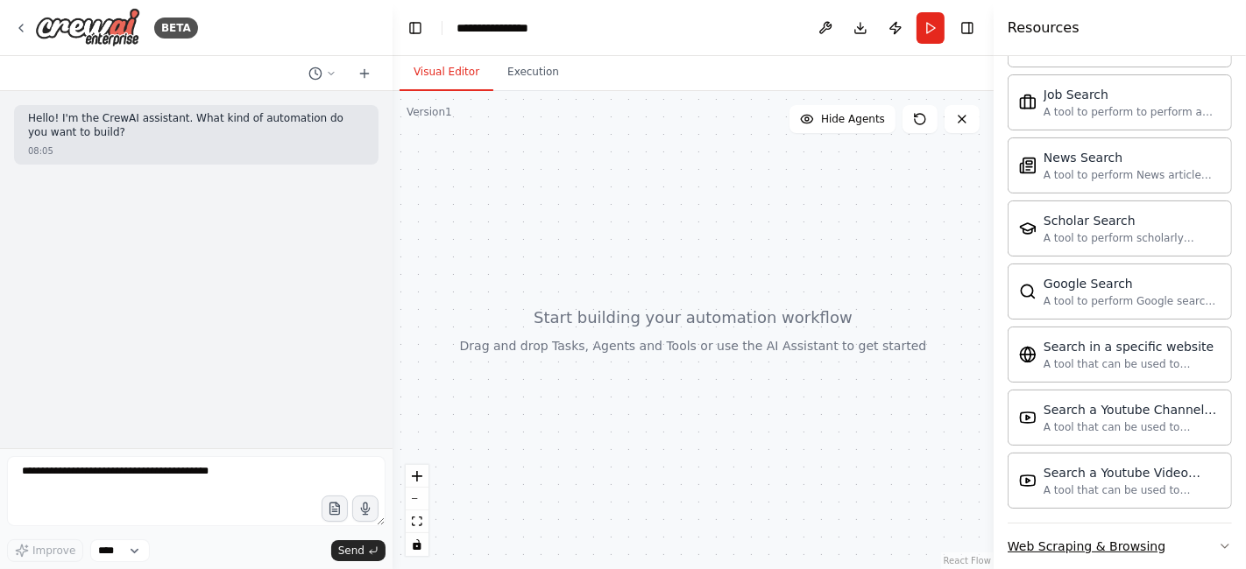
click at [1161, 524] on button "Web Scraping & Browsing" at bounding box center [1119, 547] width 224 height 46
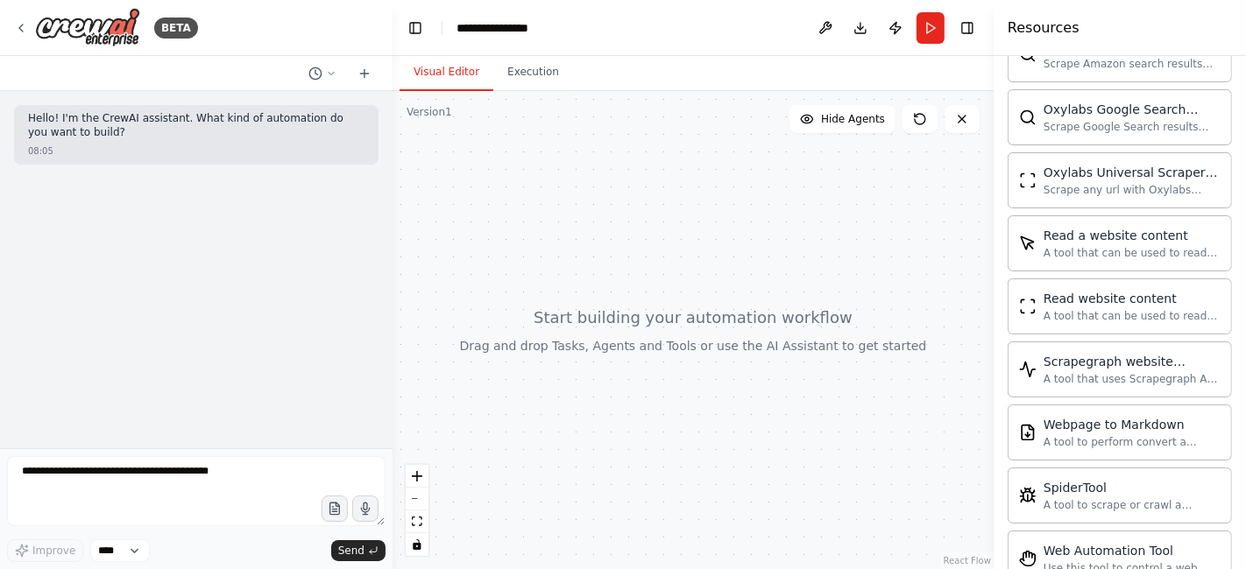
scroll to position [4264, 0]
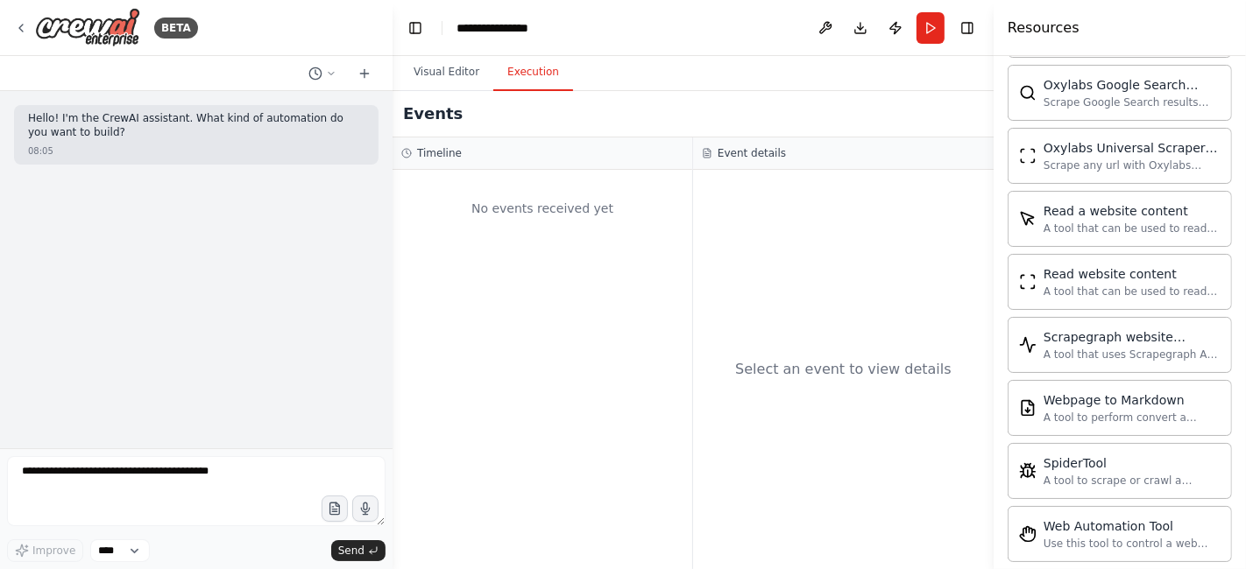
click at [533, 73] on button "Execution" at bounding box center [533, 72] width 80 height 37
click at [924, 33] on button "Run" at bounding box center [930, 28] width 28 height 32
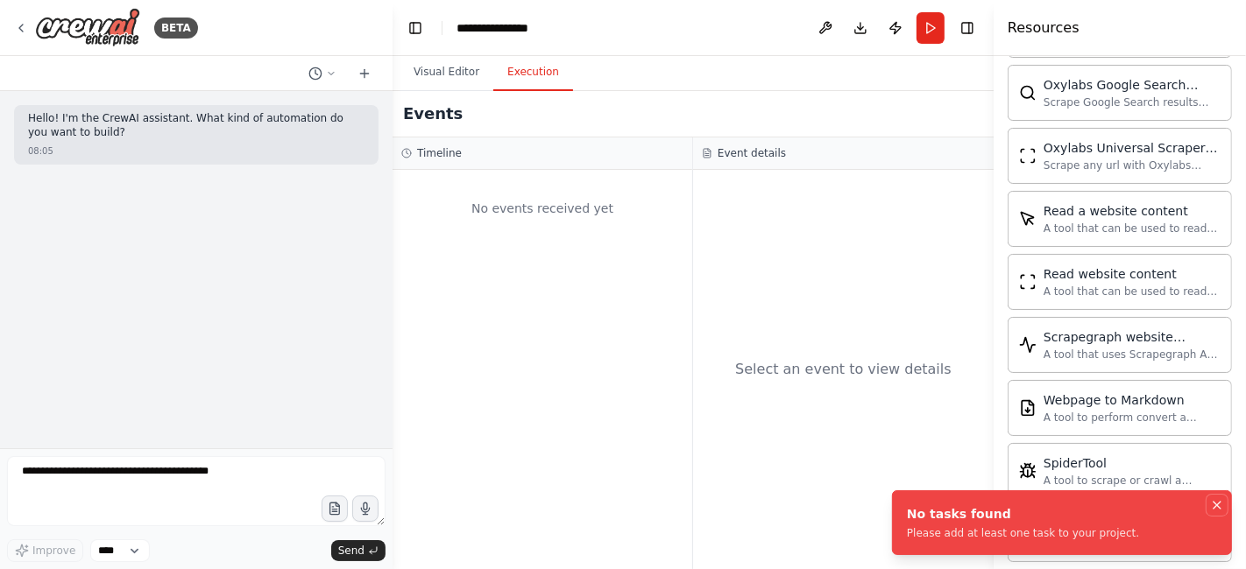
click at [1218, 504] on icon "Notifications (F8)" at bounding box center [1216, 505] width 7 height 7
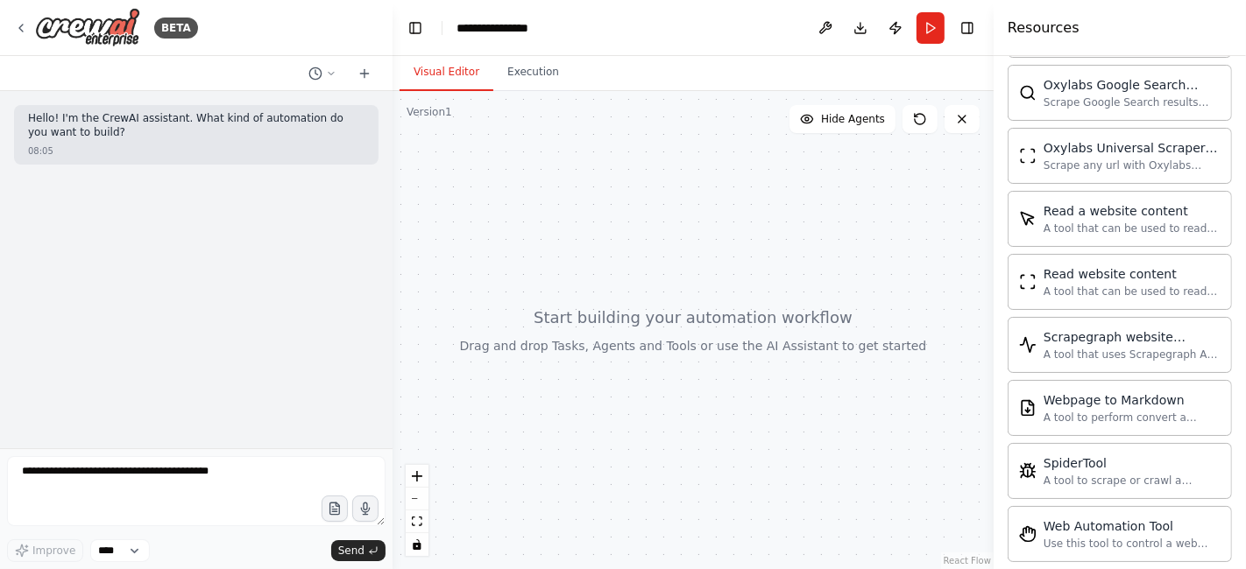
click at [428, 74] on button "Visual Editor" at bounding box center [446, 72] width 94 height 37
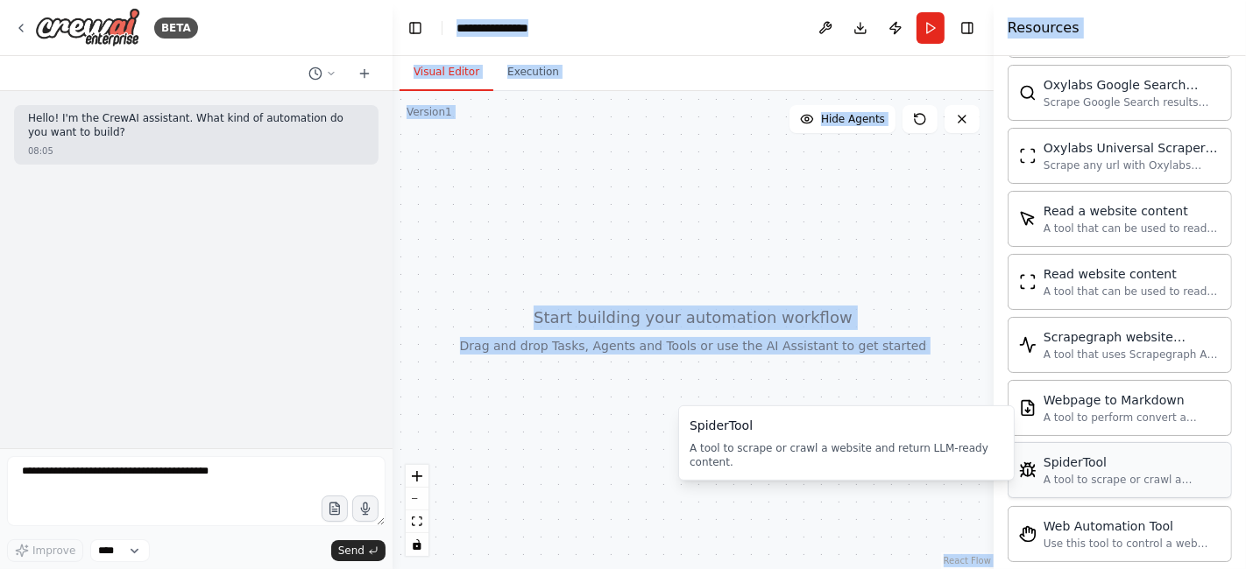
drag, startPoint x: 392, startPoint y: 53, endPoint x: 1113, endPoint y: 413, distance: 805.9
click at [1113, 413] on div "**********" at bounding box center [623, 284] width 1246 height 569
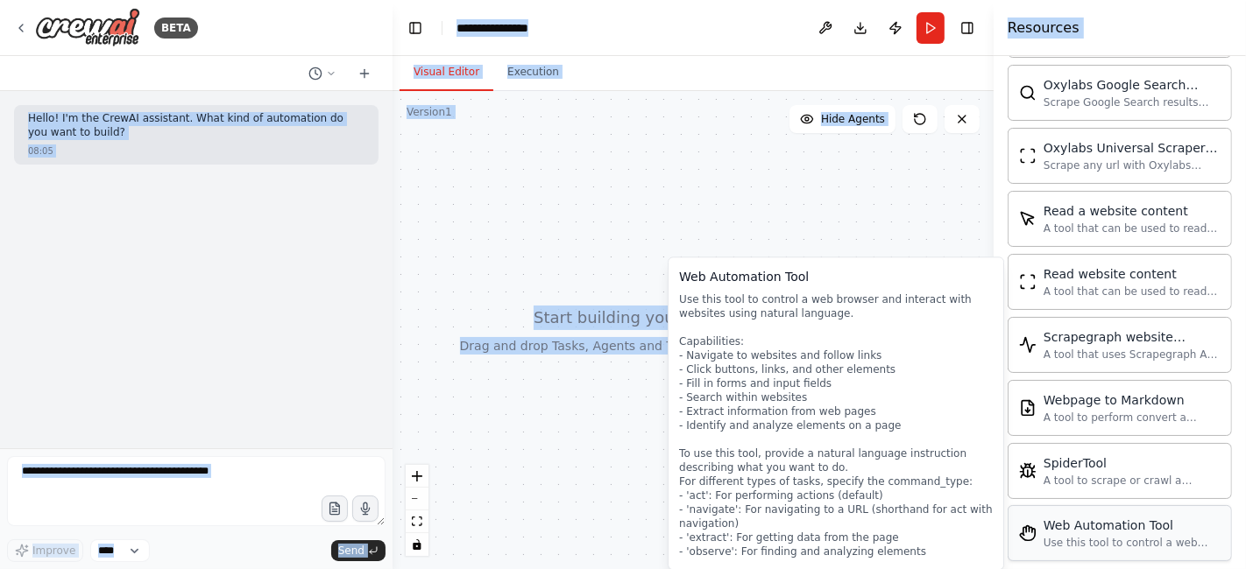
drag, startPoint x: 17, startPoint y: 114, endPoint x: 1146, endPoint y: 491, distance: 1190.4
click at [1146, 491] on div "**********" at bounding box center [623, 284] width 1246 height 569
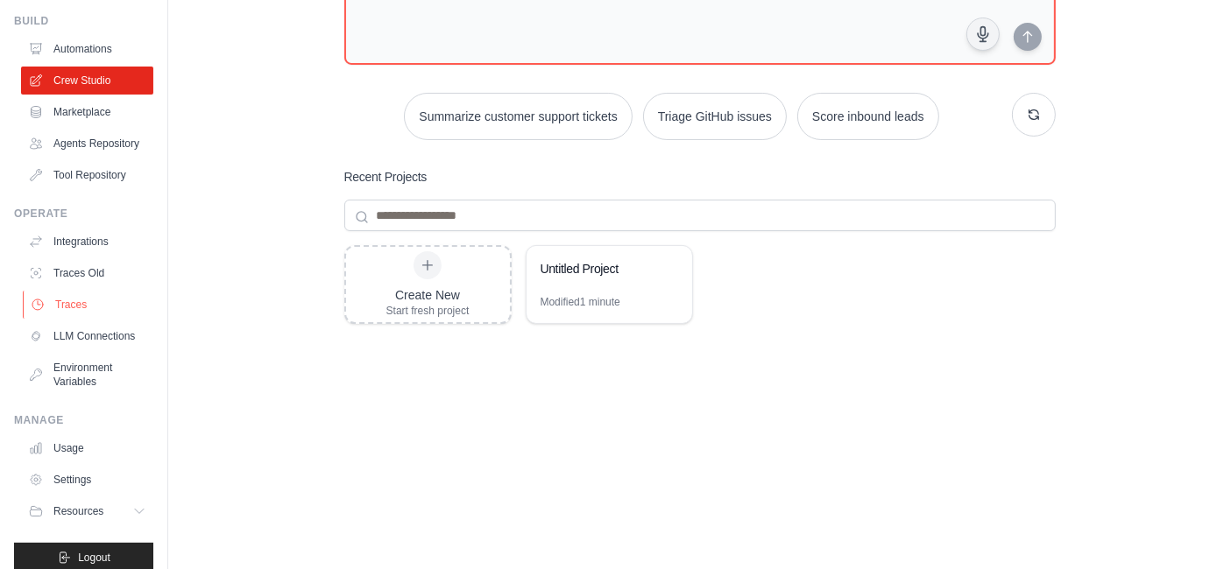
scroll to position [103, 0]
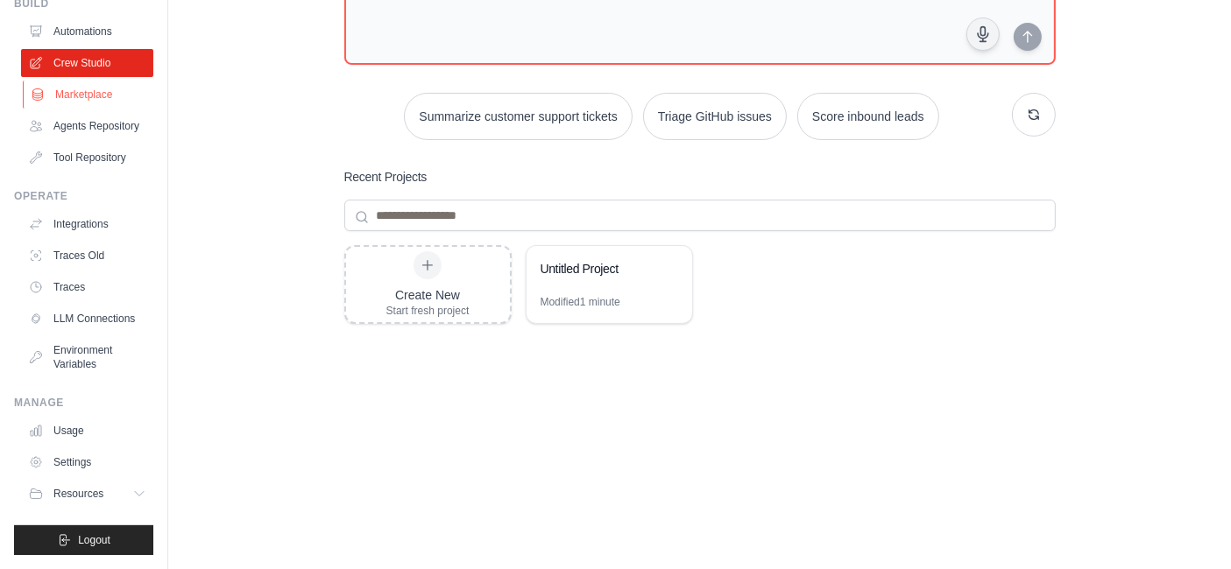
click at [105, 81] on link "Marketplace" at bounding box center [89, 95] width 132 height 28
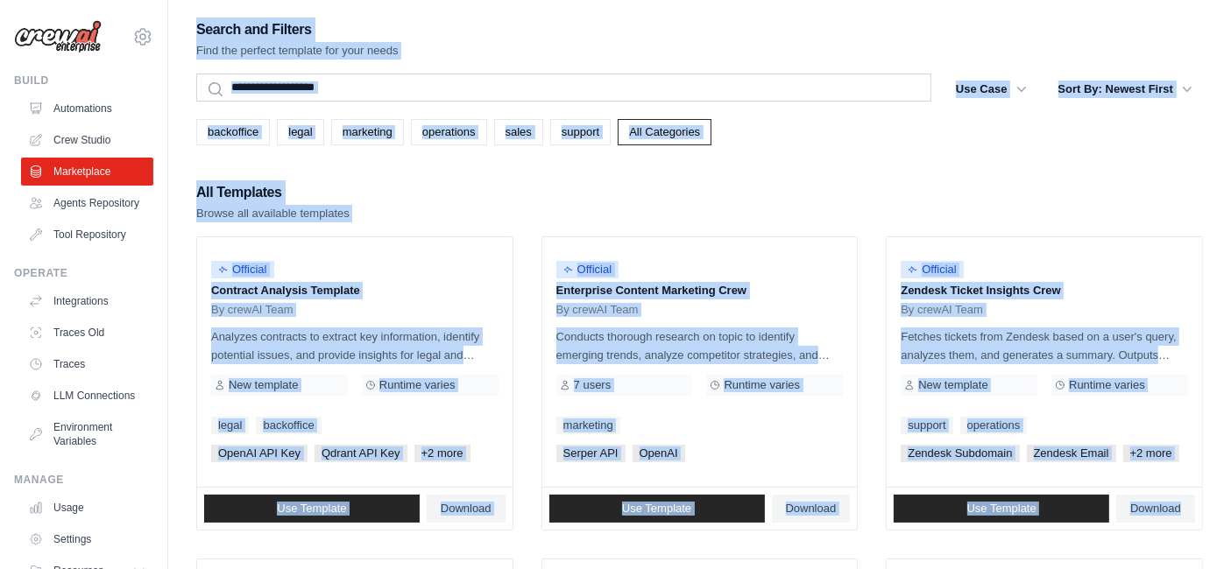
drag, startPoint x: 189, startPoint y: 27, endPoint x: 1218, endPoint y: 527, distance: 1143.6
copy div "Search and Filters Find the perfect template for your needs Search Use Case bac…"
click at [92, 202] on link "Agents Repository" at bounding box center [89, 203] width 132 height 28
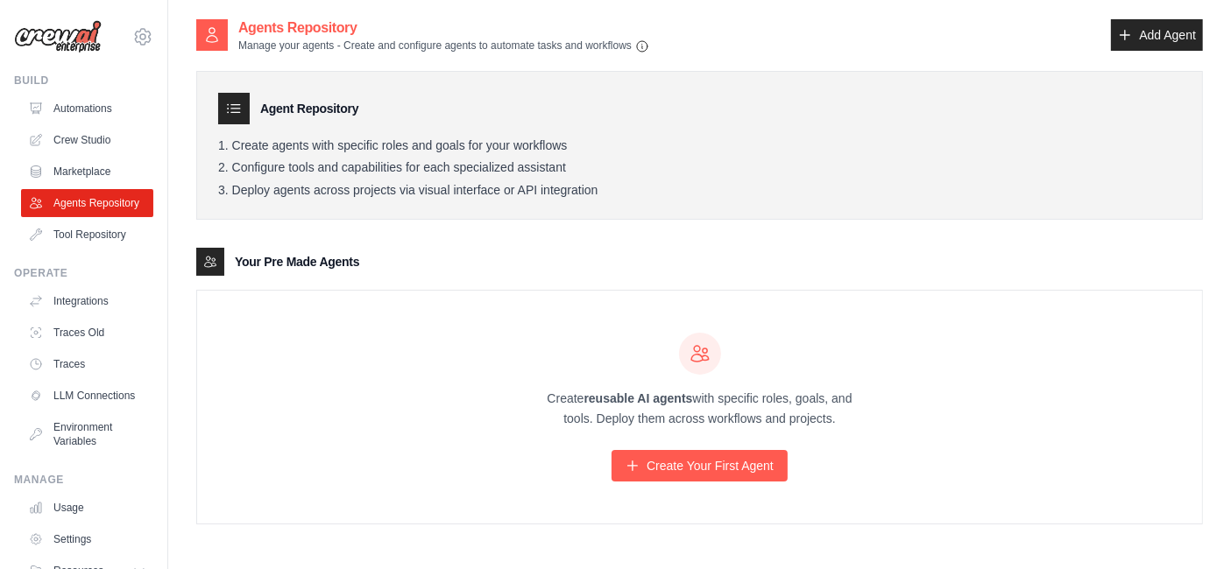
drag, startPoint x: 235, startPoint y: 21, endPoint x: 1136, endPoint y: 488, distance: 1015.2
click at [1136, 488] on div "Agents Repository Manage your agents - Create and configure agents to automate …" at bounding box center [699, 285] width 1007 height 535
copy div "Agents Repository Manage your agents - Create and configure agents to automate …"
click at [1042, 32] on div "Agents Repository Manage your agents - Create and configure agents to automate …" at bounding box center [699, 36] width 1007 height 36
click at [1141, 41] on link "Add Agent" at bounding box center [1157, 35] width 92 height 32
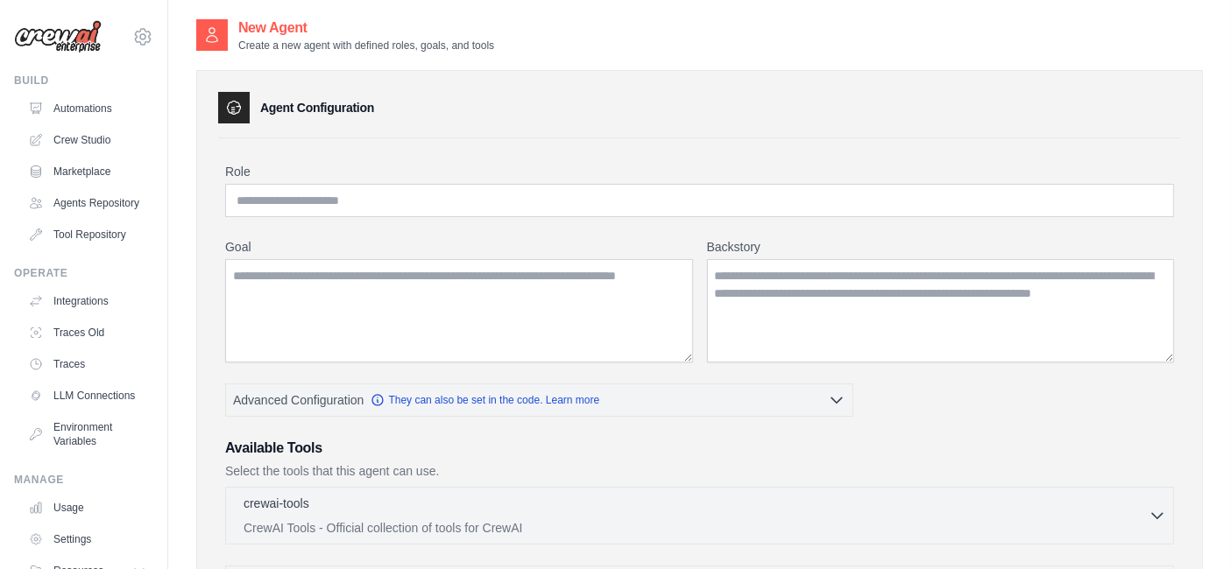
click at [703, 463] on p "Select the tools that this agent can use." at bounding box center [699, 472] width 949 height 18
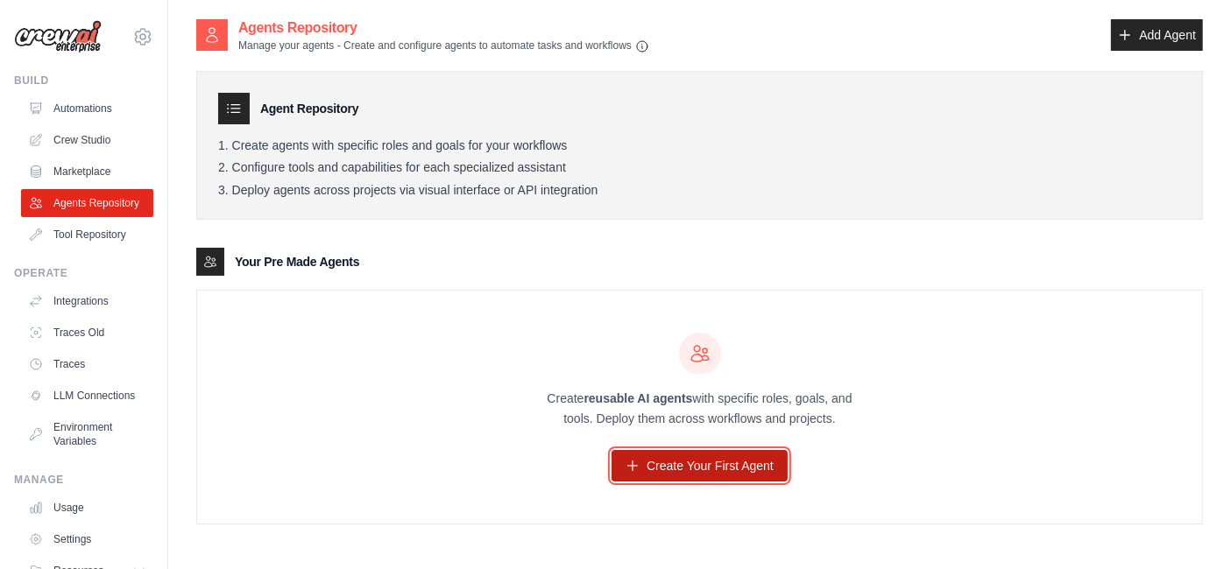
click at [703, 480] on link "Create Your First Agent" at bounding box center [699, 466] width 176 height 32
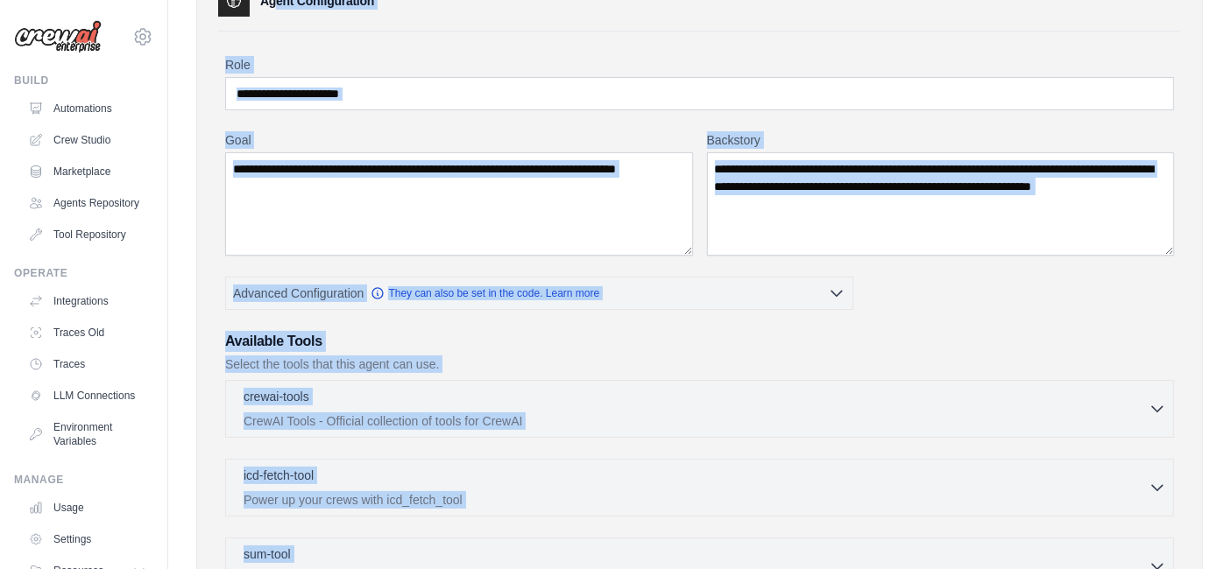
scroll to position [420, 0]
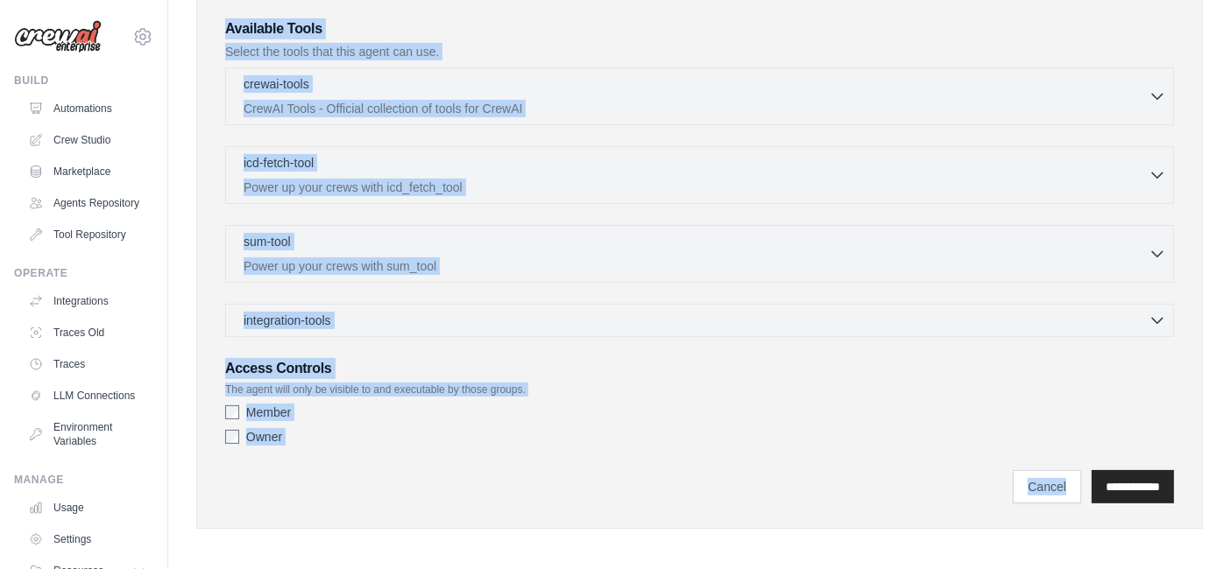
drag, startPoint x: 252, startPoint y: 102, endPoint x: 1188, endPoint y: 482, distance: 1009.6
click at [1188, 482] on div "Agent Configuration Role Goal Backstory Advanced Configuration" at bounding box center [699, 89] width 1007 height 879
copy div "Agent Configuration Role Goal Backstory Advanced Configuration They can also be…"
click at [371, 513] on div "Agent Configuration Role Goal Backstory Advanced Configuration" at bounding box center [699, 89] width 1007 height 879
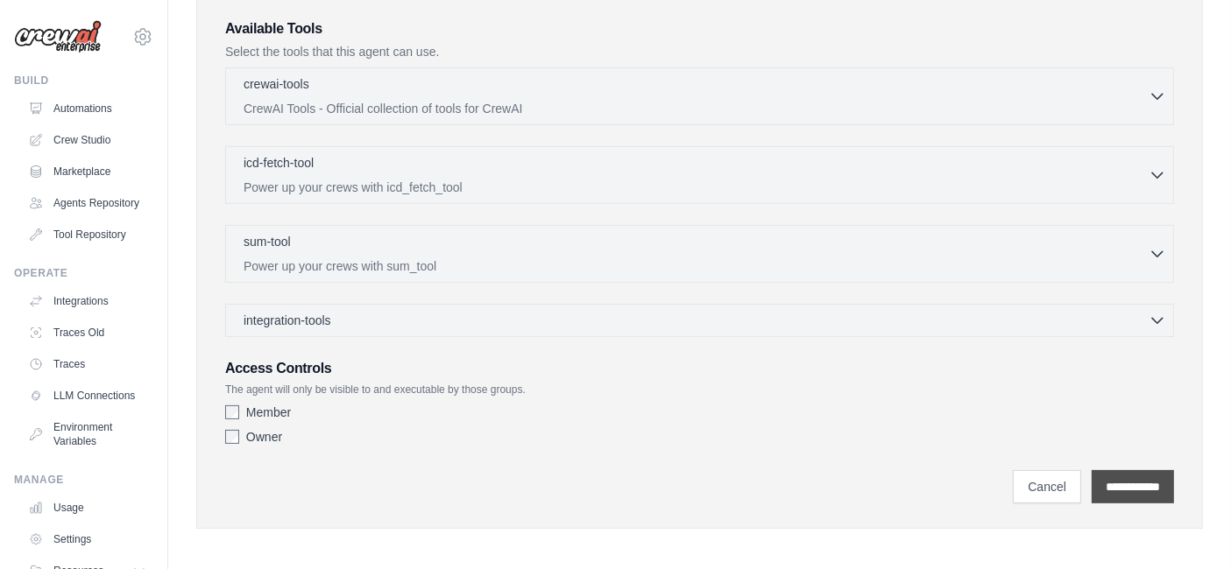
click at [1120, 494] on input "**********" at bounding box center [1133, 486] width 82 height 33
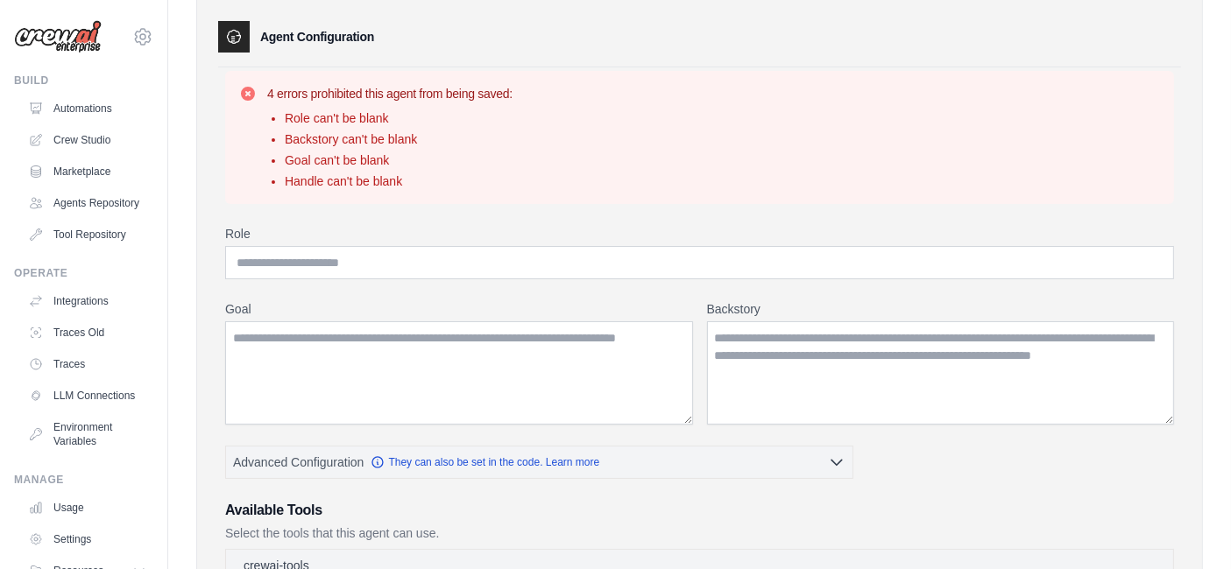
scroll to position [72, 0]
click at [512, 264] on input "Role" at bounding box center [699, 261] width 949 height 33
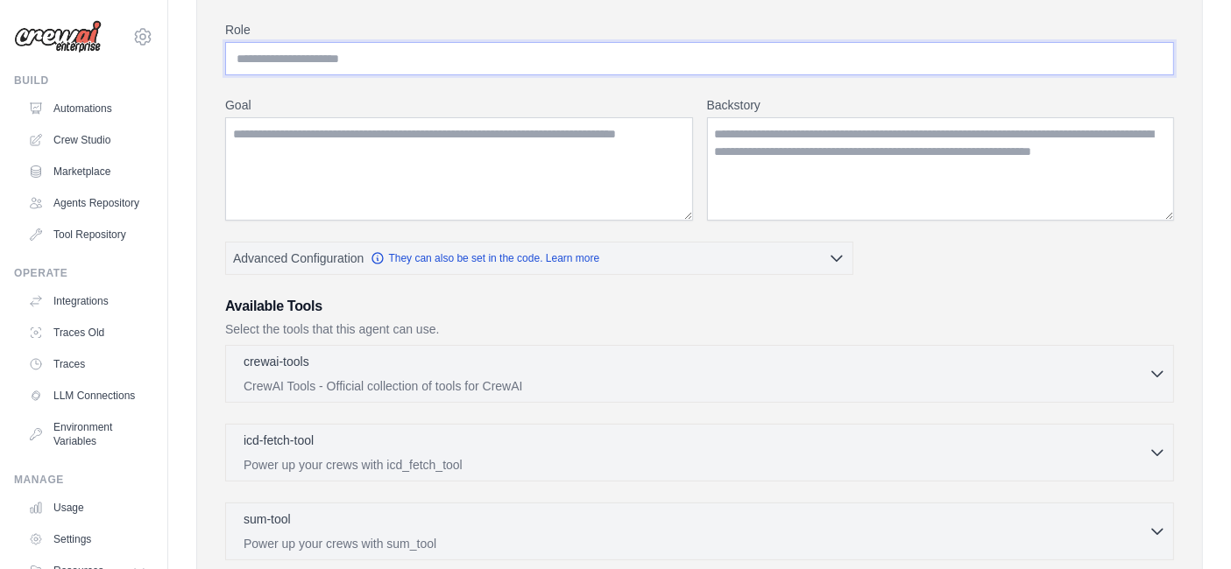
scroll to position [276, 0]
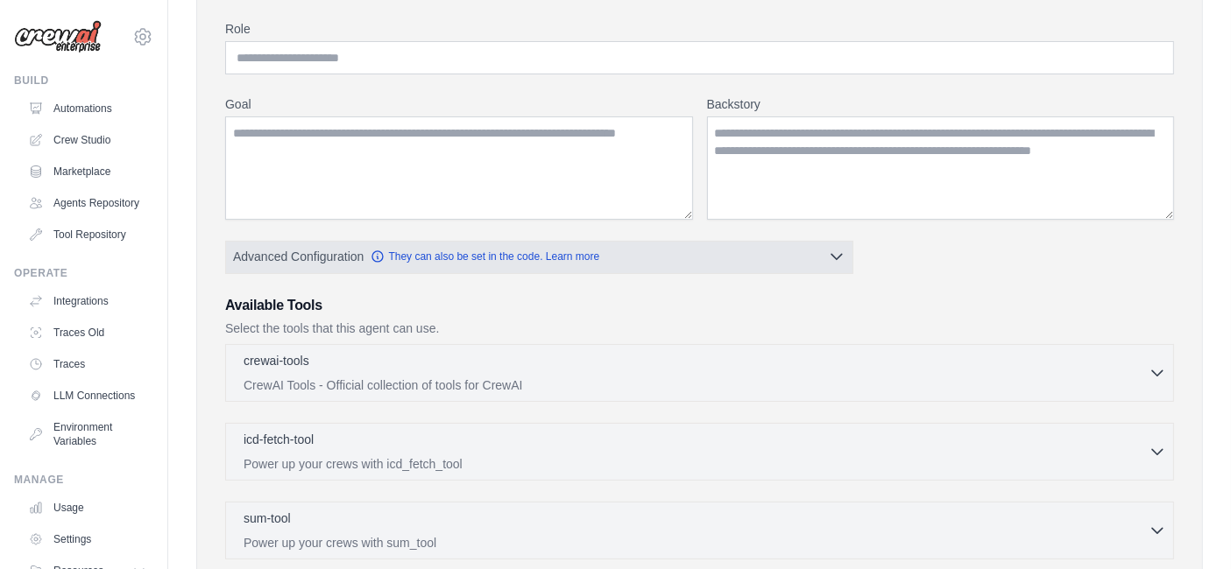
click at [698, 250] on button "Advanced Configuration They can also be set in the code. Learn more" at bounding box center [539, 257] width 626 height 32
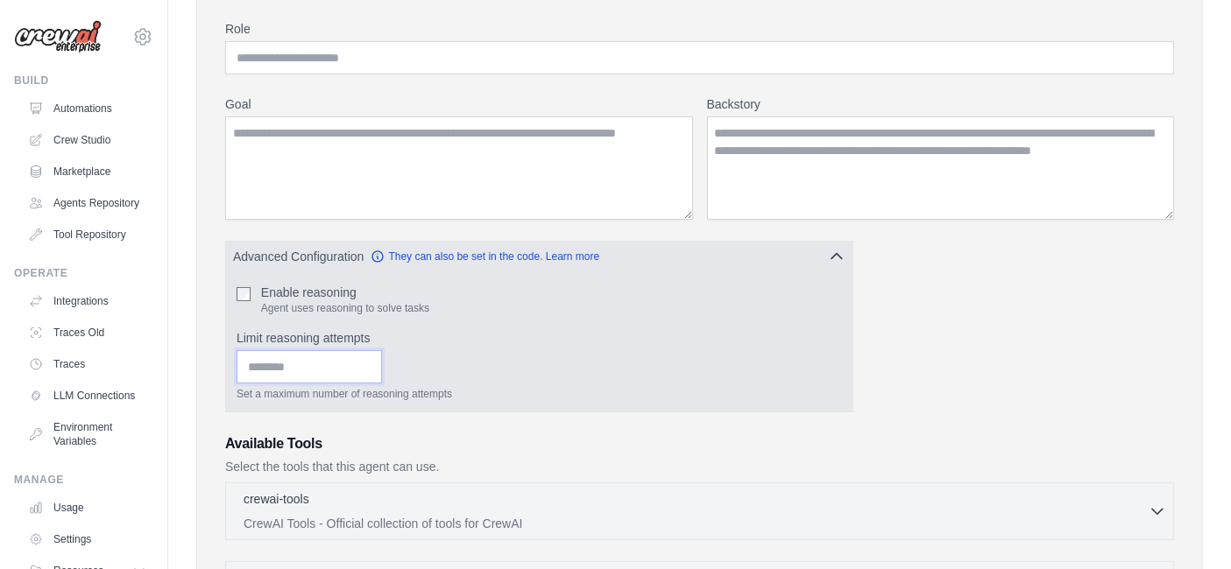
drag, startPoint x: 473, startPoint y: 381, endPoint x: 233, endPoint y: 254, distance: 271.6
click at [233, 254] on div "Advanced Configuration They can also be set in the code. Learn more Enable reas…" at bounding box center [539, 327] width 628 height 172
drag, startPoint x: 233, startPoint y: 254, endPoint x: 491, endPoint y: 381, distance: 287.2
click at [491, 381] on div "Advanced Configuration They can also be set in the code. Learn more Enable reas…" at bounding box center [539, 327] width 628 height 172
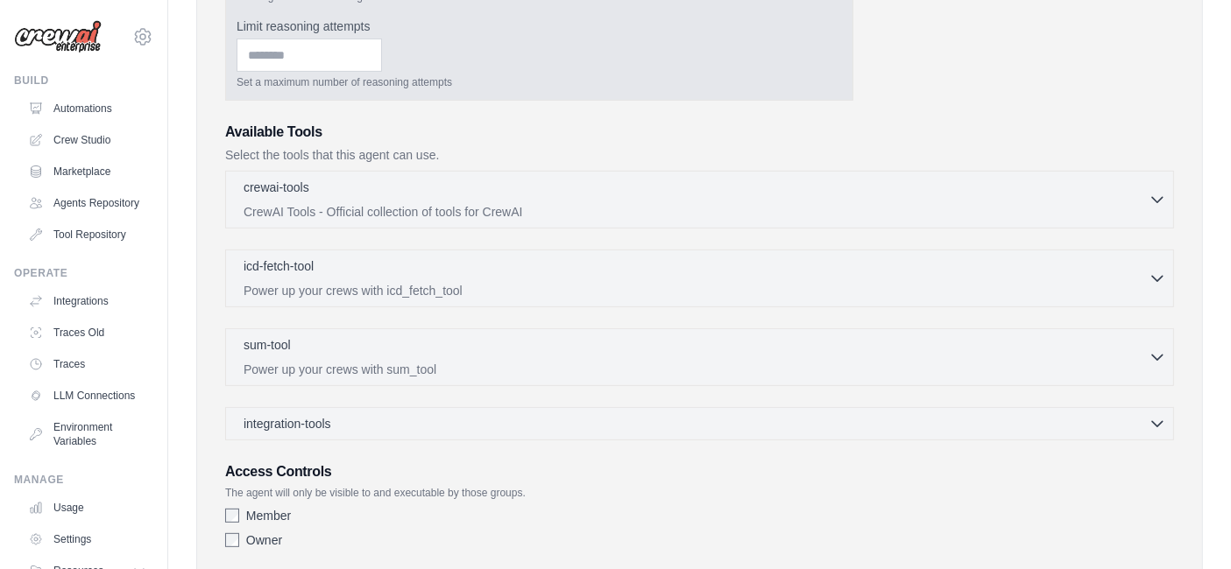
scroll to position [589, 0]
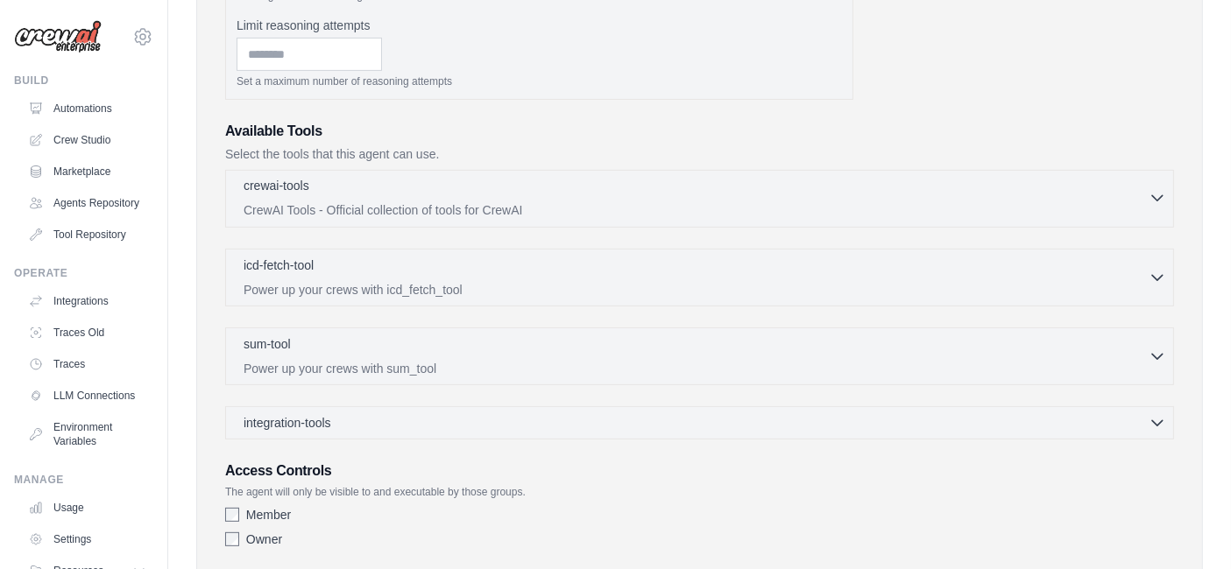
click at [372, 206] on p "CrewAI Tools - Official collection of tools for CrewAI" at bounding box center [696, 210] width 905 height 18
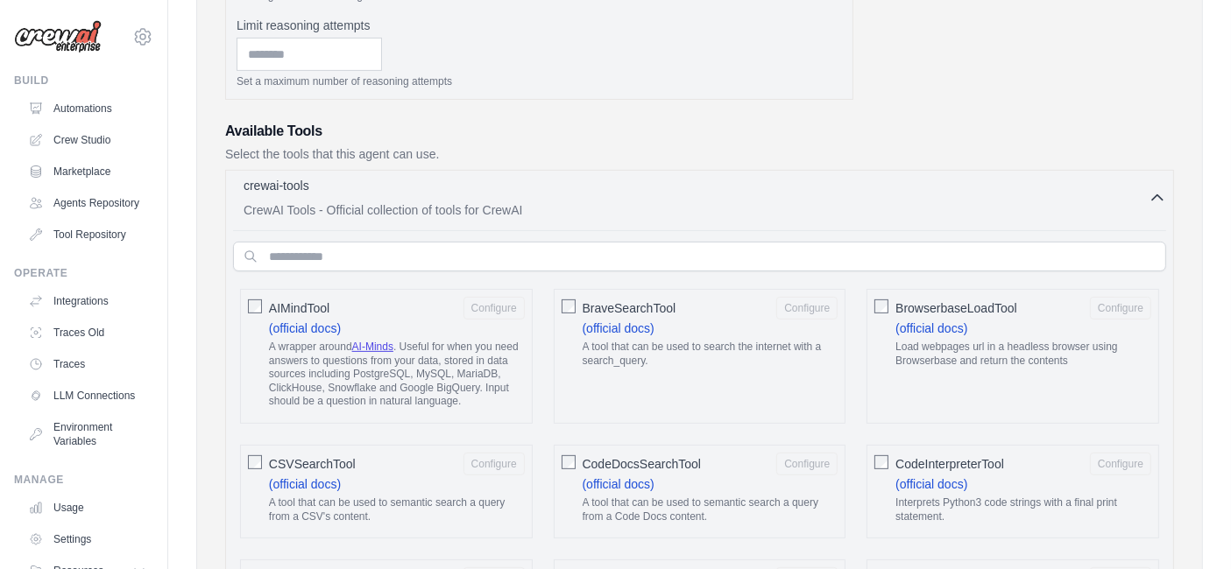
scroll to position [588, 0]
click at [386, 202] on p "CrewAI Tools - Official collection of tools for CrewAI" at bounding box center [696, 211] width 905 height 18
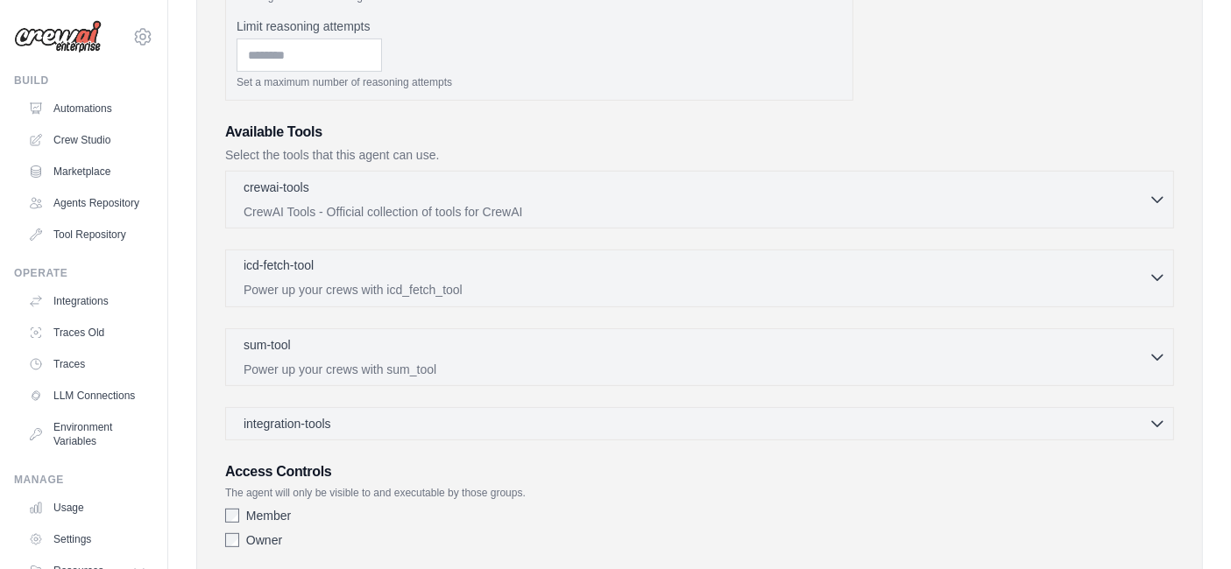
click at [378, 281] on p "Power up your crews with icd_fetch_tool" at bounding box center [696, 290] width 905 height 18
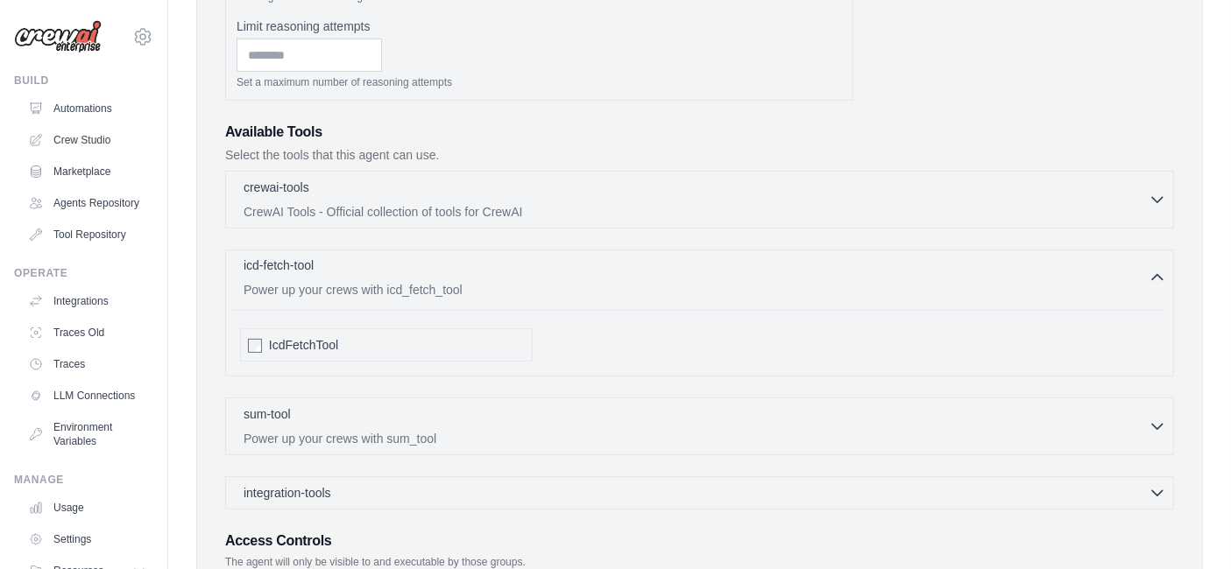
click at [378, 281] on p "Power up your crews with icd_fetch_tool" at bounding box center [696, 290] width 905 height 18
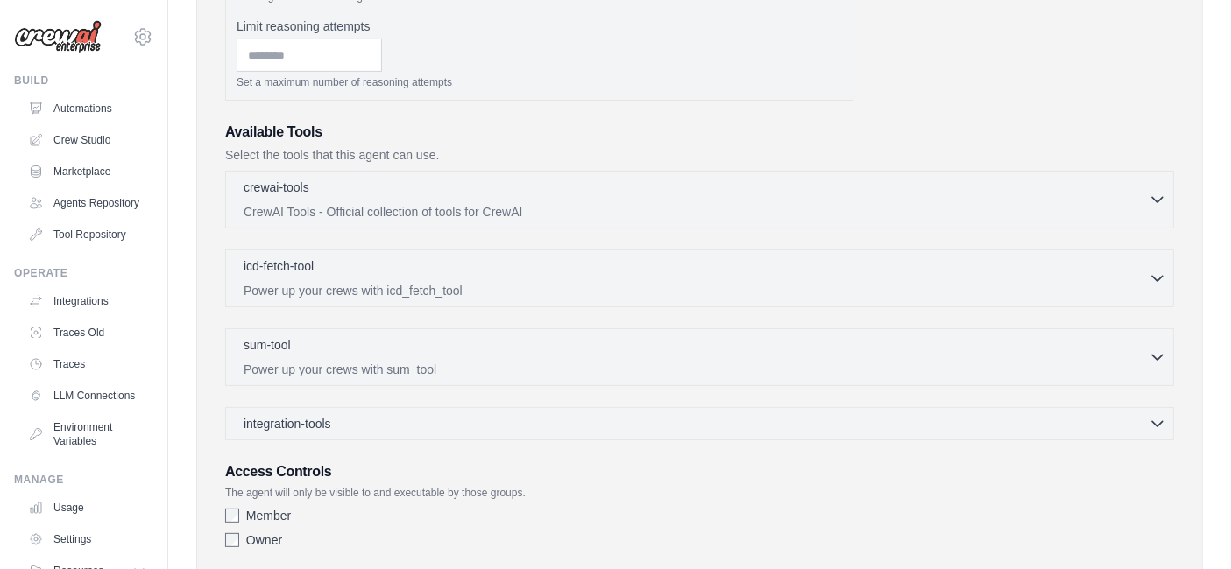
click at [373, 378] on div "sum-tool 0 selected Power up your crews with sum_tool SumTool" at bounding box center [699, 358] width 949 height 58
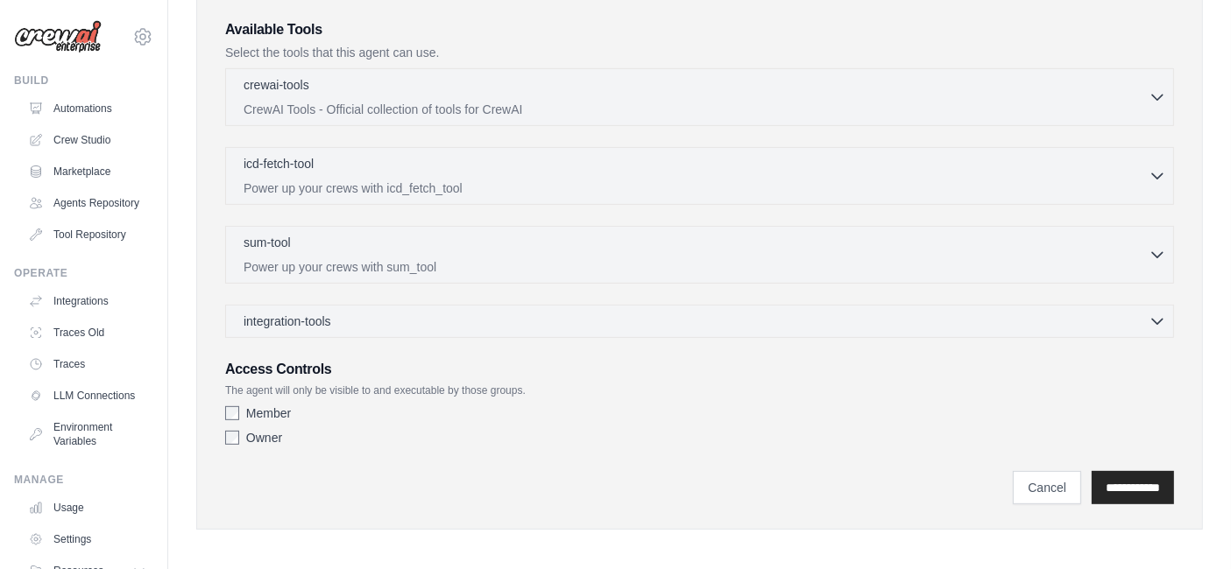
click at [392, 307] on div "integration-tools 0 selected Gmail HubSpot Microsoft Teams" at bounding box center [699, 321] width 949 height 33
click at [399, 321] on div "integration-tools 0 selected" at bounding box center [705, 321] width 922 height 18
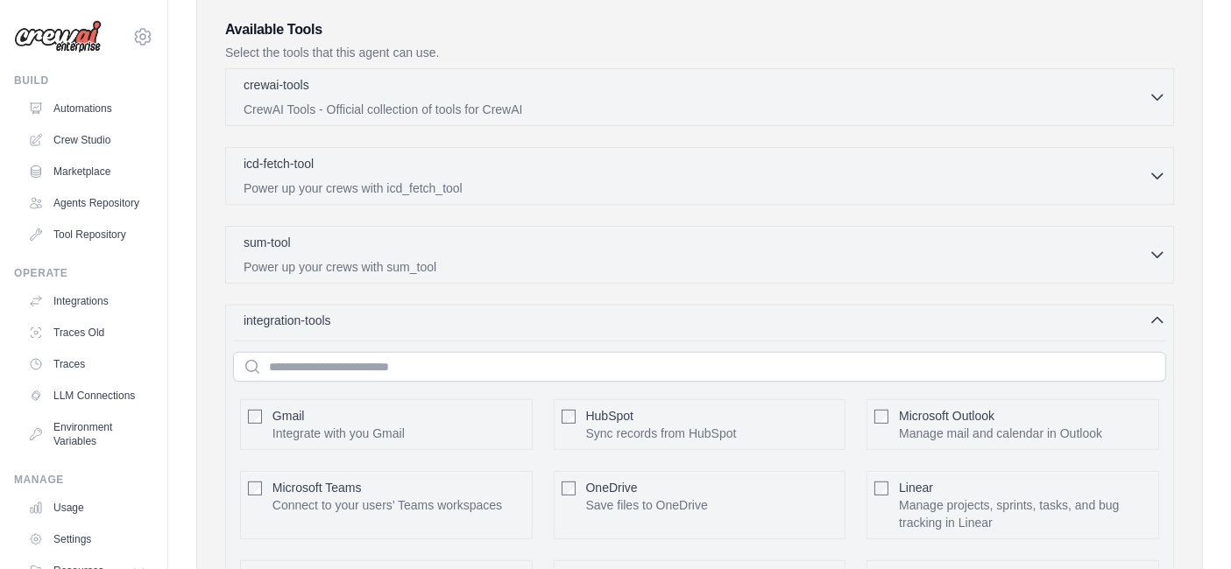
click at [399, 321] on div "integration-tools 0 selected" at bounding box center [705, 321] width 922 height 18
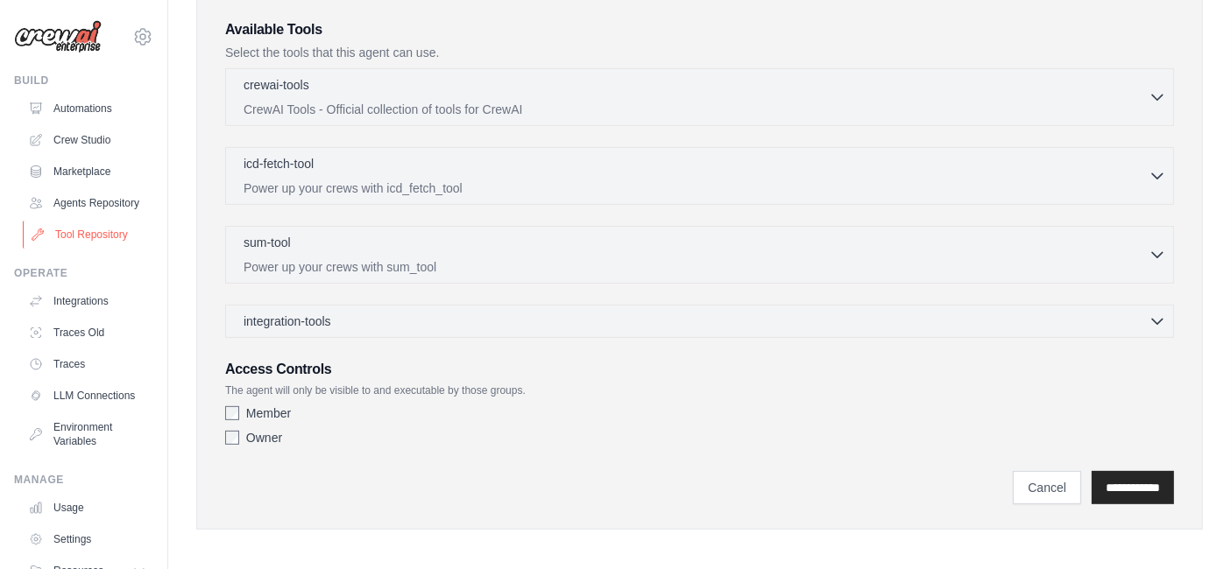
click at [115, 249] on link "Tool Repository" at bounding box center [89, 235] width 132 height 28
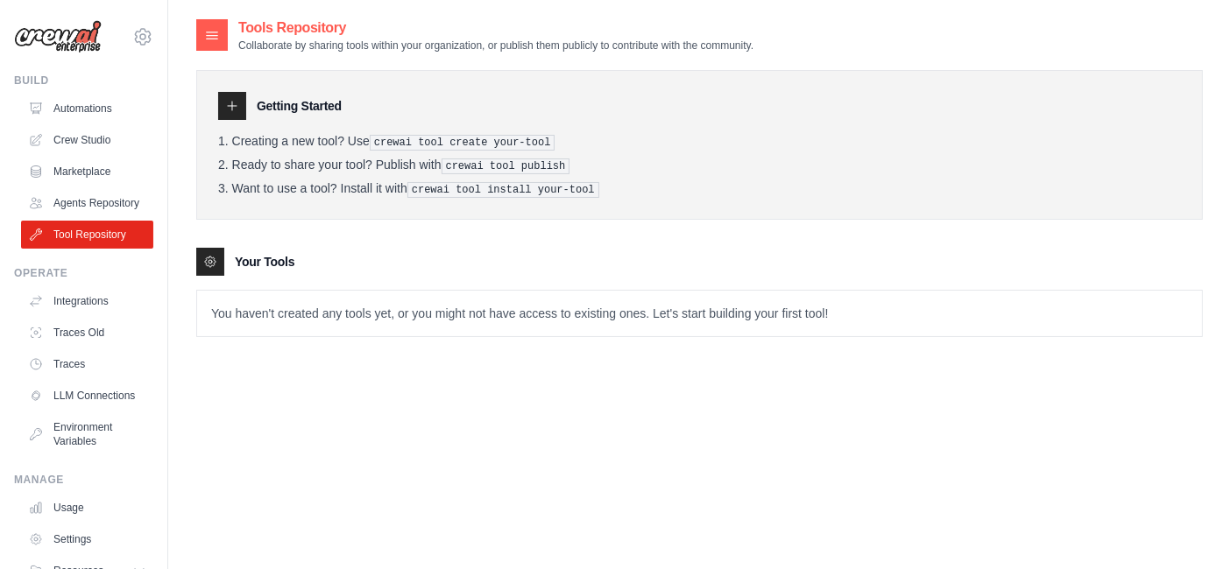
click at [228, 109] on icon at bounding box center [232, 106] width 14 height 14
click at [88, 310] on link "Integrations" at bounding box center [89, 301] width 132 height 28
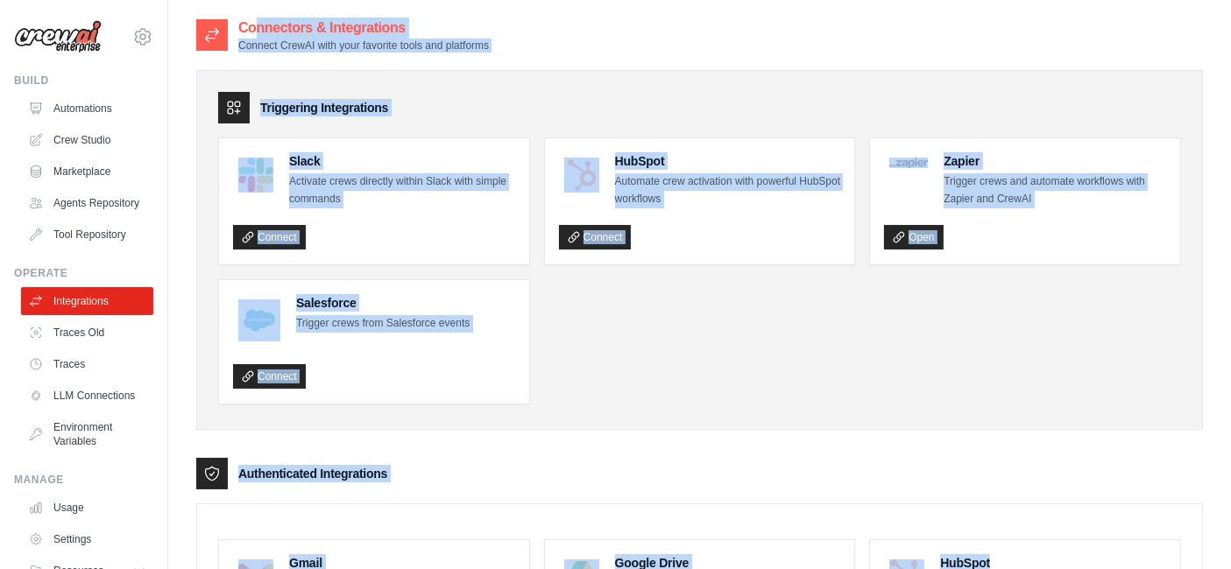
drag, startPoint x: 197, startPoint y: 25, endPoint x: 1178, endPoint y: 541, distance: 1108.6
copy div "Connectors & Integrations Connect CrewAI with your favorite tools and platforms…"
click at [88, 343] on link "Traces Old" at bounding box center [89, 333] width 132 height 28
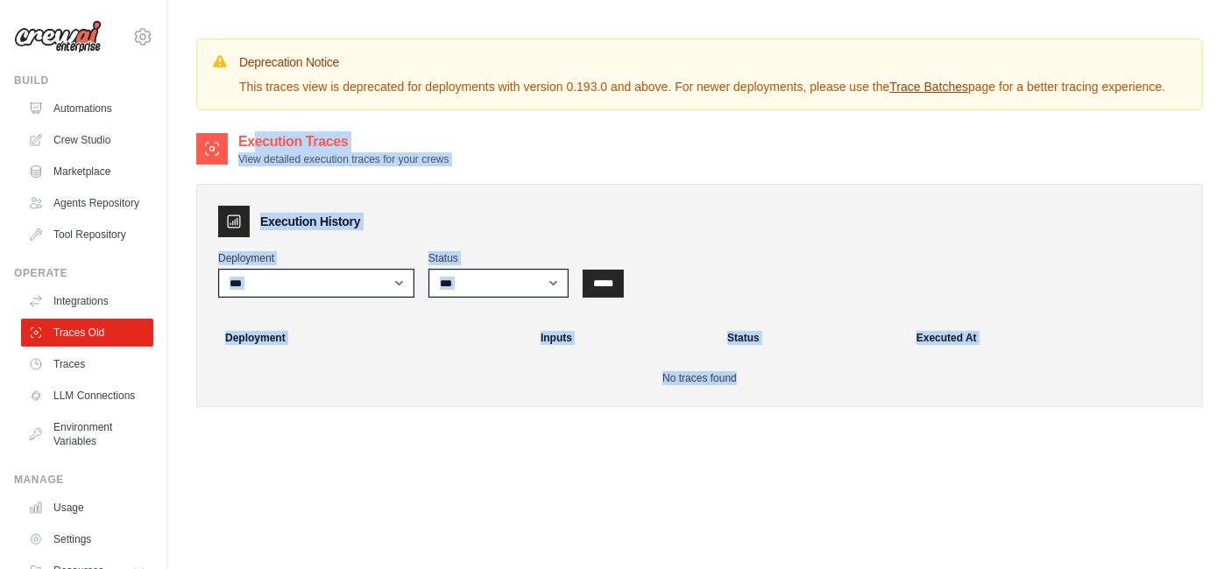
drag, startPoint x: 232, startPoint y: 154, endPoint x: 1053, endPoint y: 449, distance: 872.3
click at [1053, 435] on div "Execution Traces View detailed execution traces for your crews Execution Histor…" at bounding box center [699, 283] width 1007 height 304
copy div "Execution Traces View detailed execution traces for your crews Execution Histor…"
click at [96, 373] on link "Traces" at bounding box center [89, 364] width 132 height 28
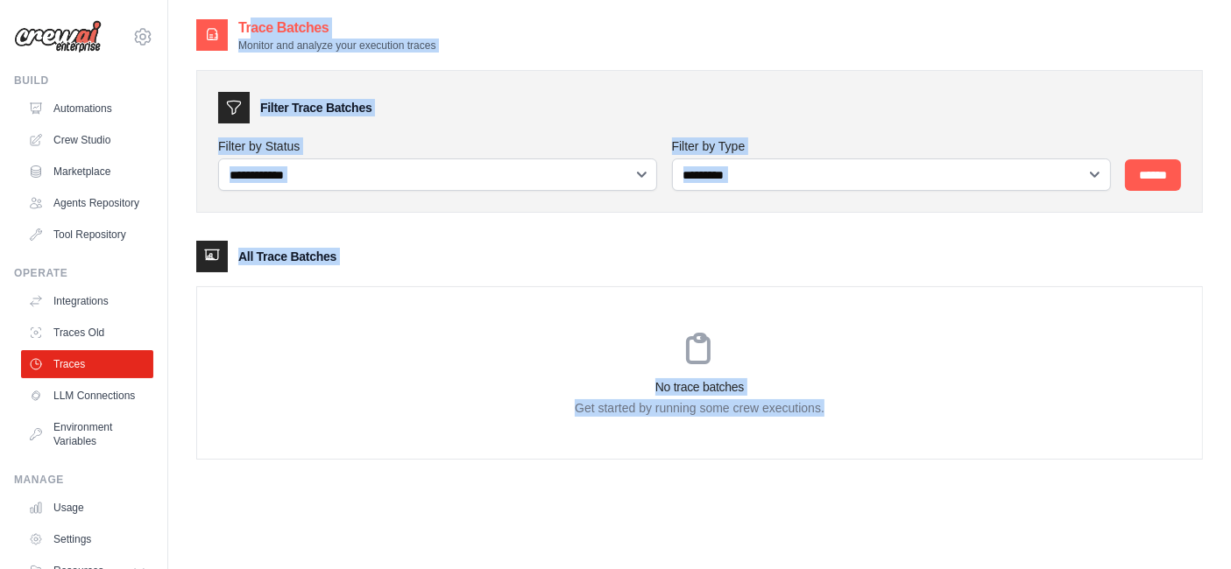
drag, startPoint x: 237, startPoint y: 25, endPoint x: 1081, endPoint y: 464, distance: 951.4
click at [1081, 464] on div "**********" at bounding box center [699, 253] width 1007 height 470
copy div "**********"
click at [77, 404] on link "LLM Connections" at bounding box center [89, 396] width 132 height 28
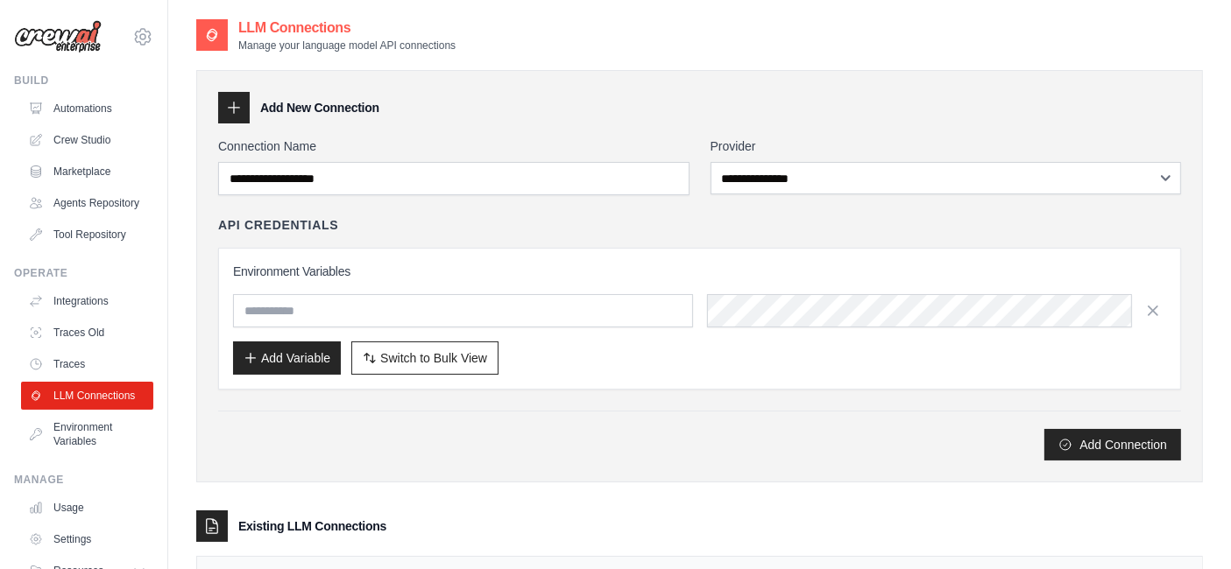
drag, startPoint x: 239, startPoint y: 79, endPoint x: 1184, endPoint y: 533, distance: 1048.1
click at [1184, 533] on div "**********" at bounding box center [699, 346] width 1007 height 587
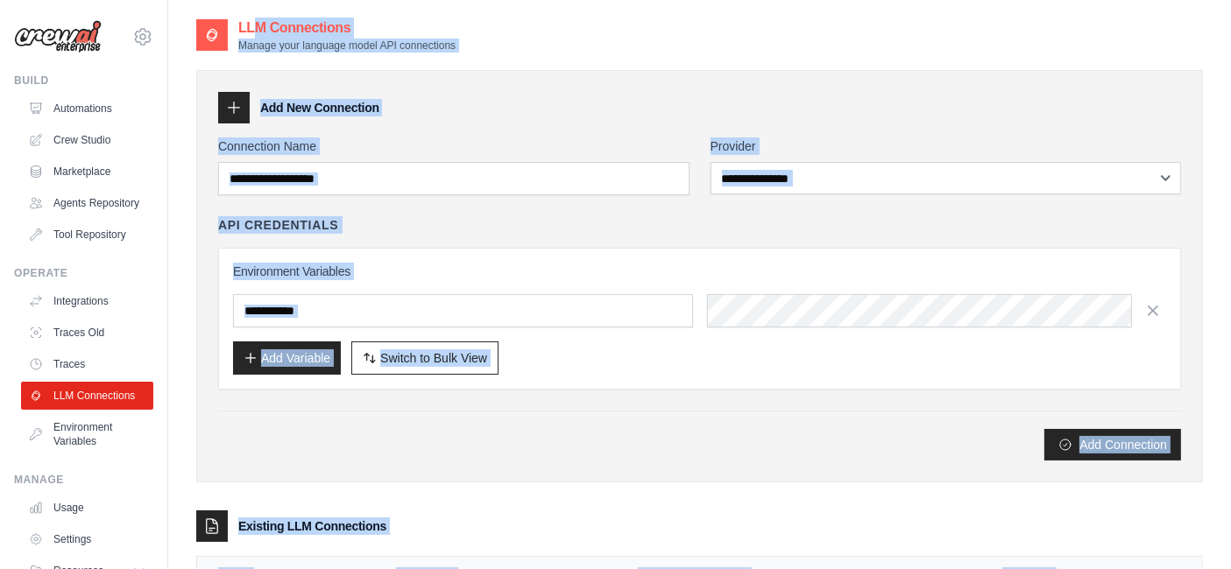
drag, startPoint x: 1131, startPoint y: 522, endPoint x: 232, endPoint y: 9, distance: 1035.1
click at [232, 9] on main "**********" at bounding box center [699, 342] width 1063 height 685
copy div "**********"
click at [93, 451] on link "Environment Variables" at bounding box center [89, 434] width 132 height 42
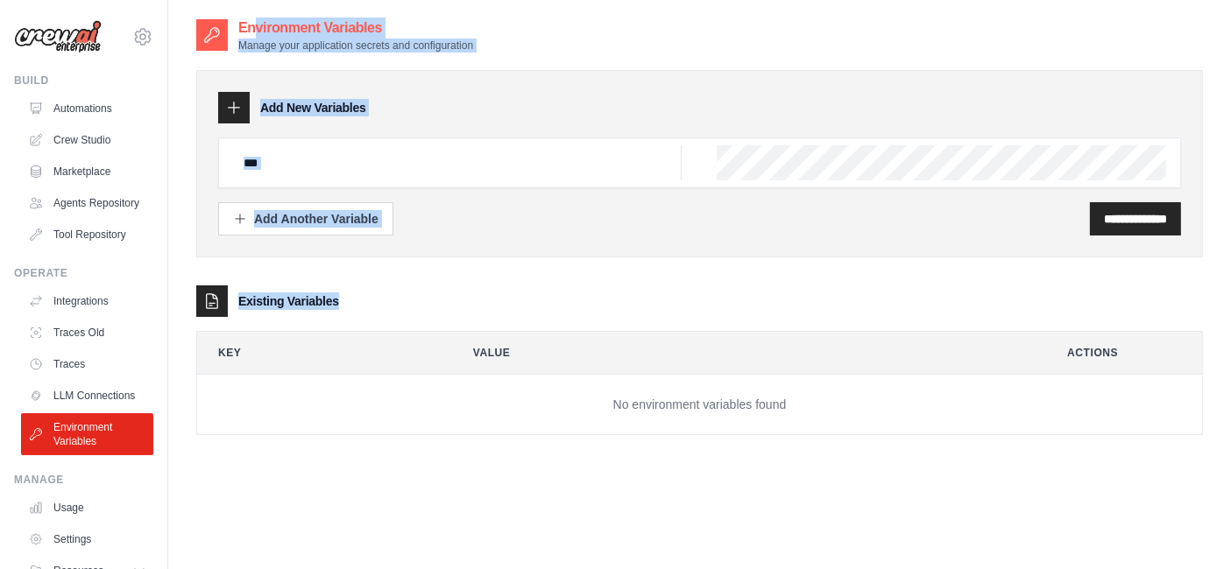
scroll to position [35, 0]
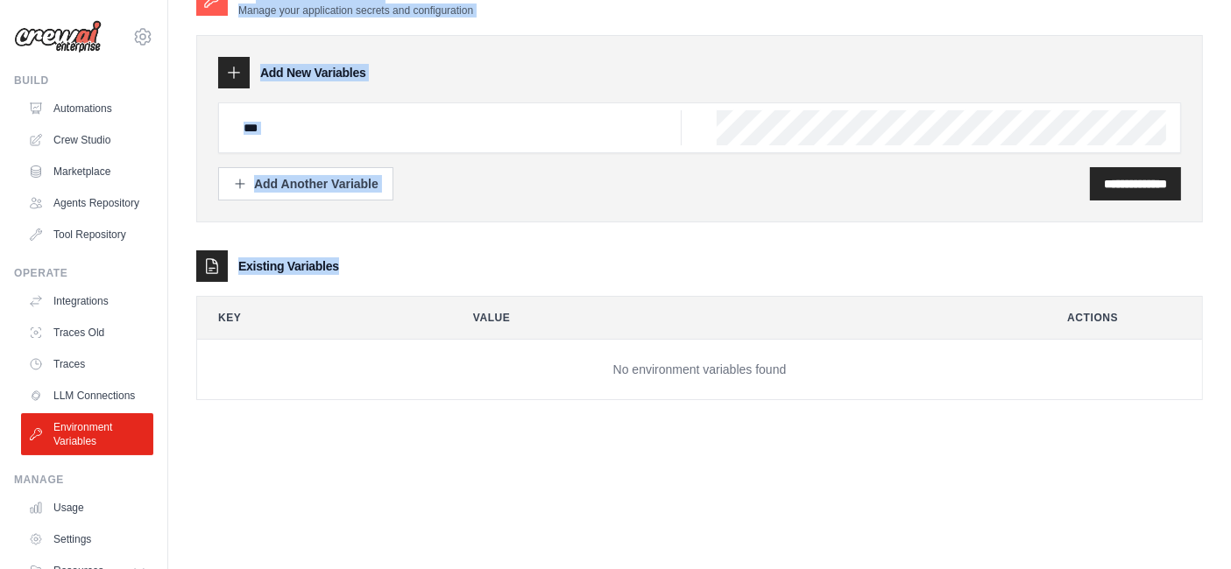
drag, startPoint x: 235, startPoint y: 14, endPoint x: 1157, endPoint y: 514, distance: 1049.3
click at [1157, 514] on main "**********" at bounding box center [699, 267] width 1063 height 604
copy div "Environment Variables Manage your application secrets and configuration Add New…"
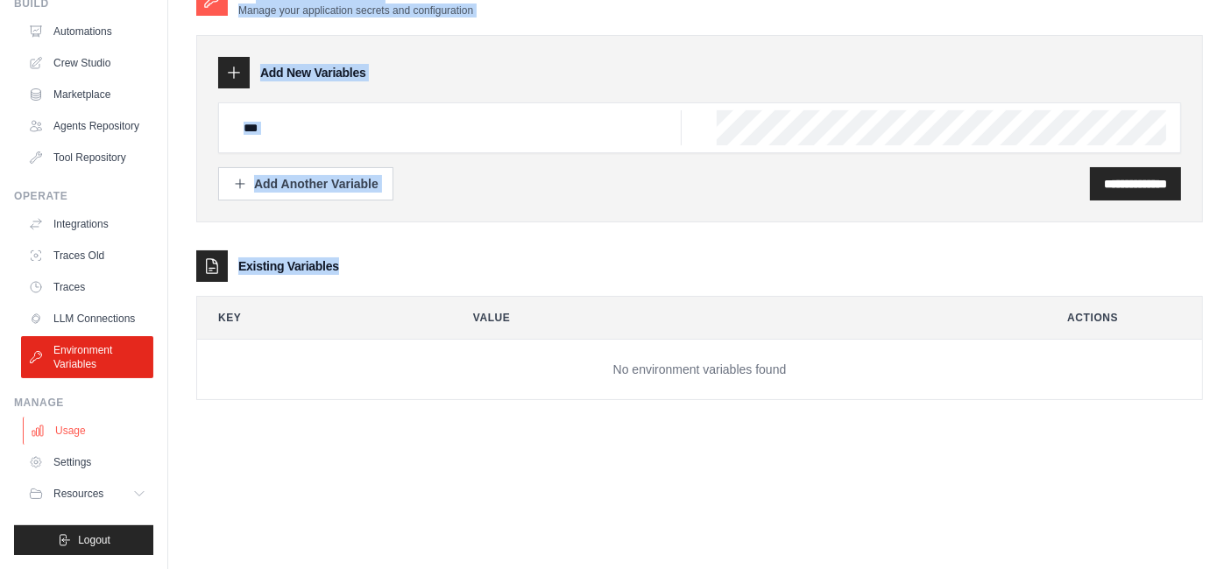
click at [74, 430] on link "Usage" at bounding box center [89, 431] width 132 height 28
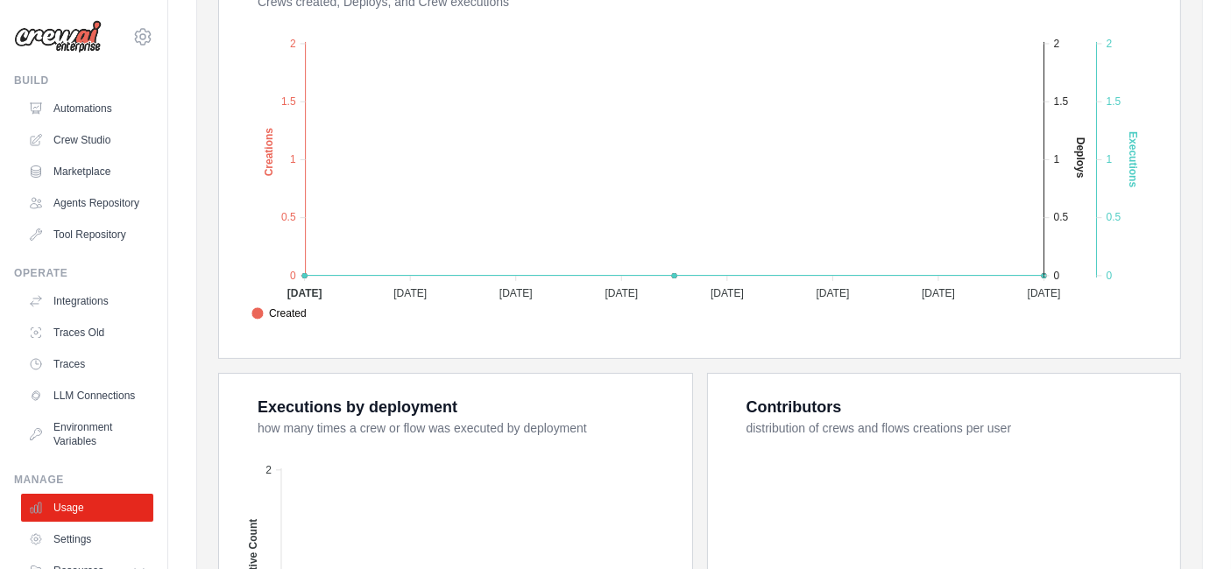
scroll to position [697, 0]
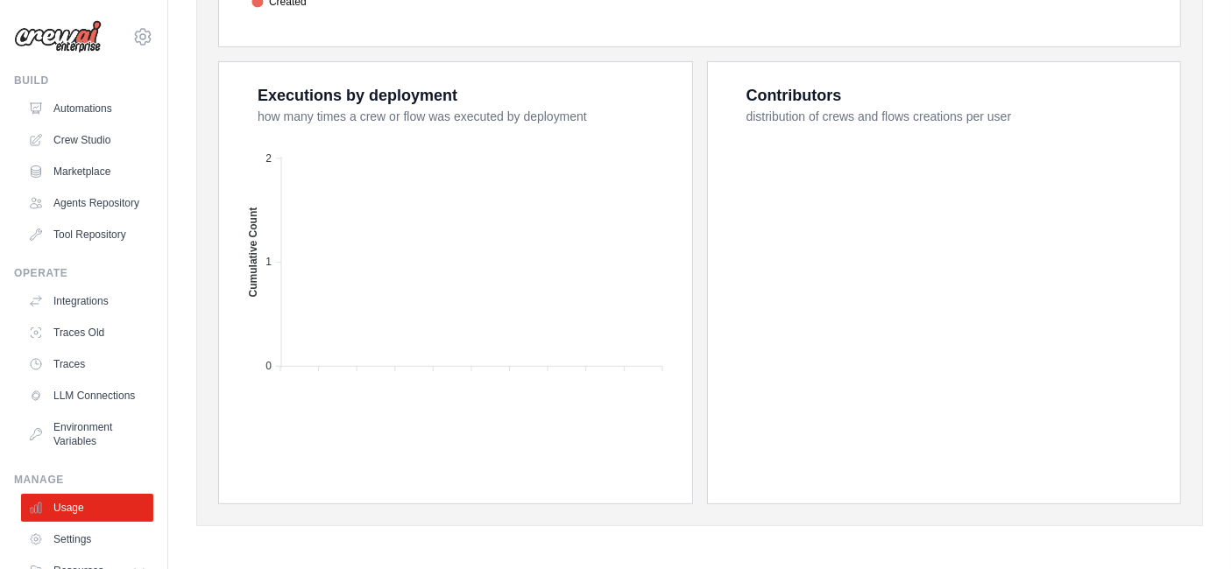
drag, startPoint x: 233, startPoint y: 29, endPoint x: 1177, endPoint y: 459, distance: 1036.9
copy div "**********"
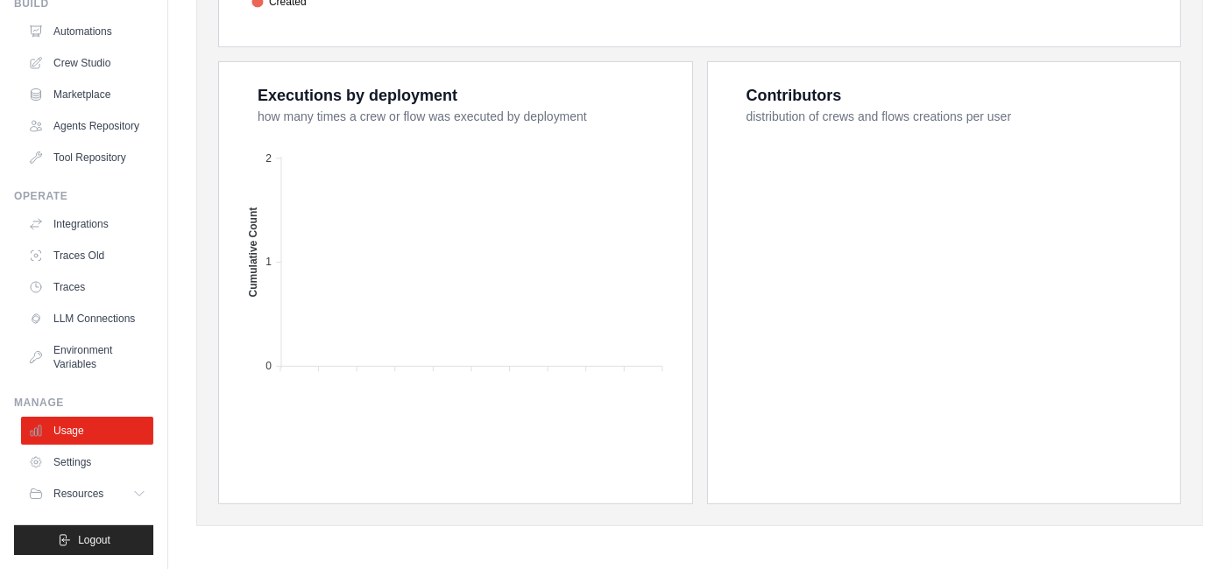
scroll to position [103, 0]
click at [96, 449] on ul "Usage Settings Resources Documentation Blog" at bounding box center [87, 462] width 132 height 91
click at [101, 463] on link "Settings" at bounding box center [89, 463] width 132 height 28
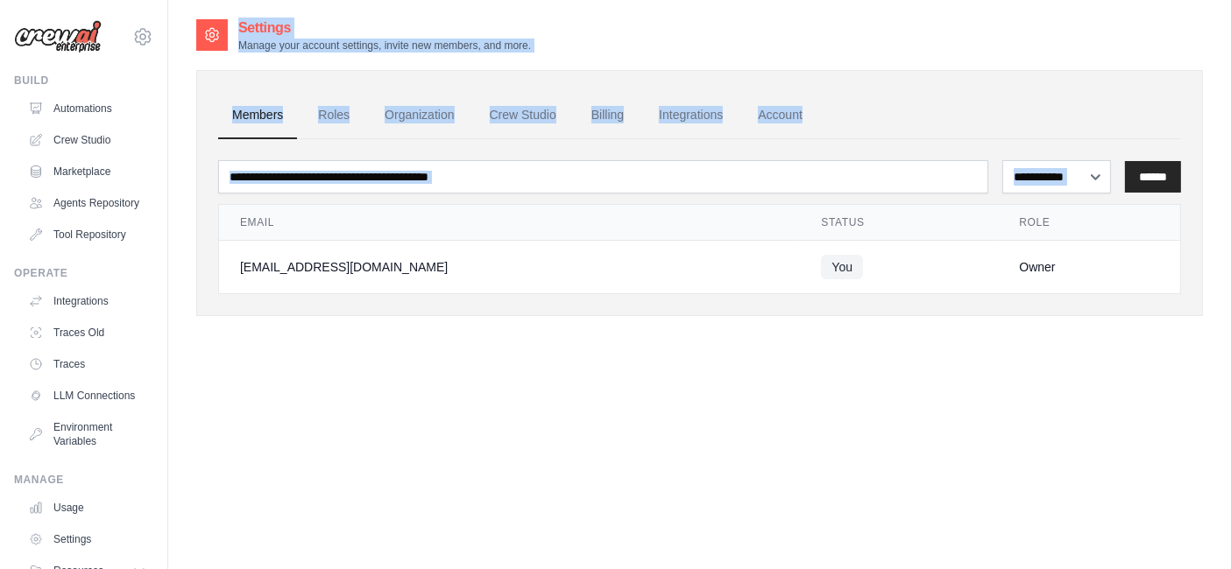
scroll to position [12, 0]
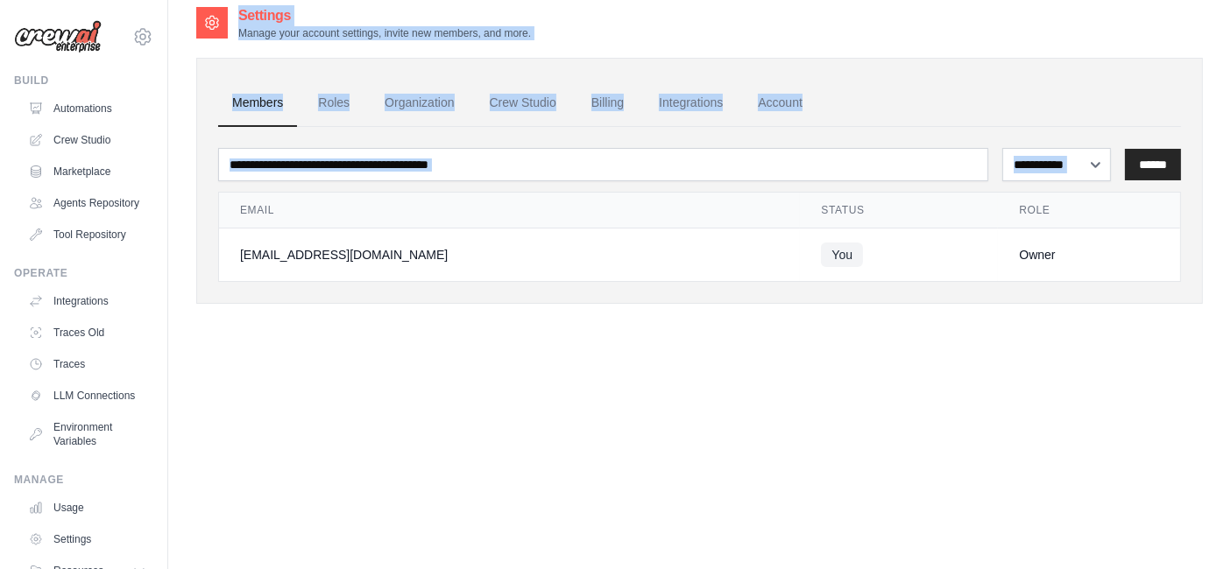
drag, startPoint x: 238, startPoint y: 23, endPoint x: 1161, endPoint y: 531, distance: 1053.1
click at [1161, 531] on div "**********" at bounding box center [699, 289] width 1007 height 569
copy div "**********"
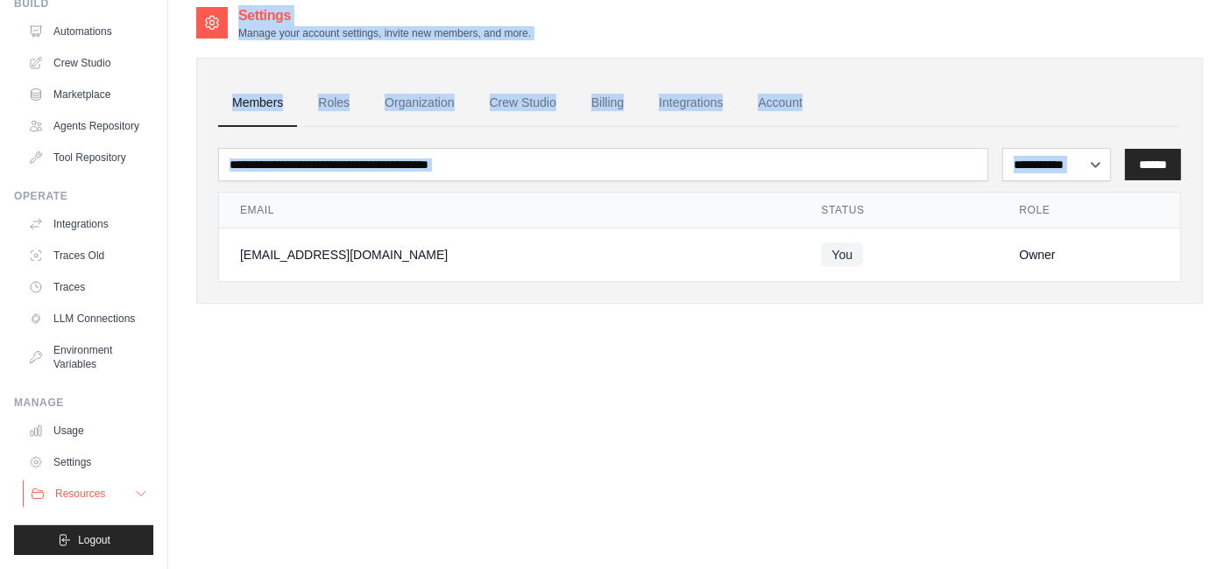
click at [83, 505] on button "Resources" at bounding box center [89, 494] width 132 height 28
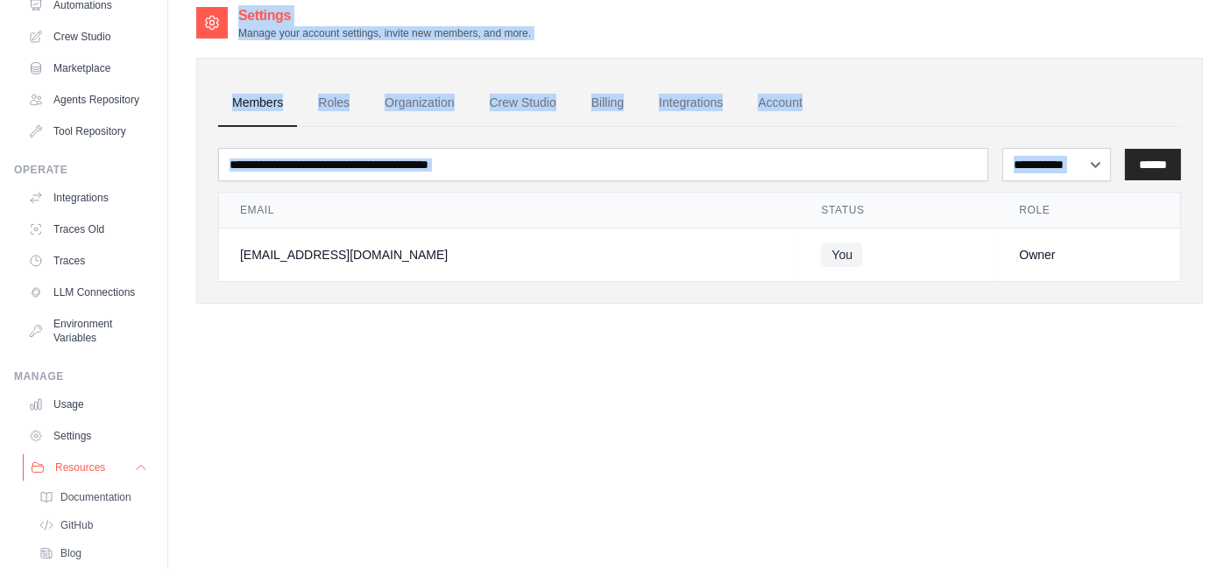
scroll to position [230, 0]
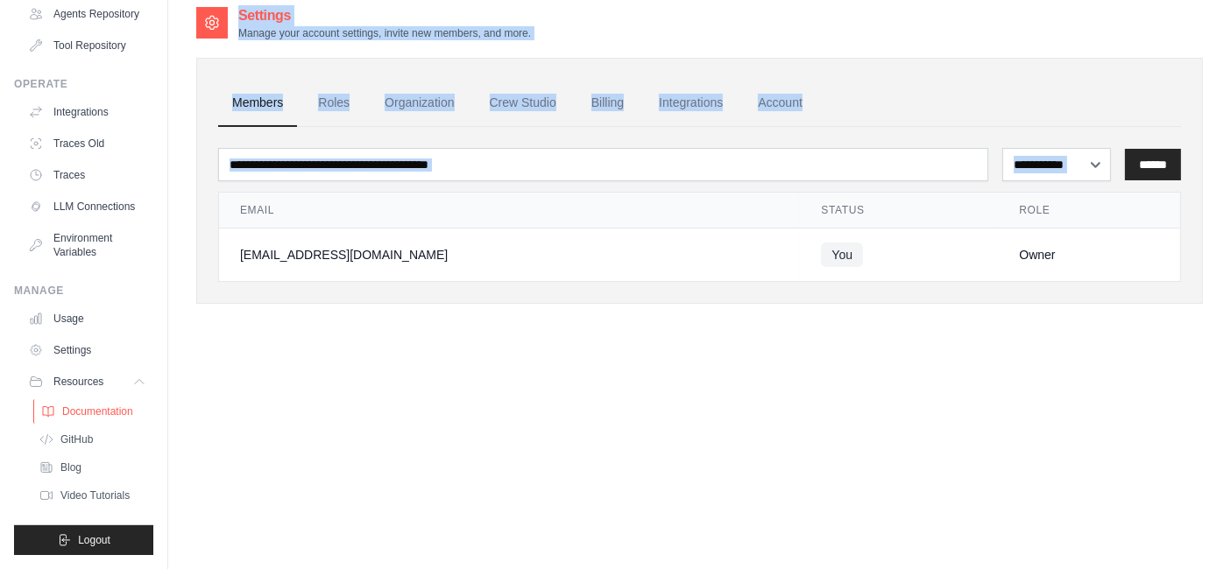
click at [97, 405] on span "Documentation" at bounding box center [97, 412] width 71 height 14
click at [513, 447] on div "**********" at bounding box center [699, 289] width 1007 height 569
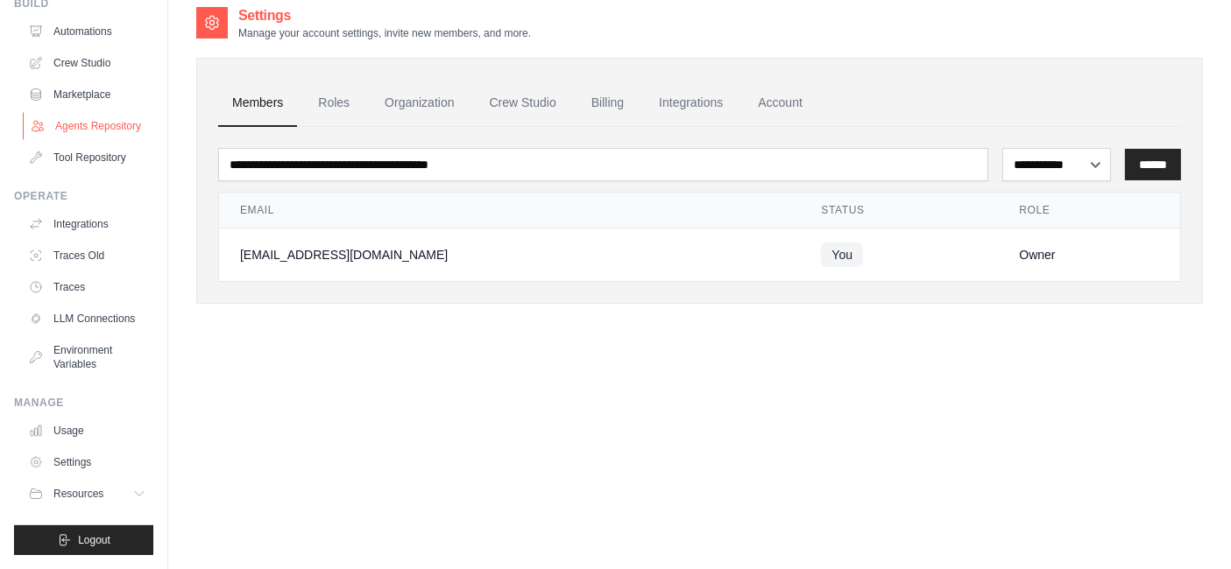
scroll to position [0, 0]
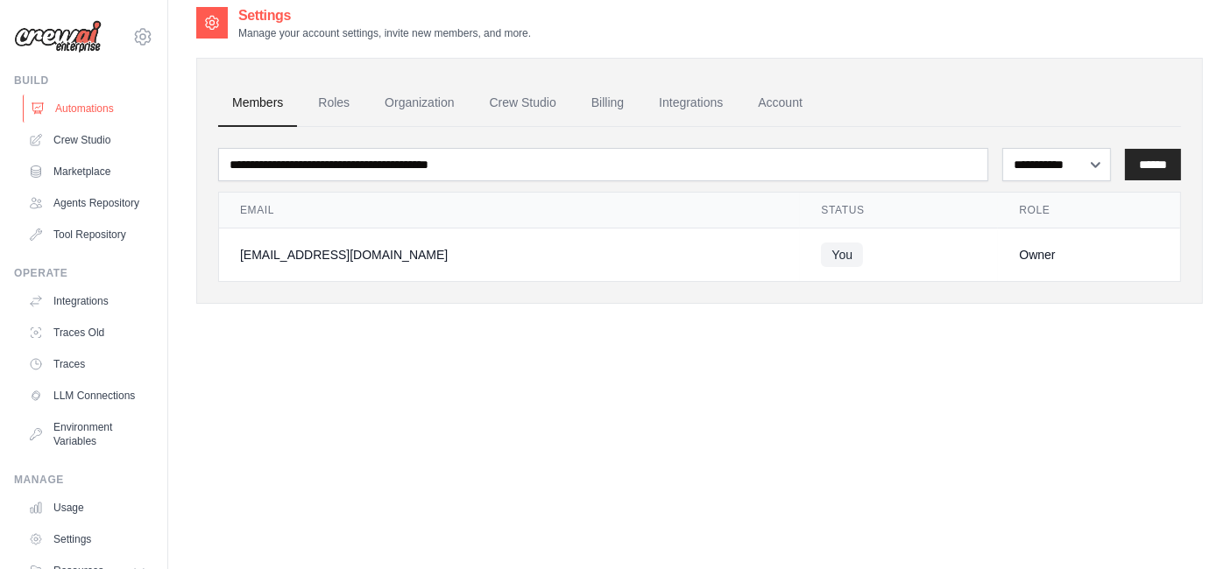
click at [105, 105] on link "Automations" at bounding box center [89, 109] width 132 height 28
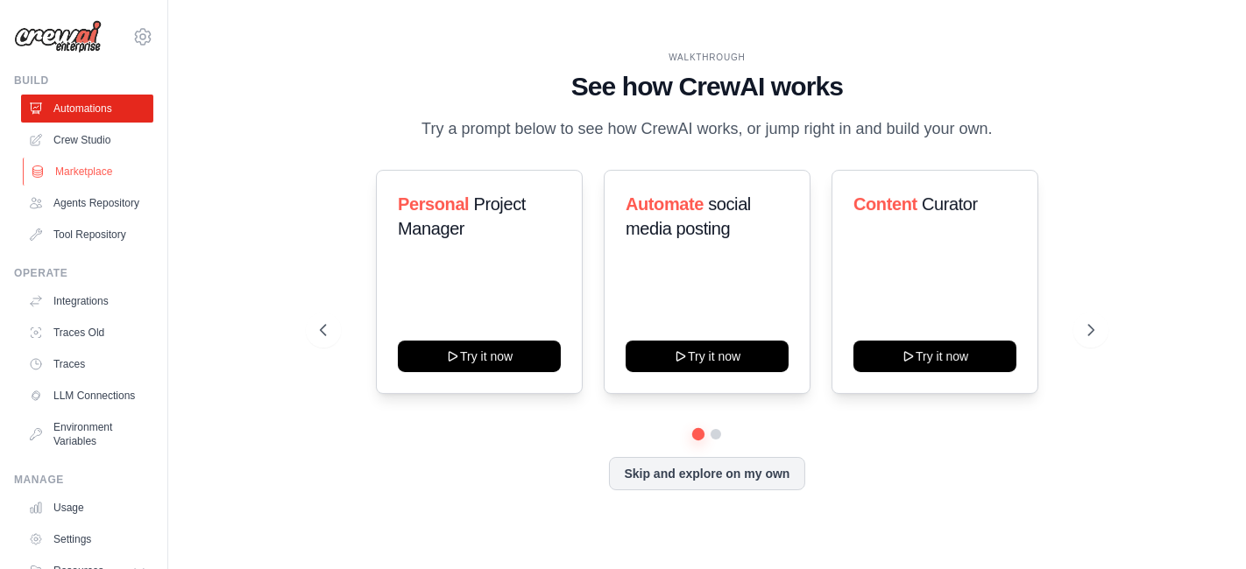
click at [86, 176] on link "Marketplace" at bounding box center [89, 172] width 132 height 28
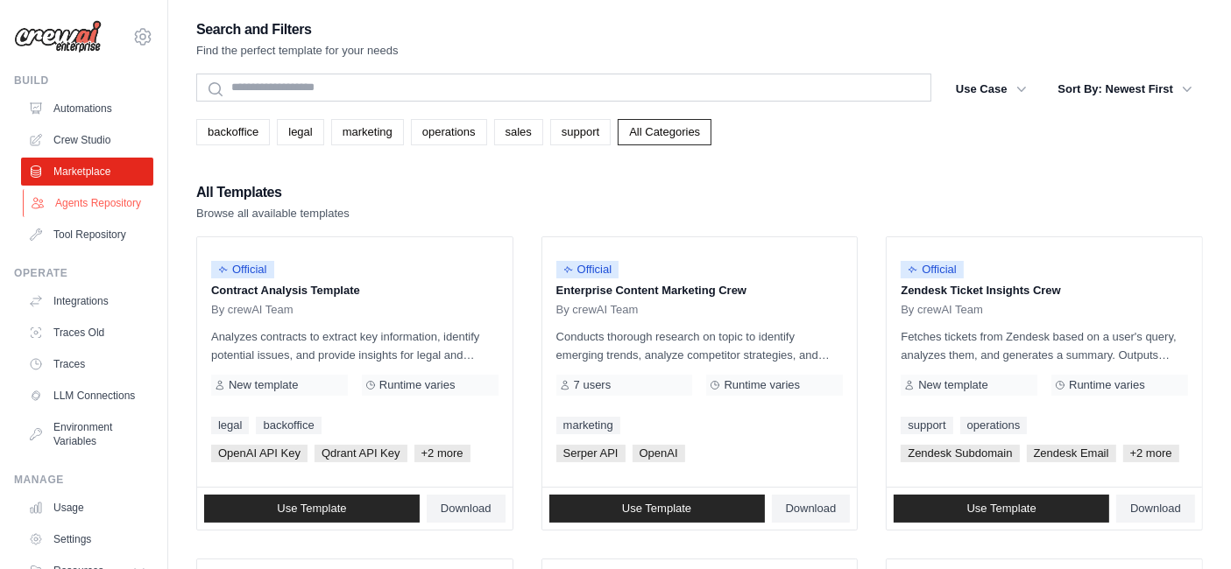
click at [77, 206] on link "Agents Repository" at bounding box center [89, 203] width 132 height 28
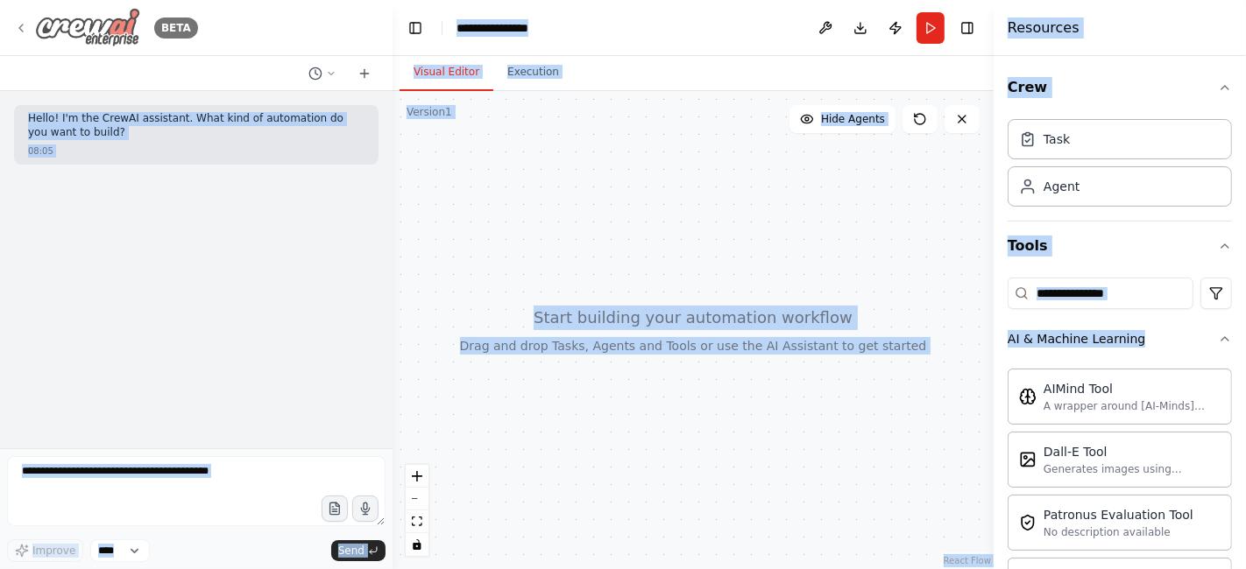
scroll to position [4264, 0]
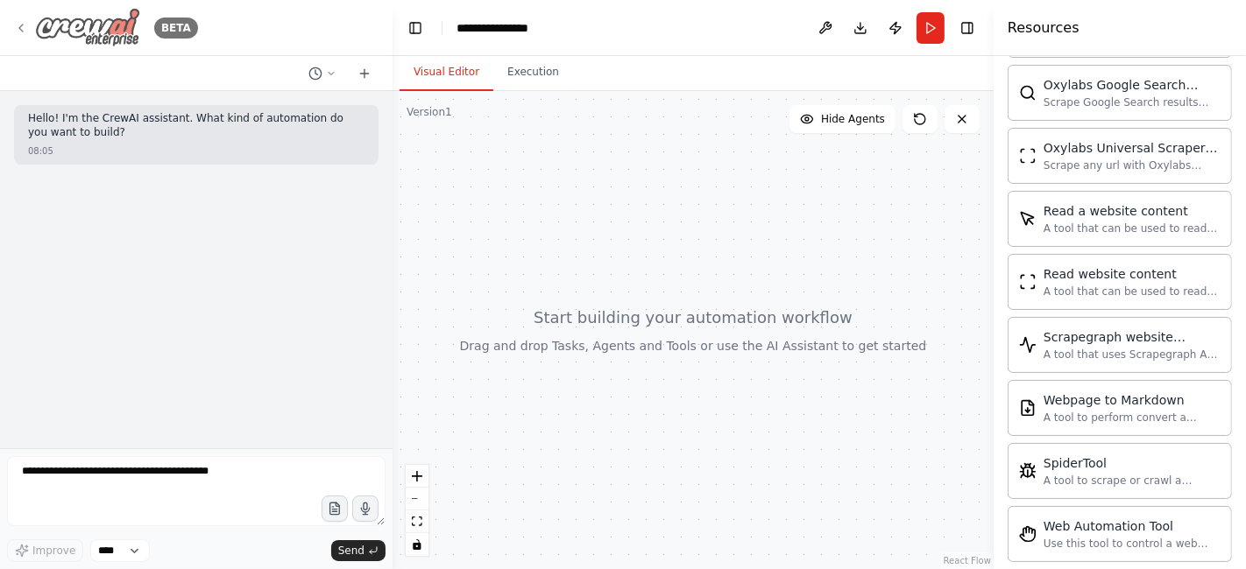
click at [15, 25] on icon at bounding box center [21, 28] width 14 height 14
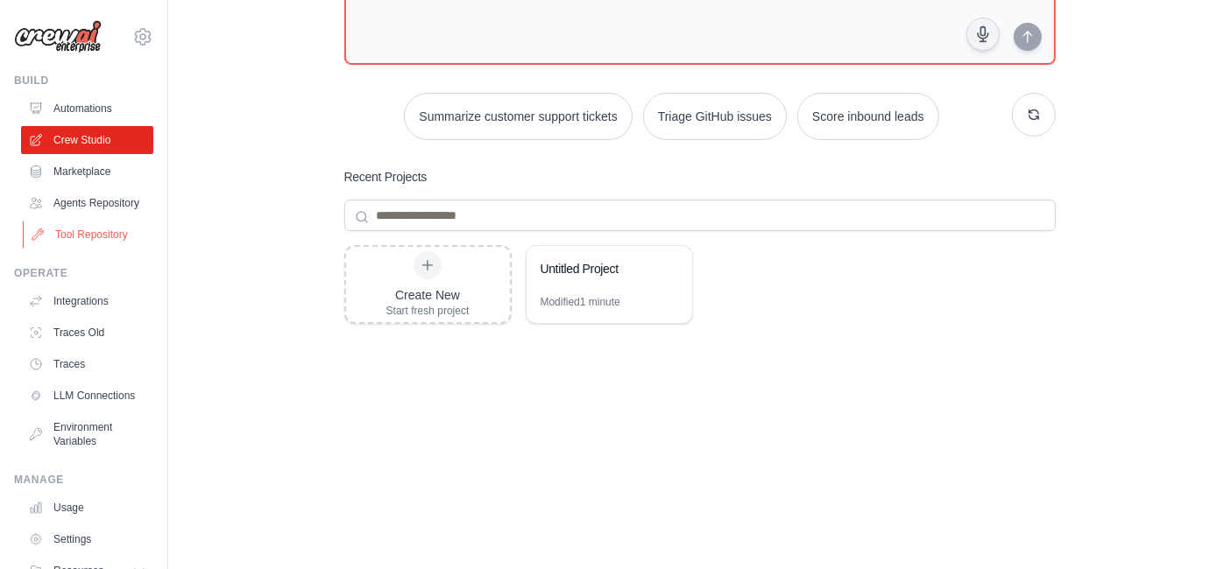
click at [92, 249] on link "Tool Repository" at bounding box center [89, 235] width 132 height 28
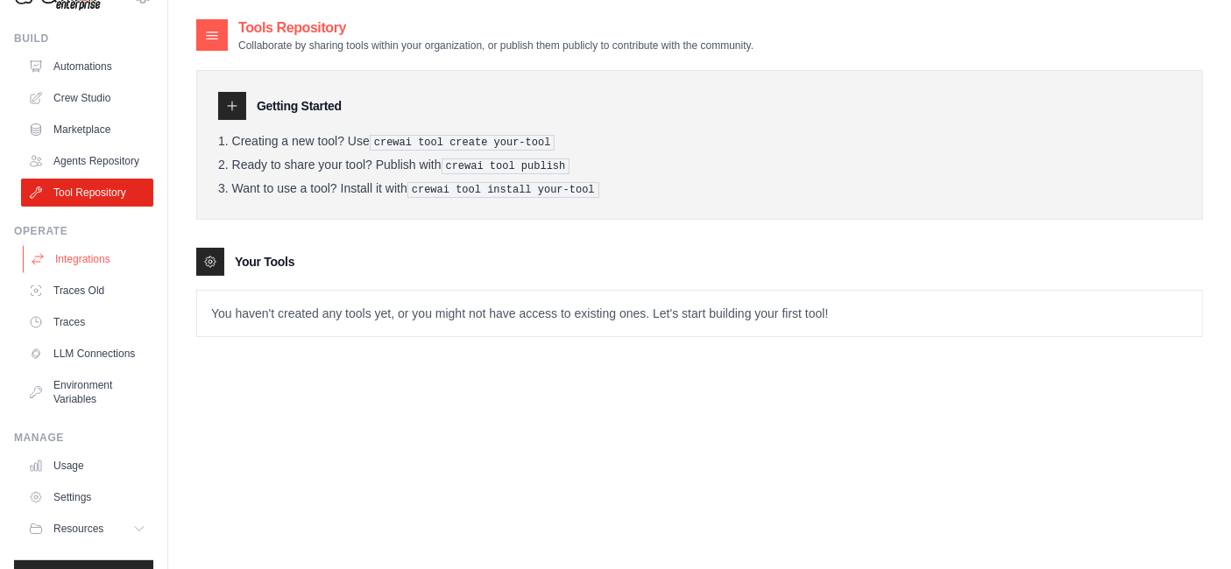
scroll to position [42, 0]
click at [98, 269] on link "Integrations" at bounding box center [89, 259] width 132 height 28
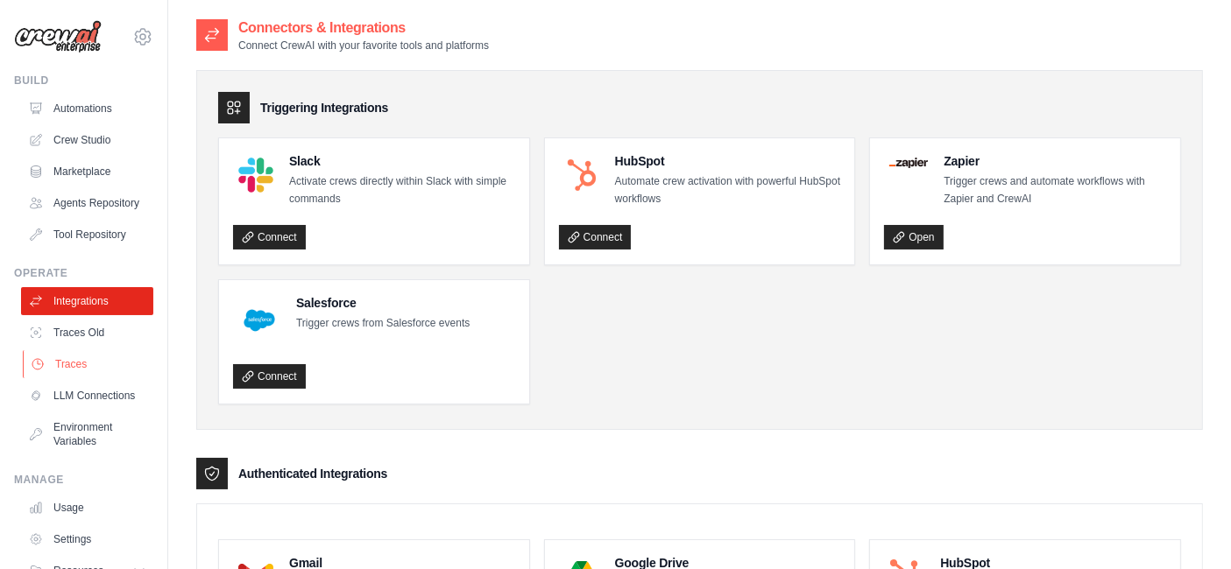
click at [74, 378] on link "Traces" at bounding box center [89, 364] width 132 height 28
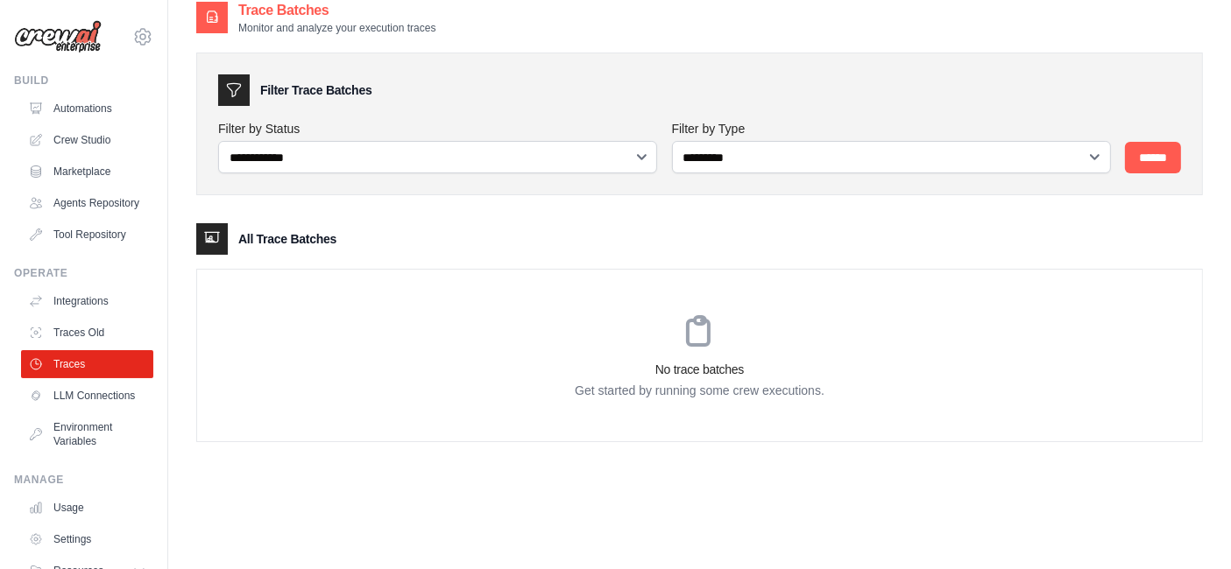
scroll to position [15, 0]
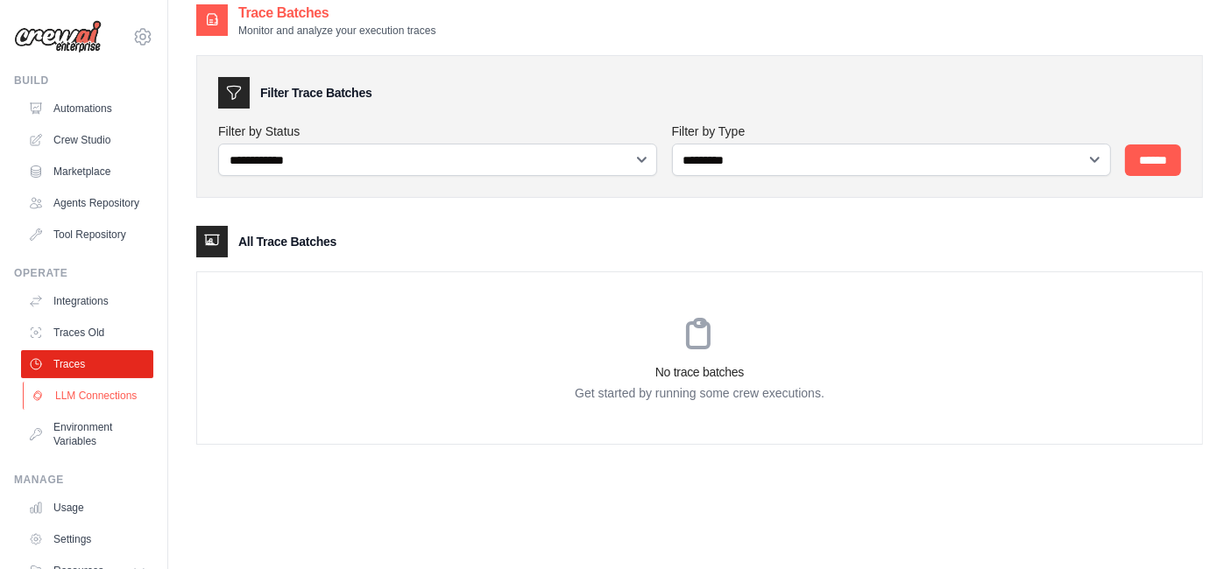
click at [93, 410] on link "LLM Connections" at bounding box center [89, 396] width 132 height 28
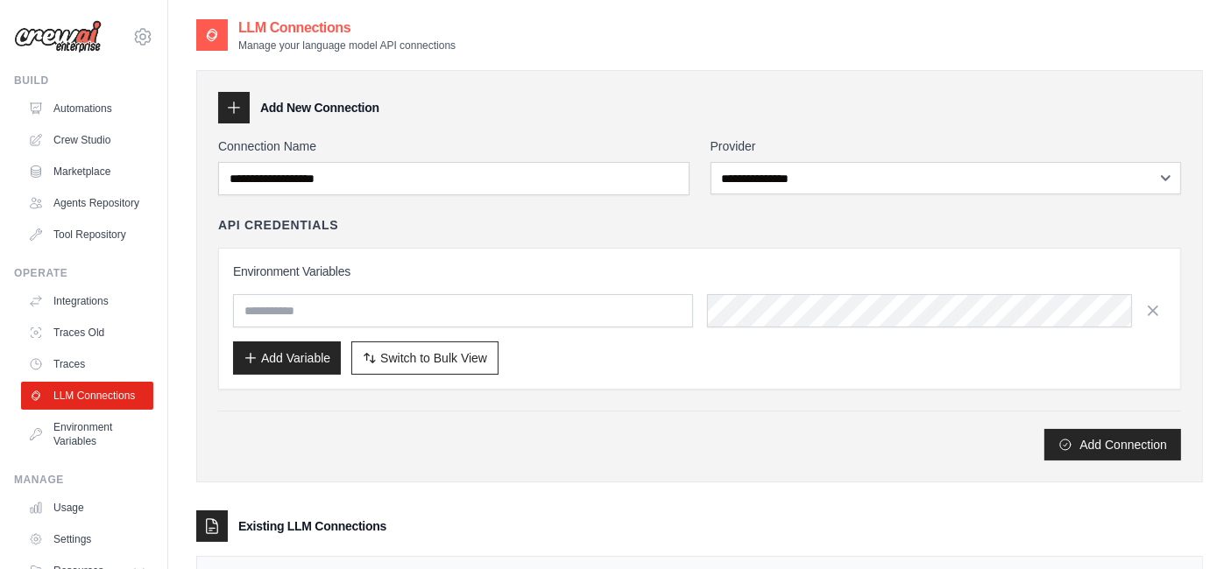
scroll to position [18, 0]
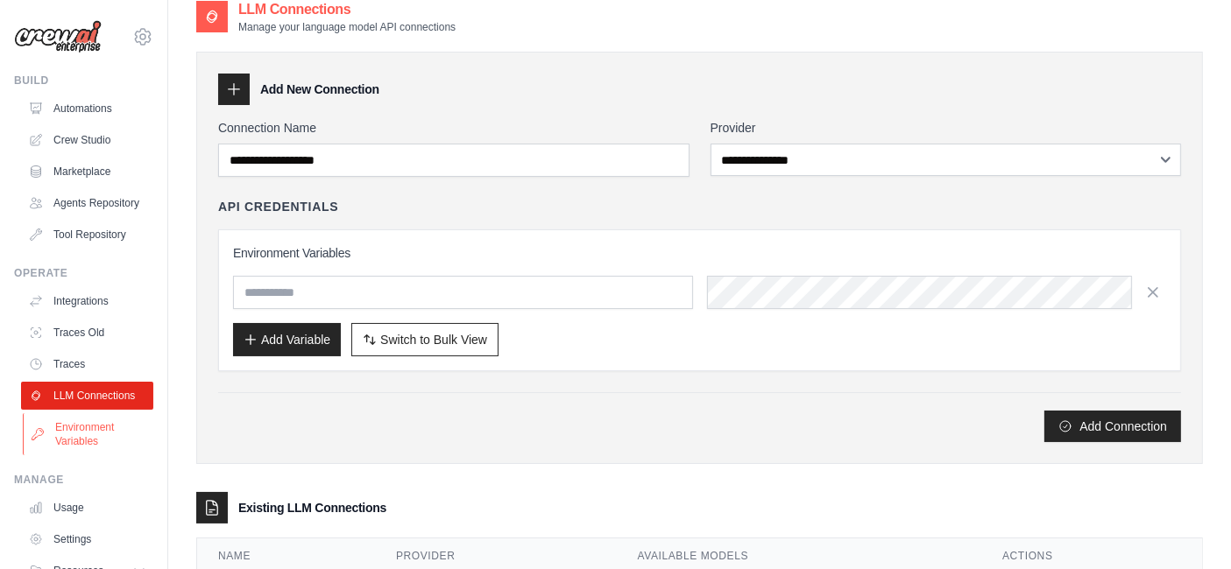
click at [73, 456] on link "Environment Variables" at bounding box center [89, 434] width 132 height 42
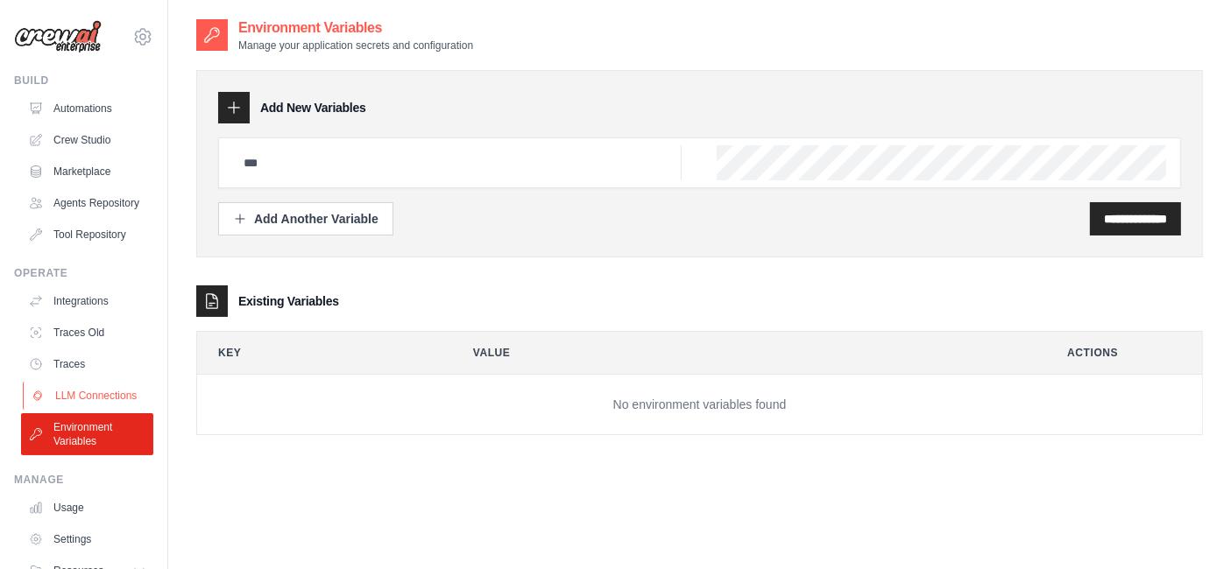
scroll to position [103, 0]
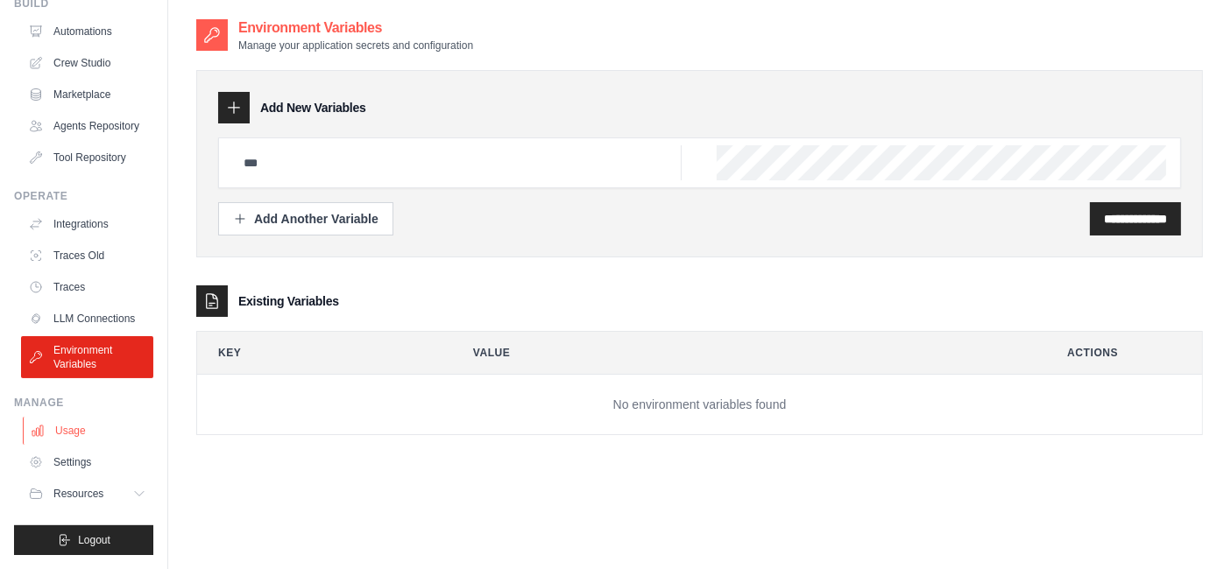
click at [83, 435] on link "Usage" at bounding box center [89, 431] width 132 height 28
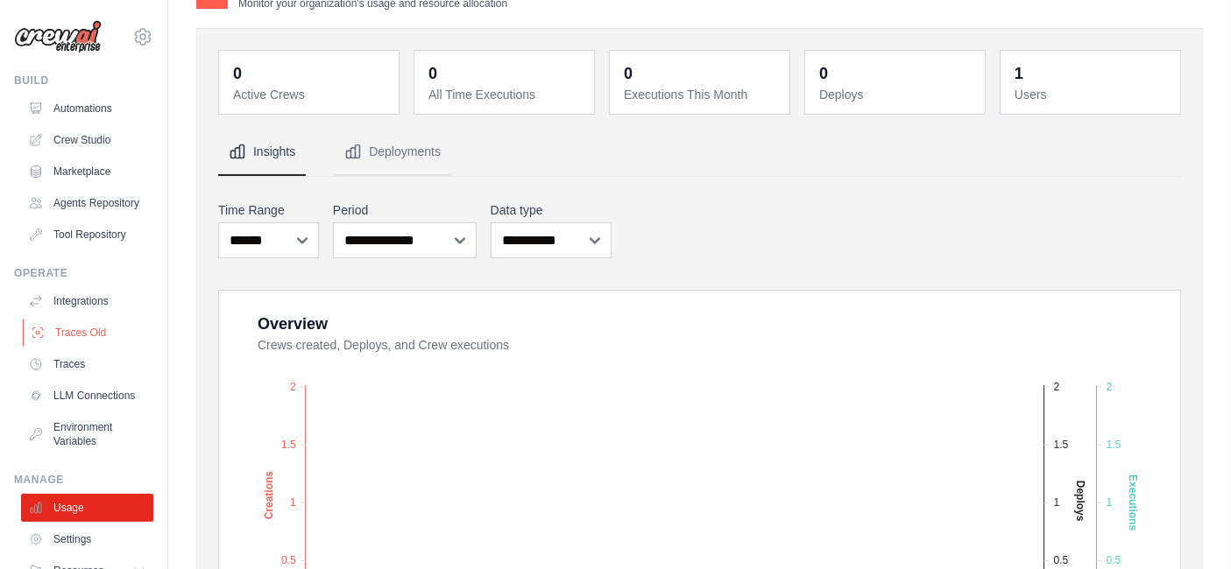
scroll to position [103, 0]
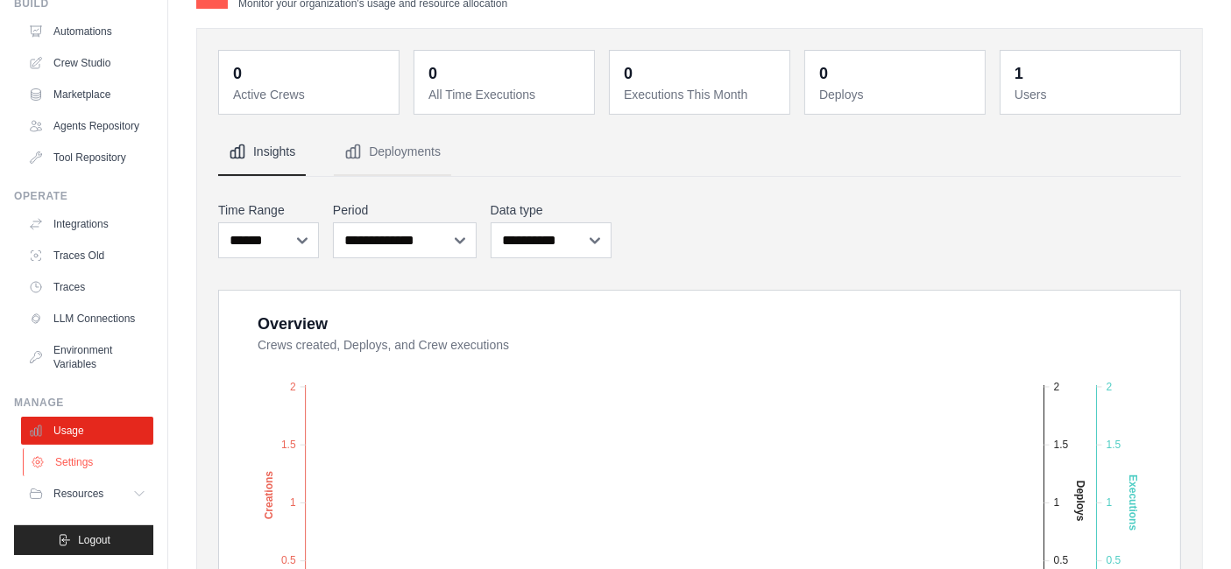
click at [86, 466] on link "Settings" at bounding box center [89, 463] width 132 height 28
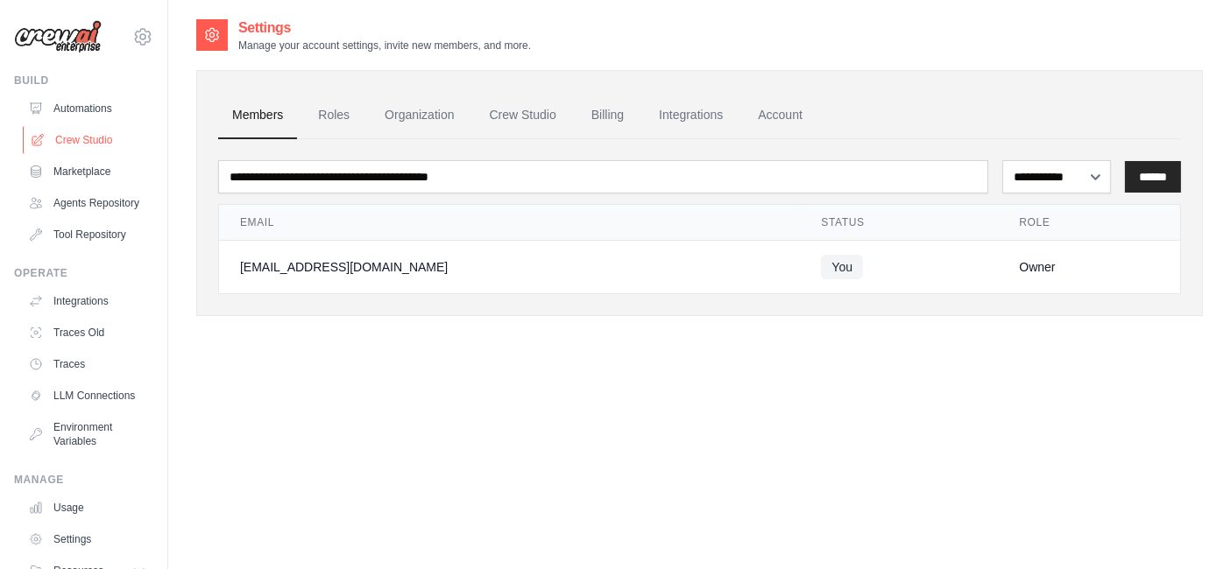
click at [88, 149] on link "Crew Studio" at bounding box center [89, 140] width 132 height 28
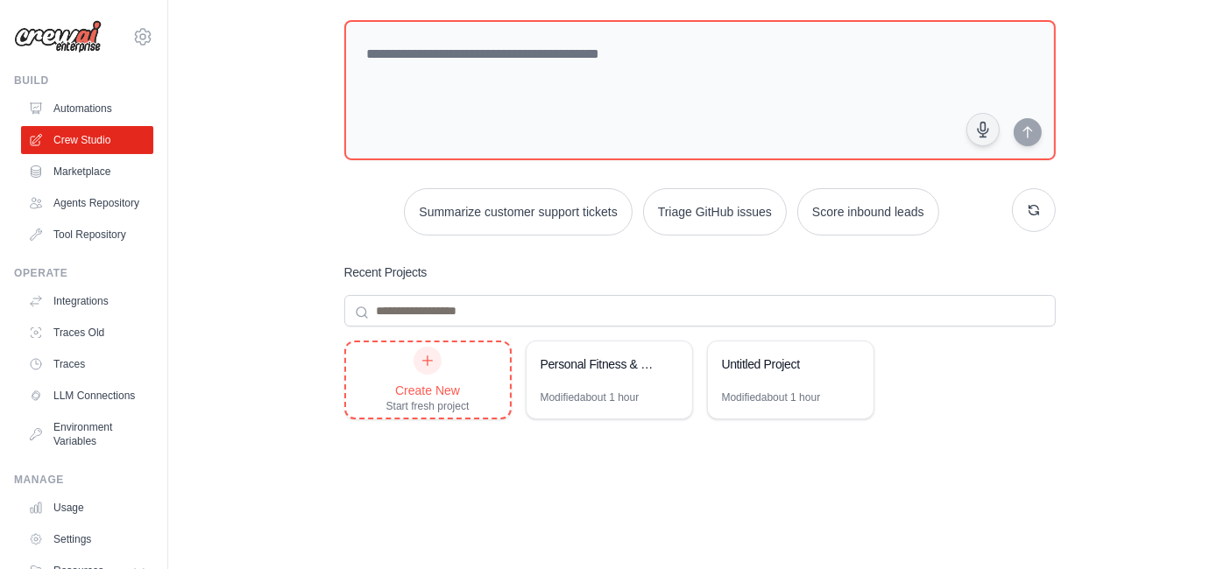
scroll to position [22, 0]
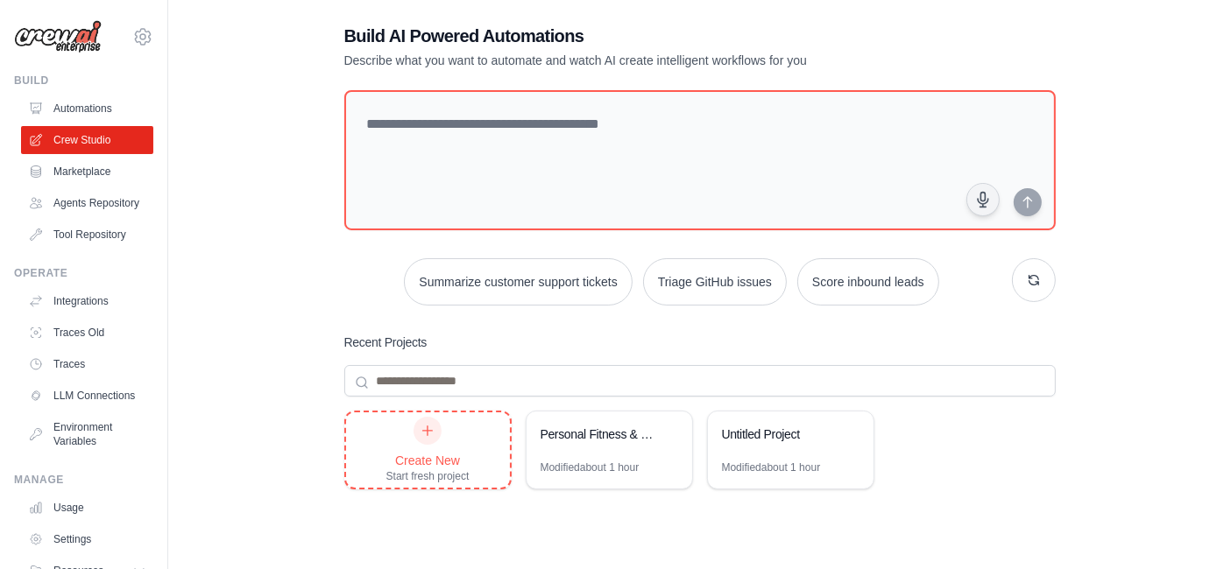
click at [426, 465] on div "Create New" at bounding box center [427, 461] width 83 height 18
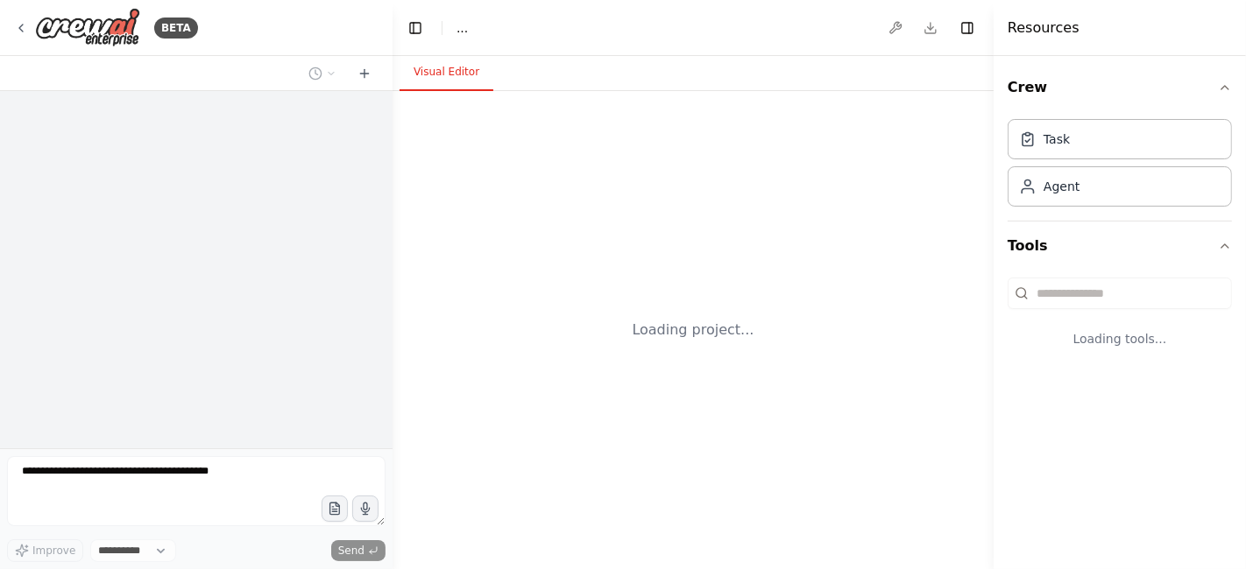
select select "****"
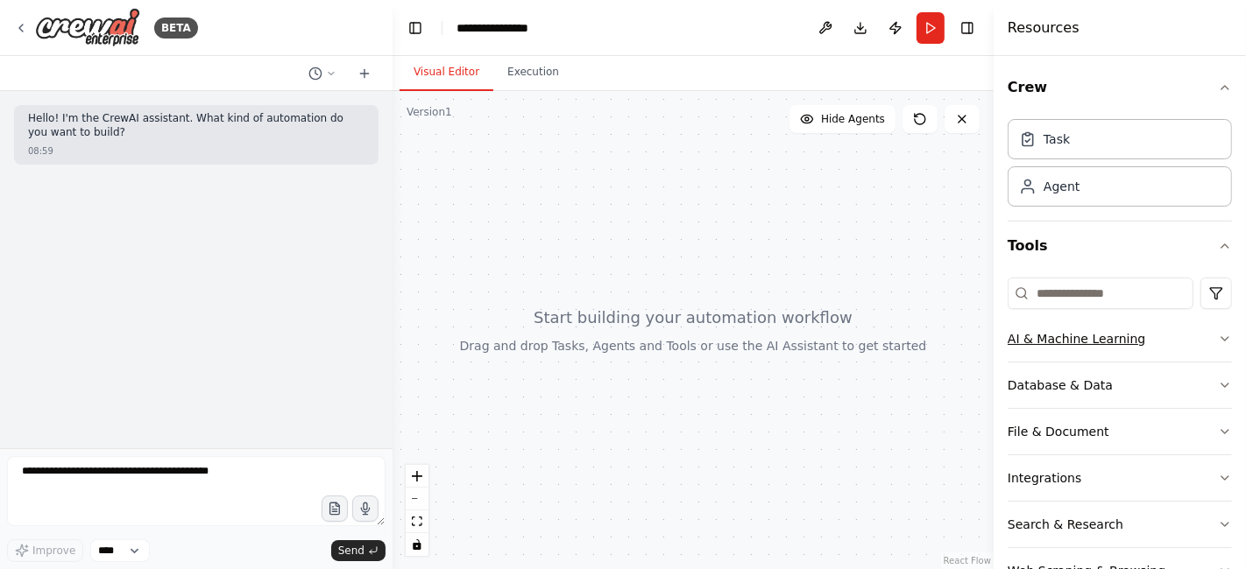
click at [1096, 334] on div "AI & Machine Learning" at bounding box center [1076, 339] width 138 height 18
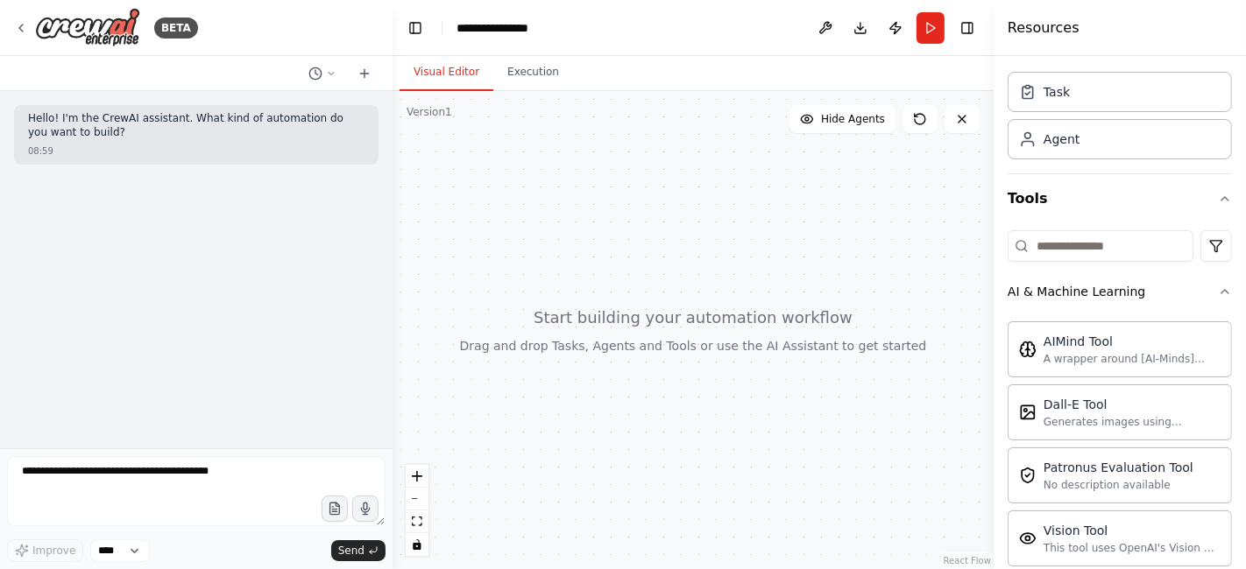
scroll to position [50, 0]
click at [1101, 305] on button "AI & Machine Learning" at bounding box center [1119, 289] width 224 height 46
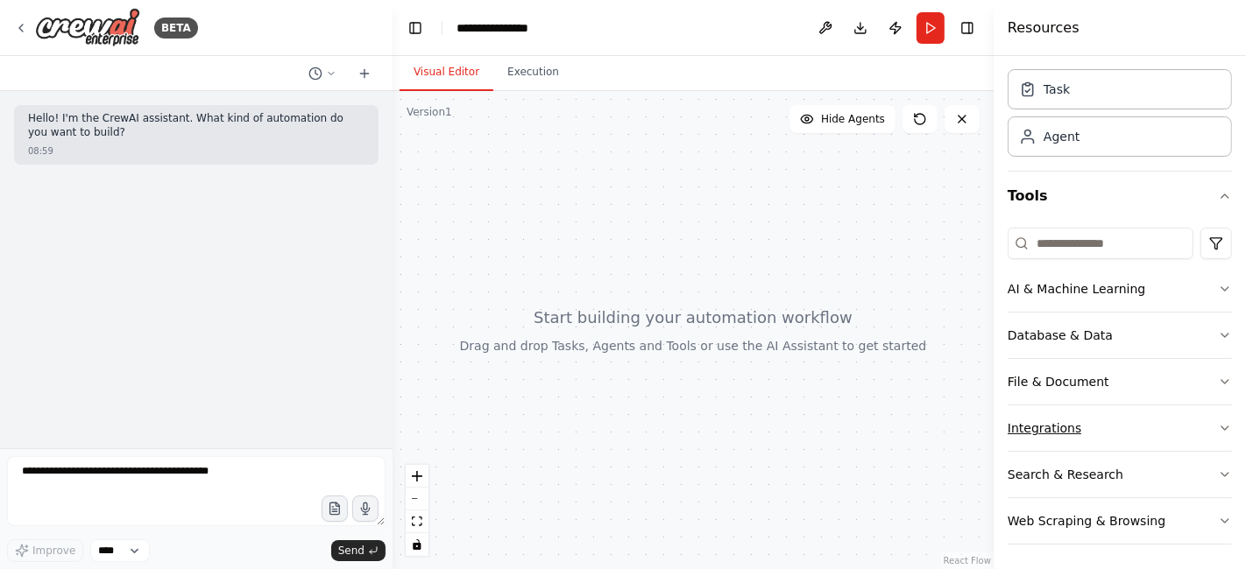
click at [1092, 427] on button "Integrations" at bounding box center [1119, 429] width 224 height 46
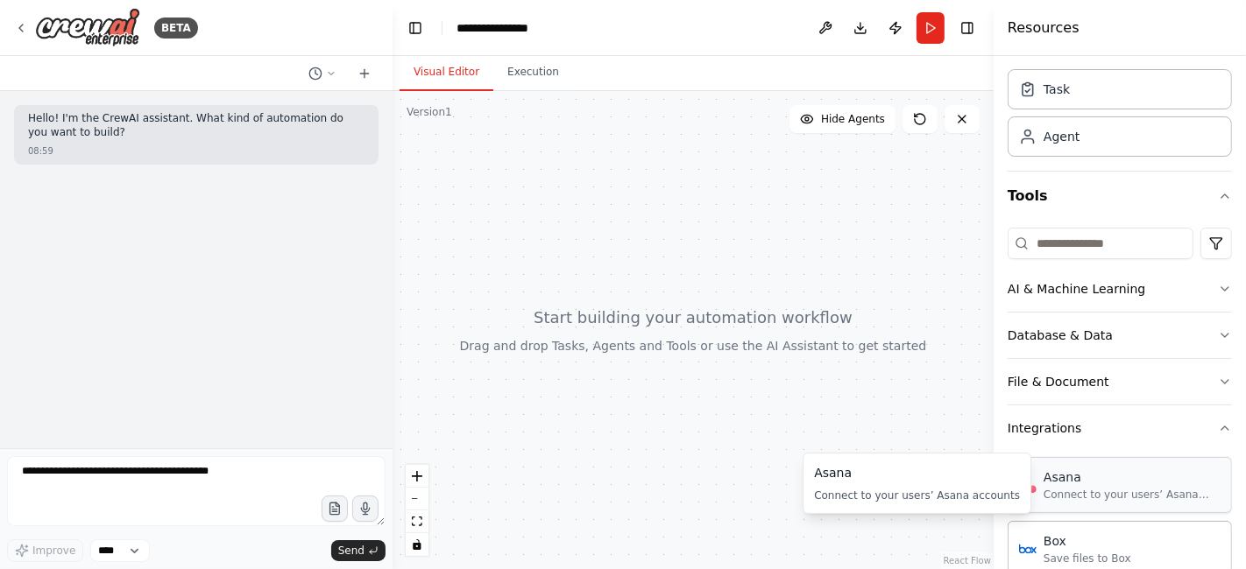
click at [1093, 478] on div "Asana" at bounding box center [1131, 478] width 177 height 18
click at [1078, 488] on div "Connect to your users’ Asana accounts" at bounding box center [1131, 495] width 177 height 14
drag, startPoint x: 830, startPoint y: 249, endPoint x: 775, endPoint y: 221, distance: 61.1
click at [775, 221] on div at bounding box center [692, 330] width 601 height 478
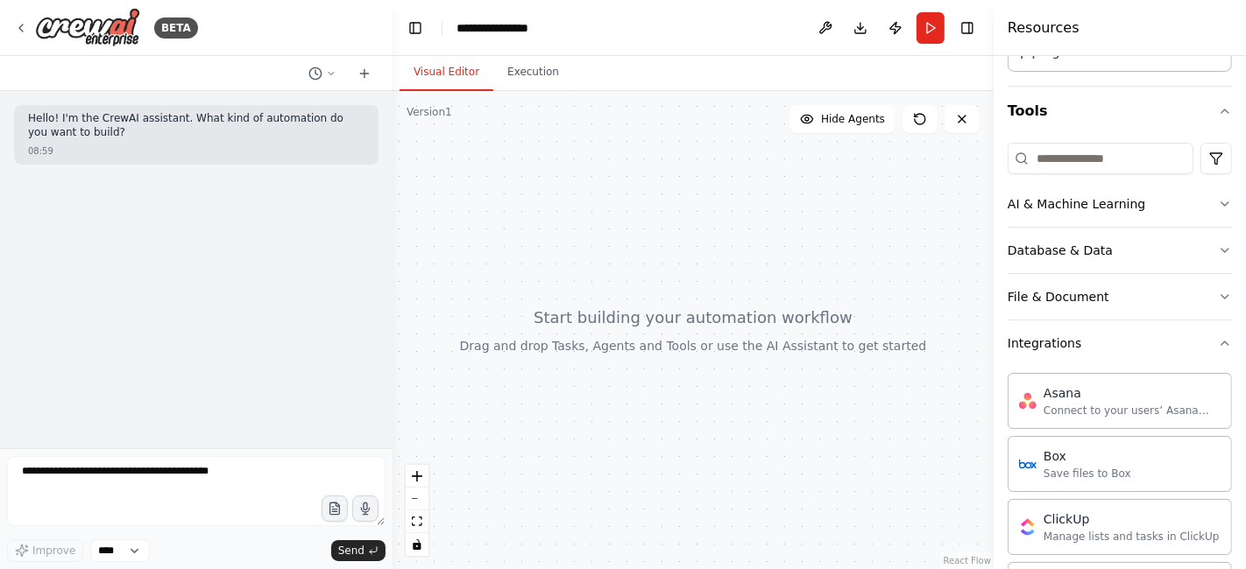
scroll to position [137, 0]
click at [1155, 353] on button "Integrations" at bounding box center [1119, 342] width 224 height 46
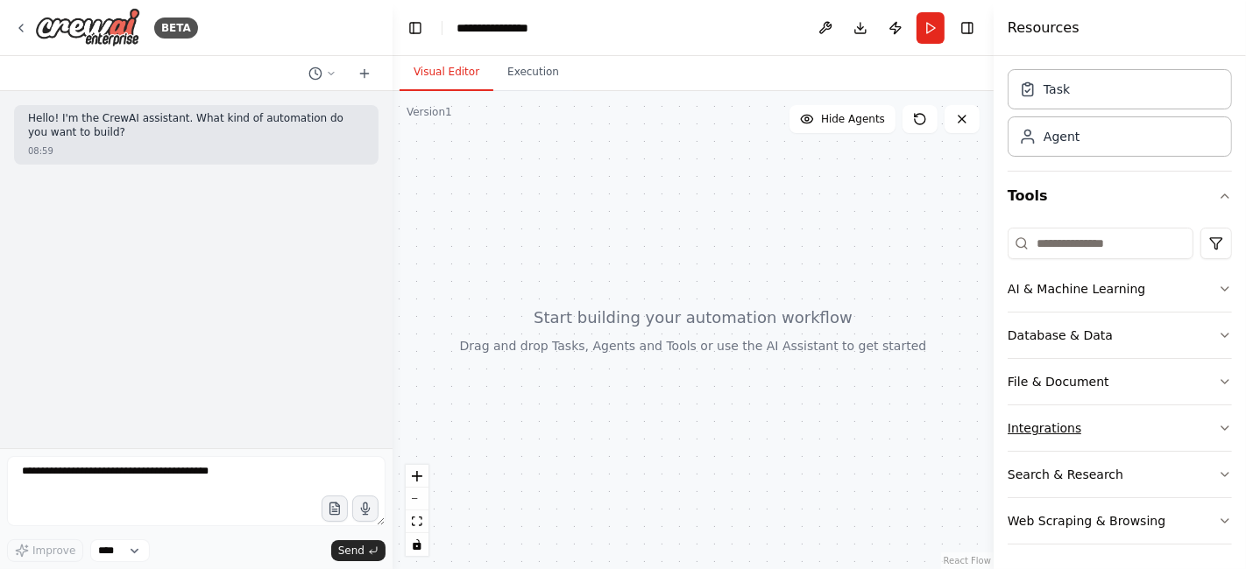
click at [1128, 452] on button "Search & Research" at bounding box center [1119, 475] width 224 height 46
click at [1127, 412] on button "Integrations" at bounding box center [1119, 429] width 224 height 46
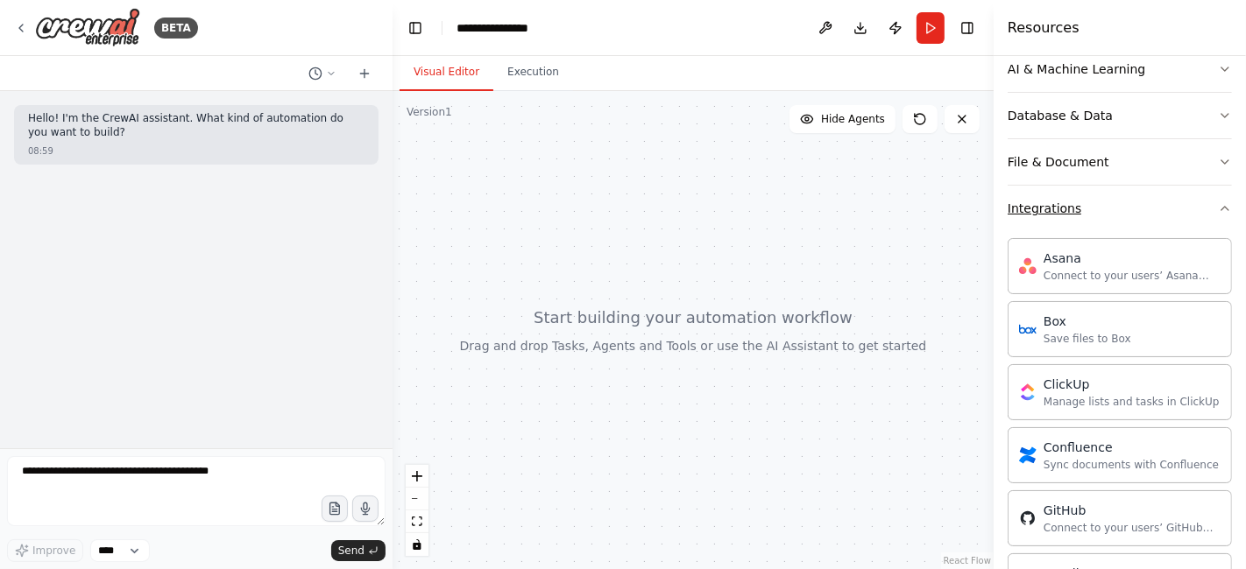
scroll to position [278, 0]
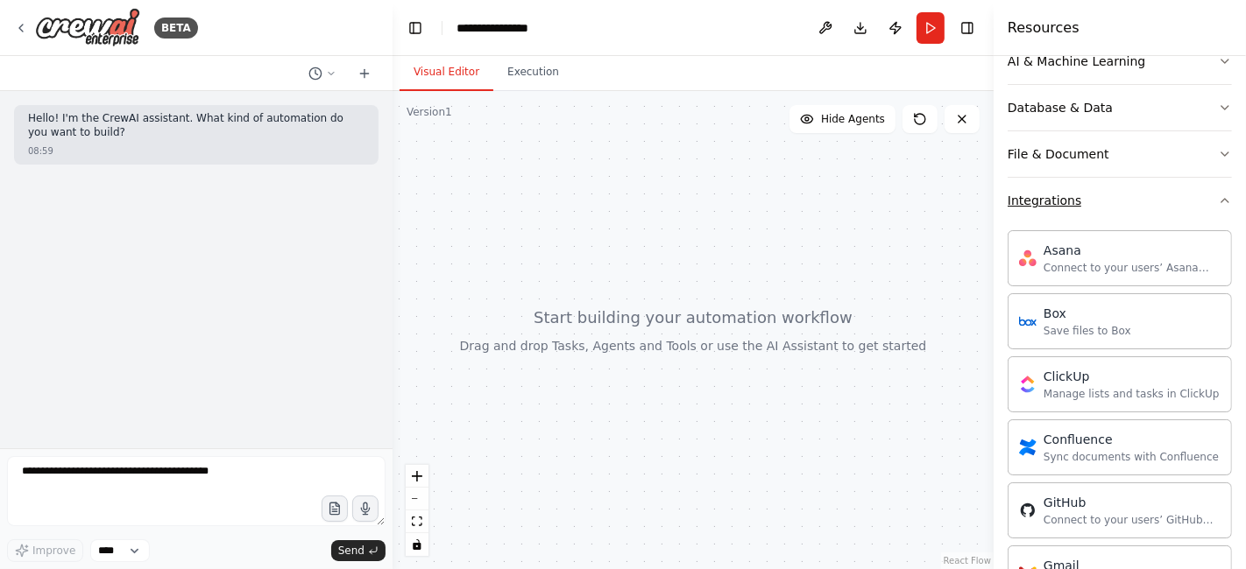
click at [1145, 198] on button "Integrations" at bounding box center [1119, 201] width 224 height 46
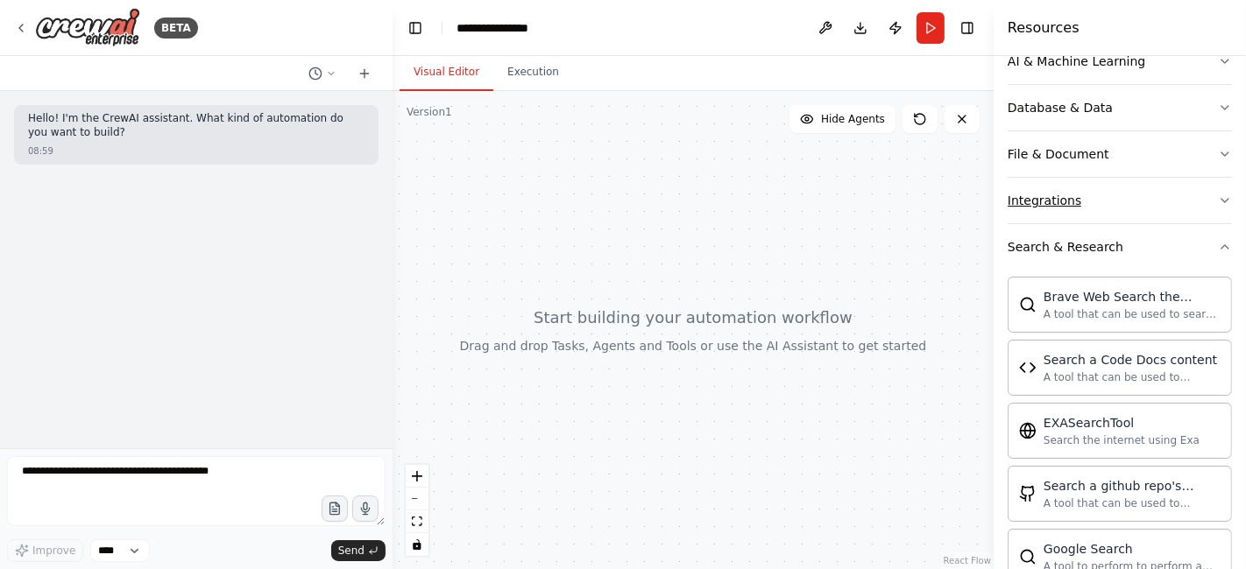
click at [1145, 198] on button "Integrations" at bounding box center [1119, 201] width 224 height 46
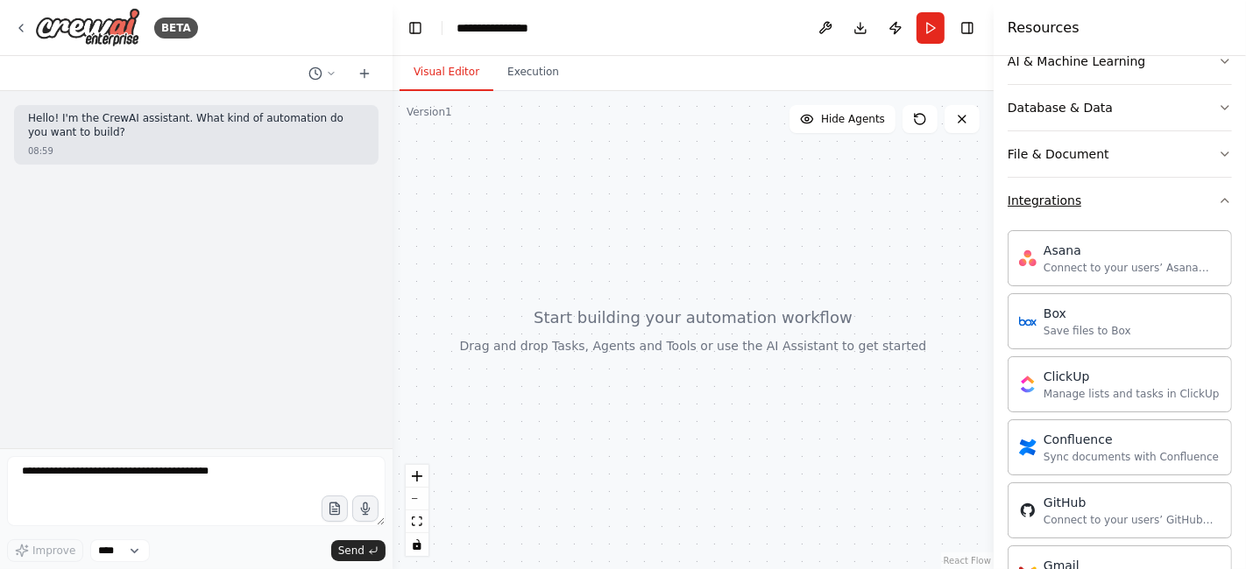
click at [1145, 198] on button "Integrations" at bounding box center [1119, 201] width 224 height 46
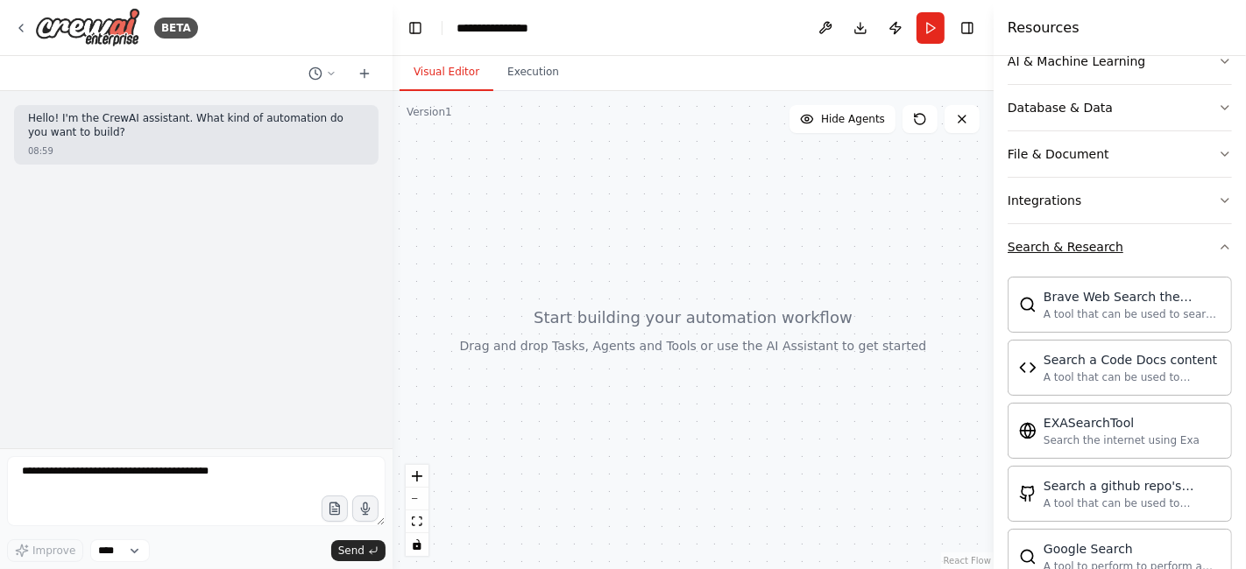
click at [1141, 236] on button "Search & Research" at bounding box center [1119, 247] width 224 height 46
